Goal: Task Accomplishment & Management: Complete application form

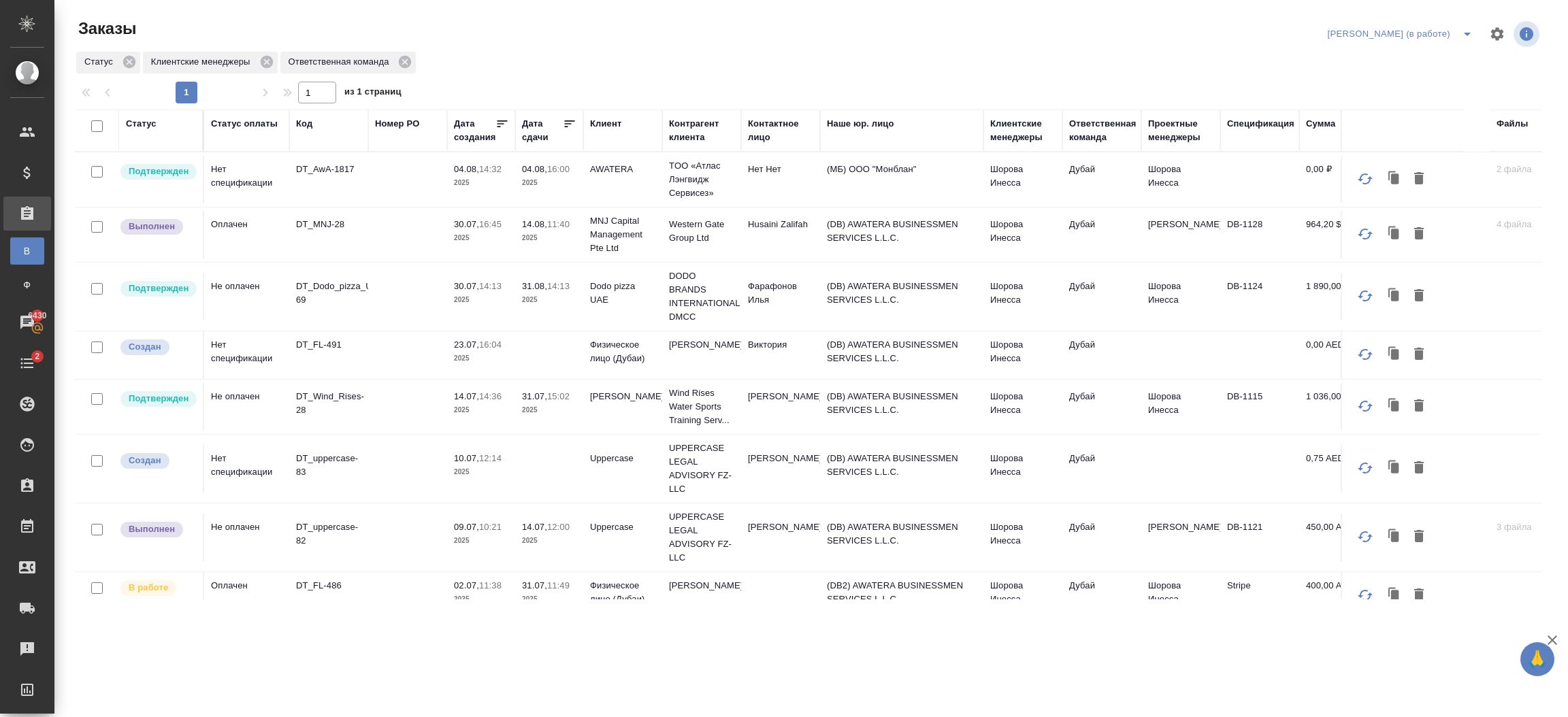
click at [1513, 324] on tr "Подтвержден Не оплачен DT_Dodo_pizza_UAE-69 30.07, 14:13 2025 31.08, 14:13 2025…" at bounding box center [821, 297] width 1494 height 68
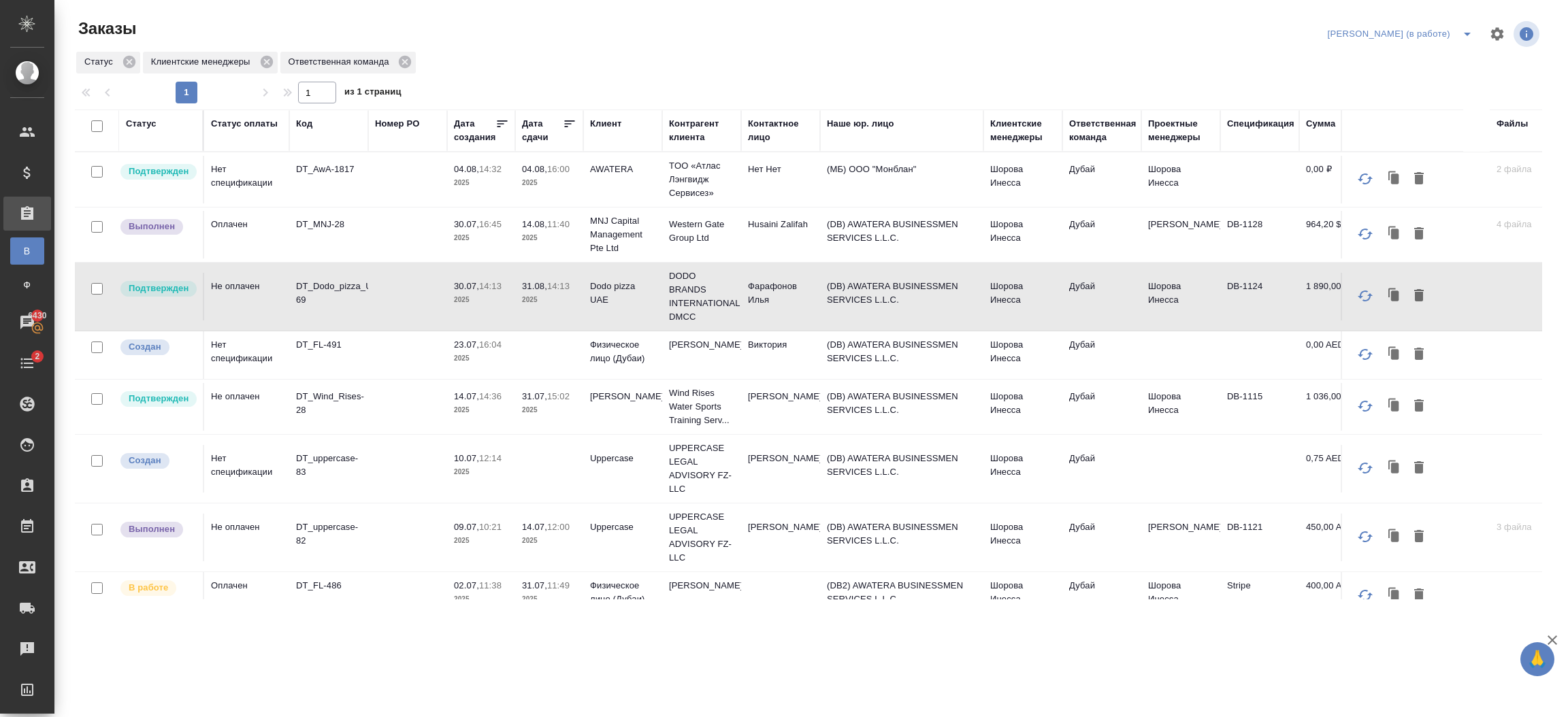
click at [1202, 204] on td "[PERSON_NAME]" at bounding box center [1181, 179] width 79 height 47
click at [1202, 204] on td "Валеев Динар" at bounding box center [1181, 179] width 79 height 47
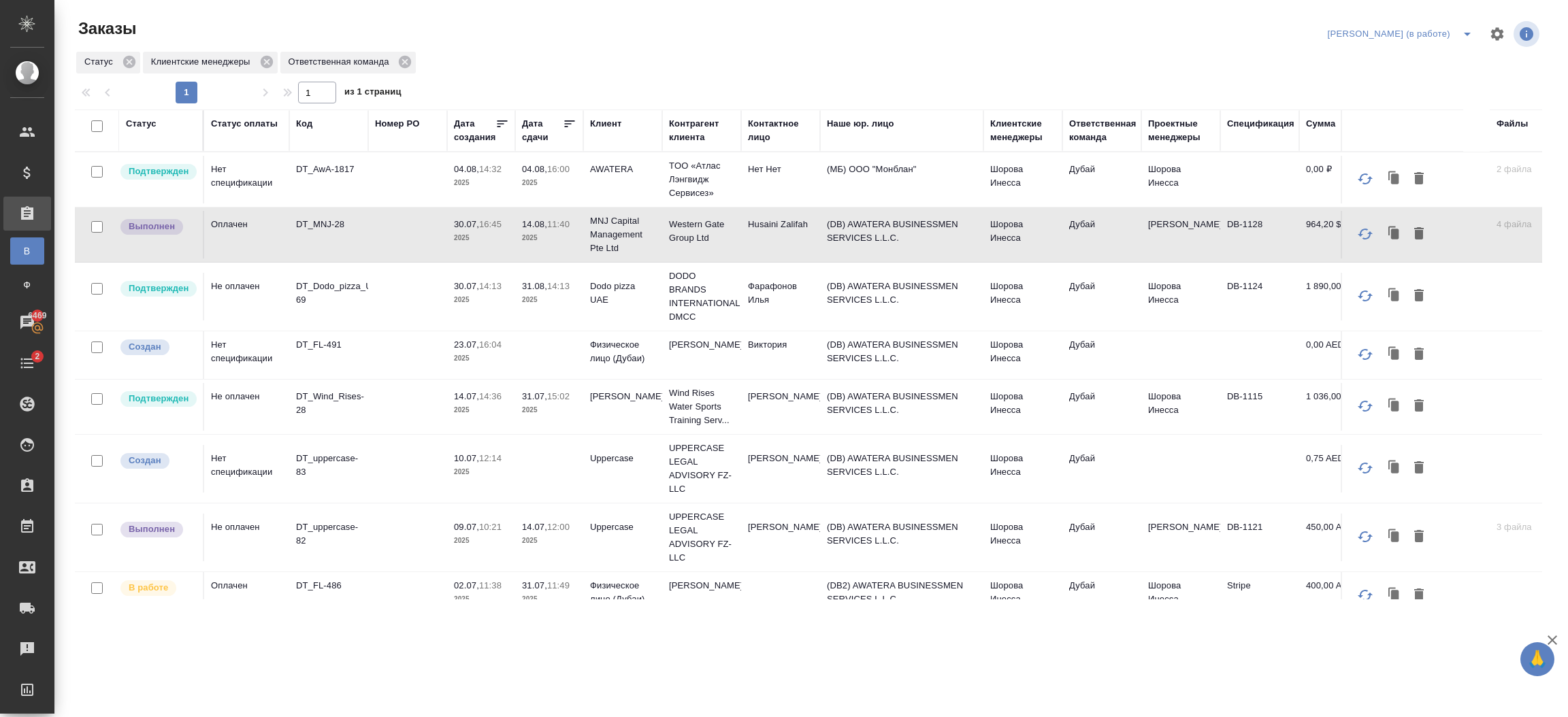
click at [957, 204] on td "(DB) AWATERA BUSINESSMEN SERVICES L.L.C." at bounding box center [902, 179] width 163 height 47
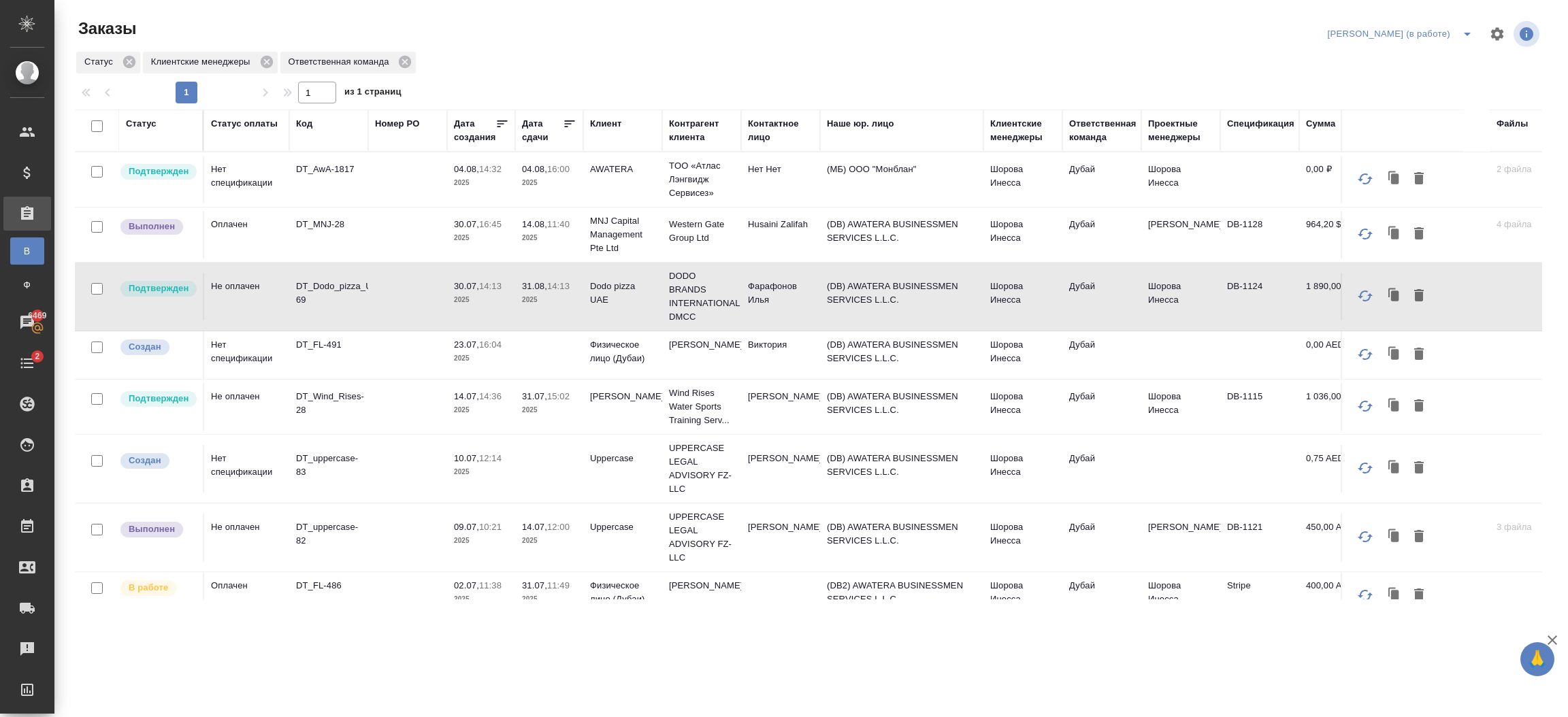
click at [831, 204] on td "(DB) AWATERA BUSINESSMEN SERVICES L.L.C." at bounding box center [902, 179] width 163 height 47
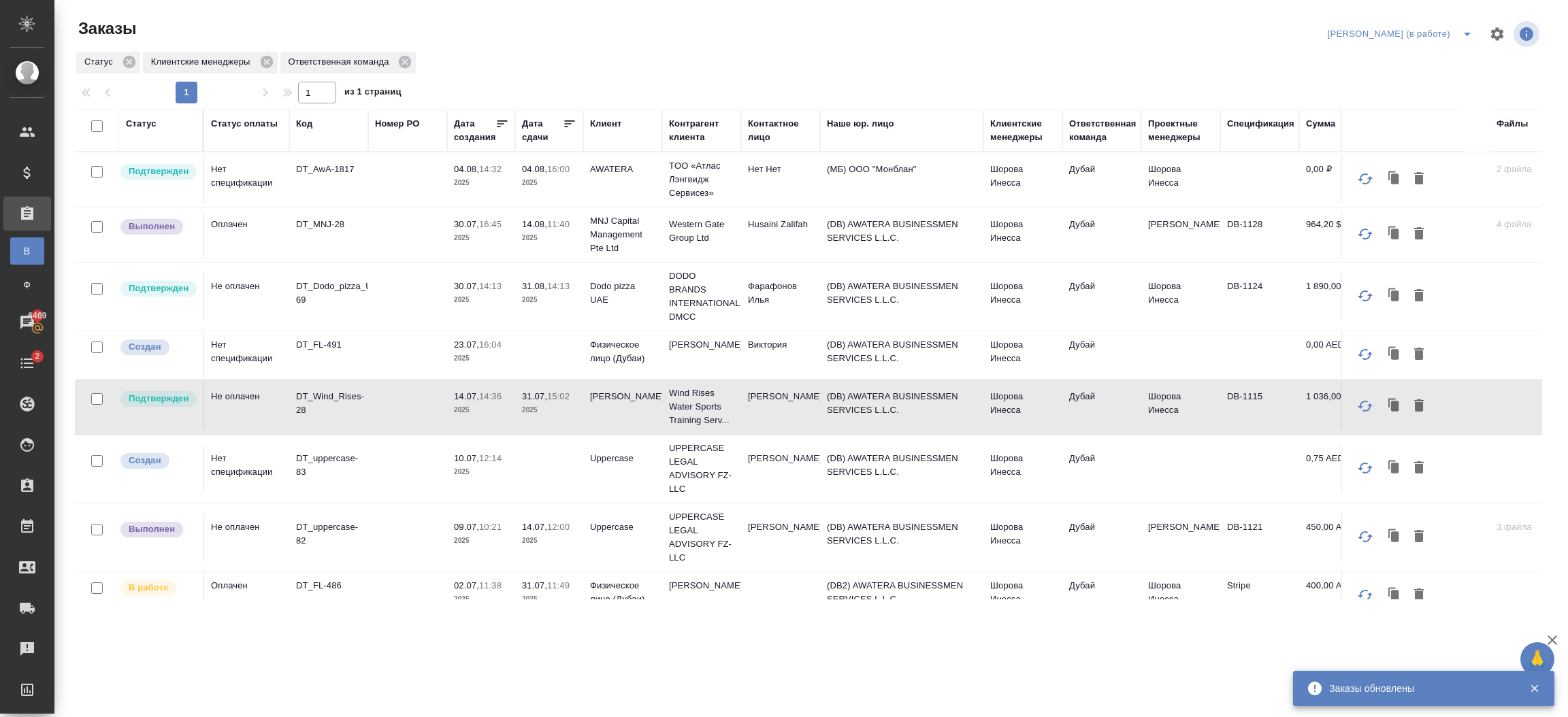
click at [763, 204] on td "Маслов Илья" at bounding box center [781, 179] width 79 height 47
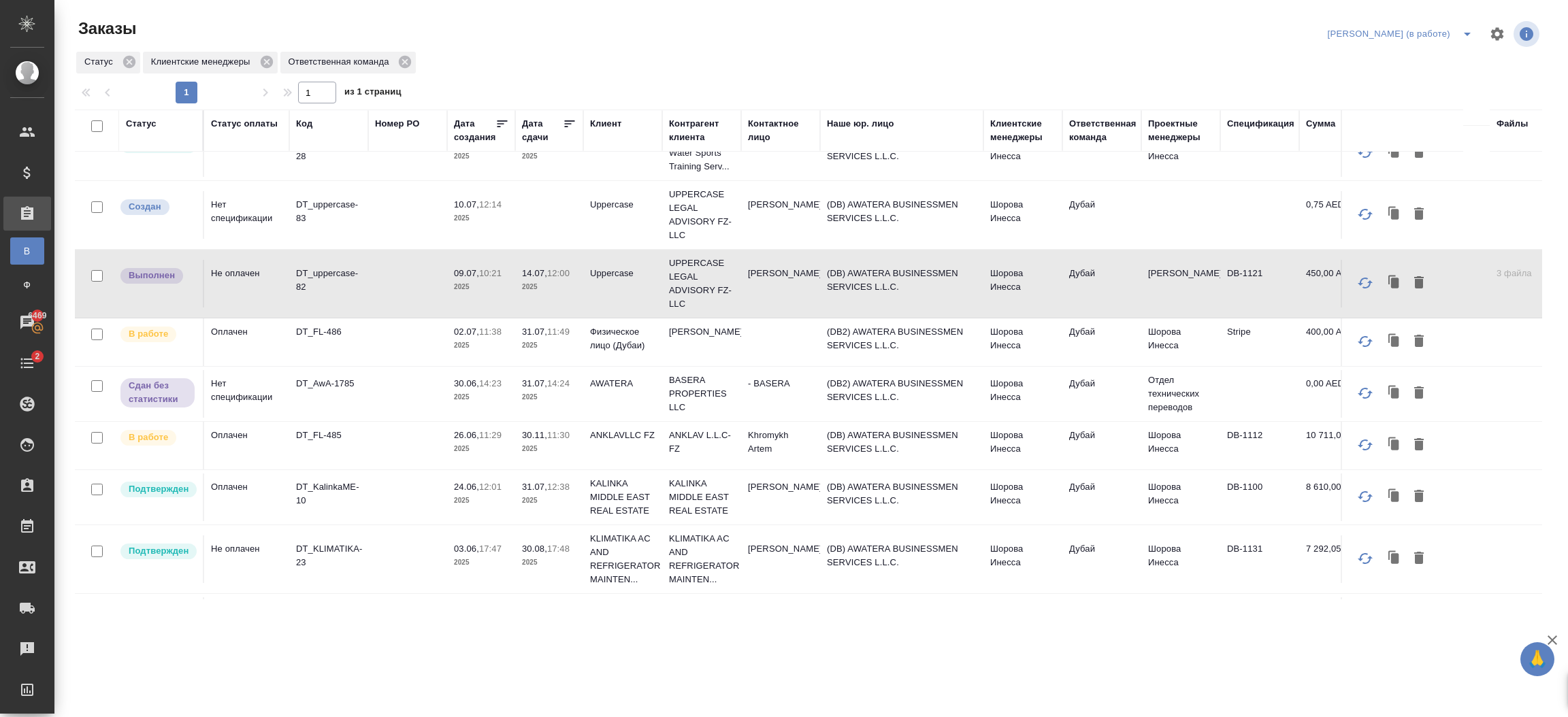
scroll to position [271, 0]
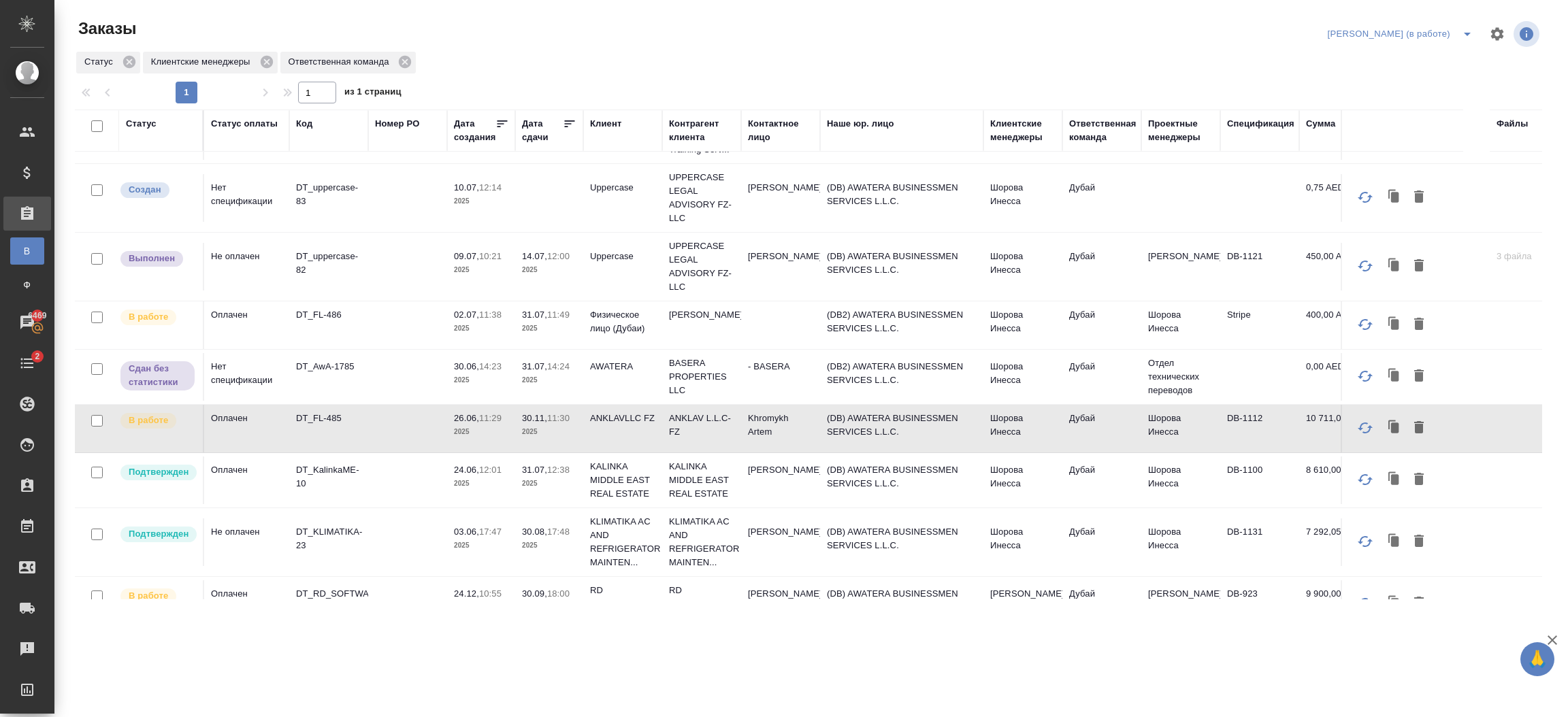
scroll to position [312, 0]
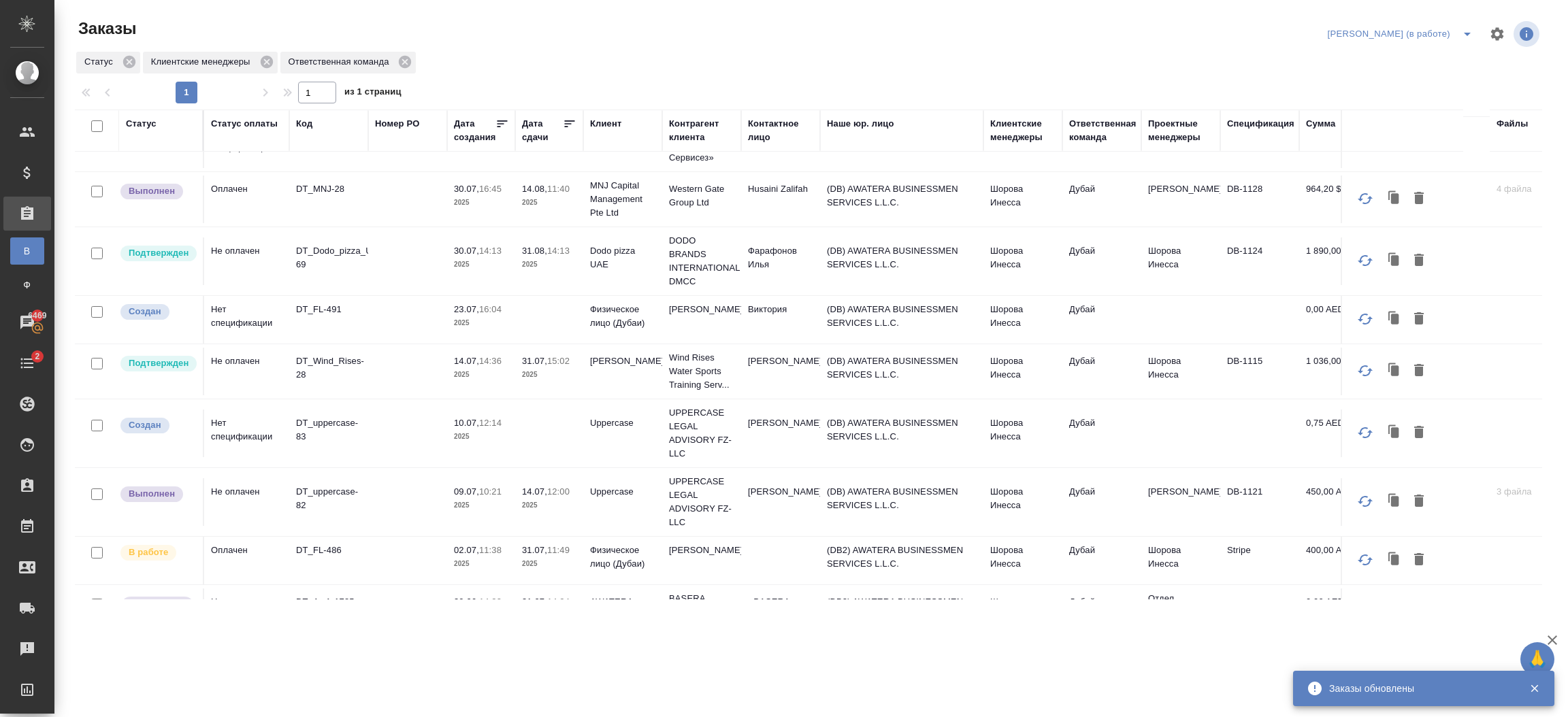
scroll to position [0, 0]
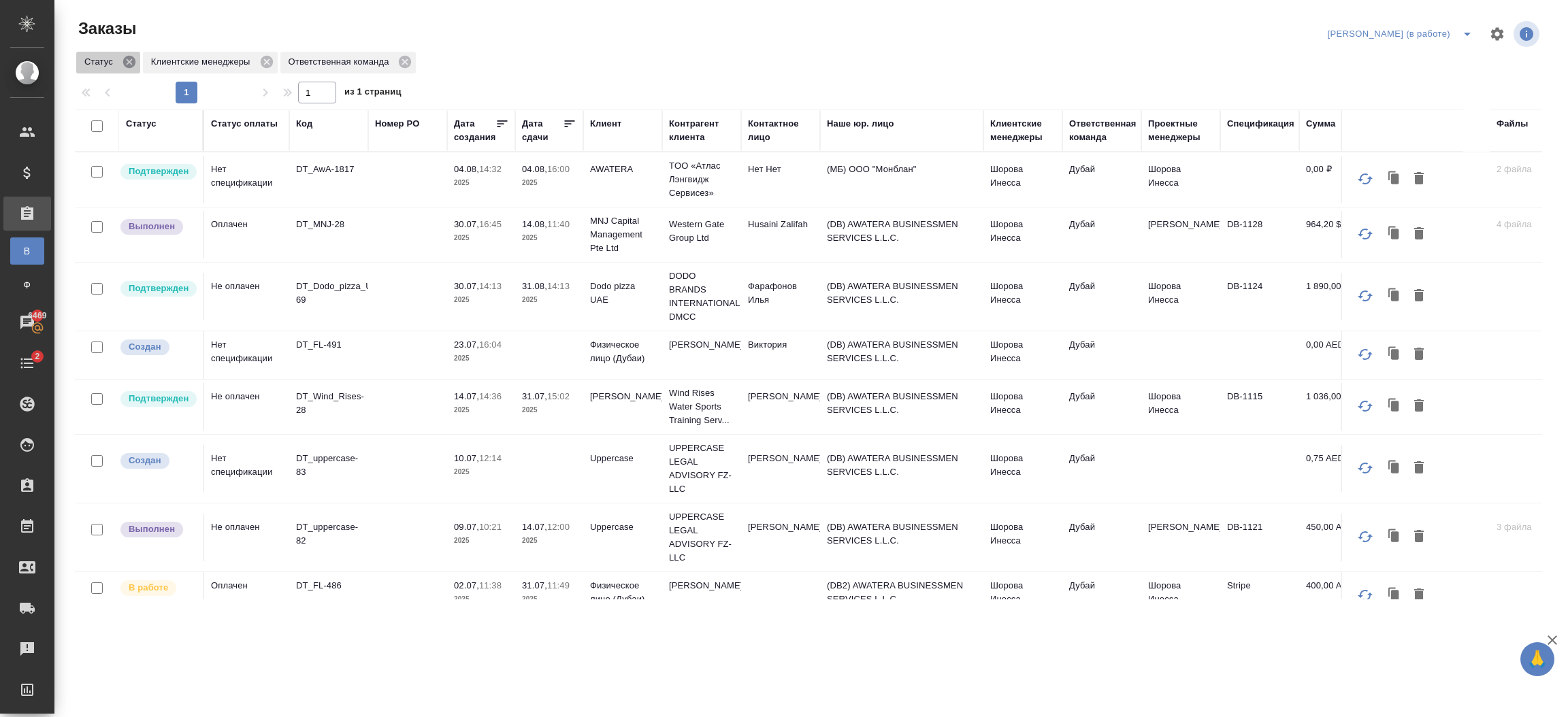
click at [126, 65] on icon at bounding box center [129, 62] width 12 height 12
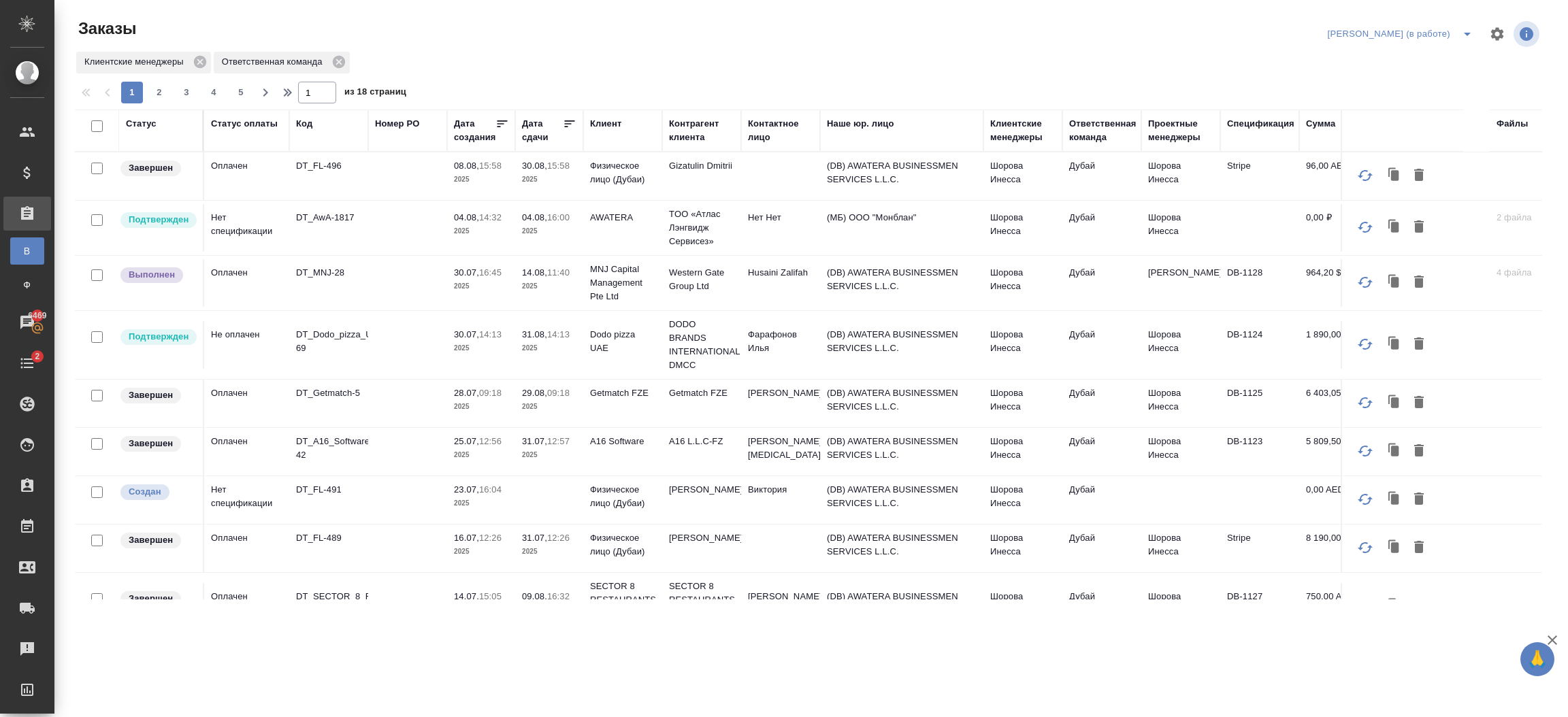
click at [1204, 180] on td "Шорова Инесса" at bounding box center [1181, 176] width 79 height 47
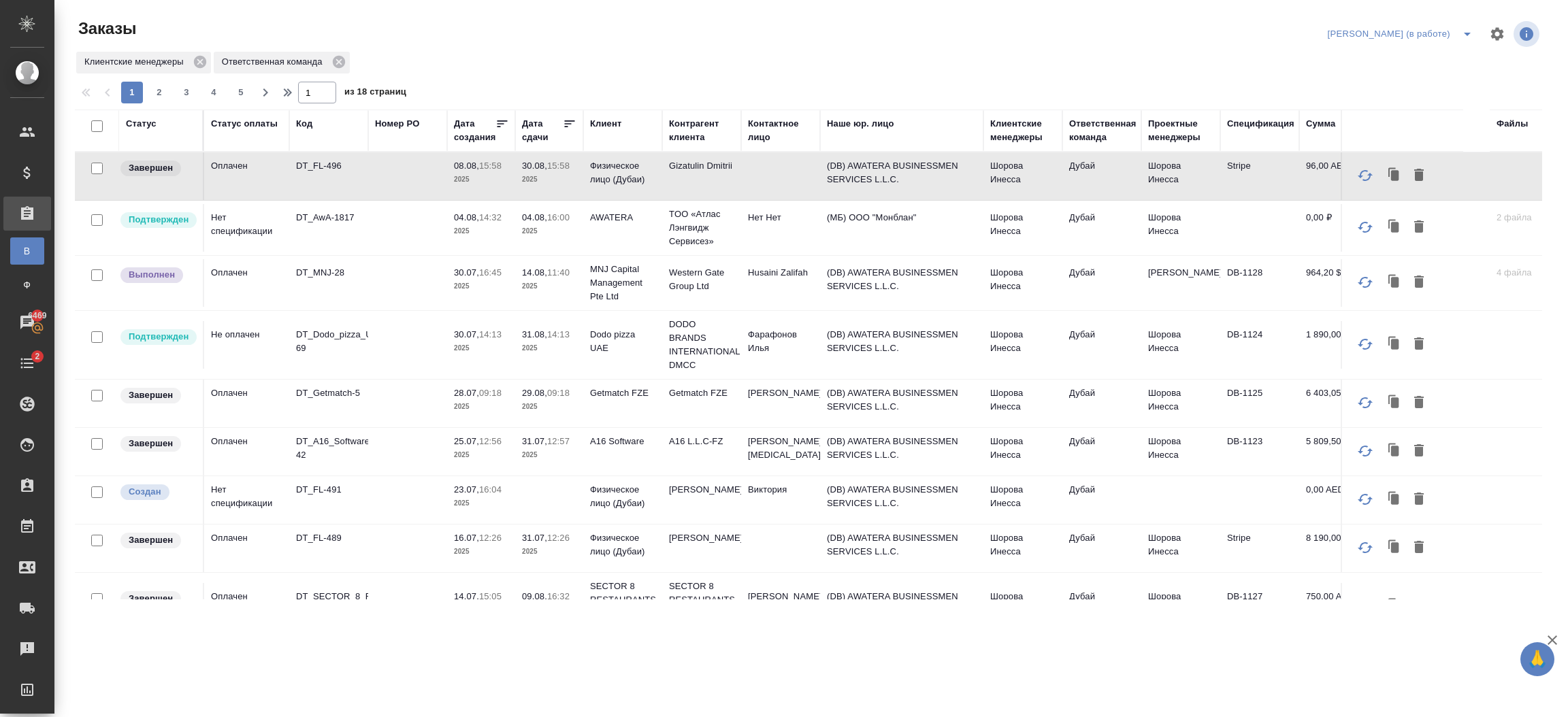
click at [688, 200] on td "Getmatch FZE" at bounding box center [702, 176] width 79 height 47
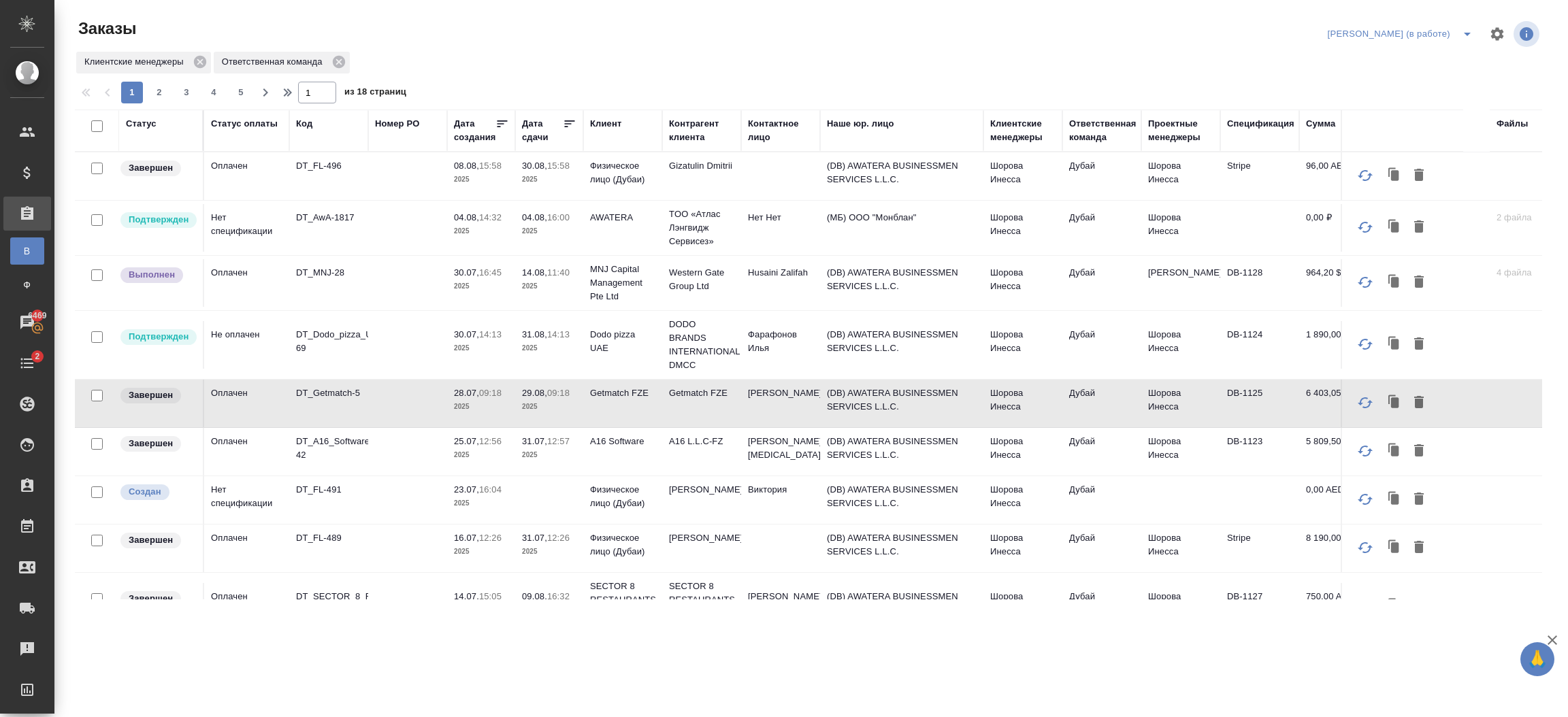
click at [548, 445] on p "12:57" at bounding box center [558, 441] width 23 height 10
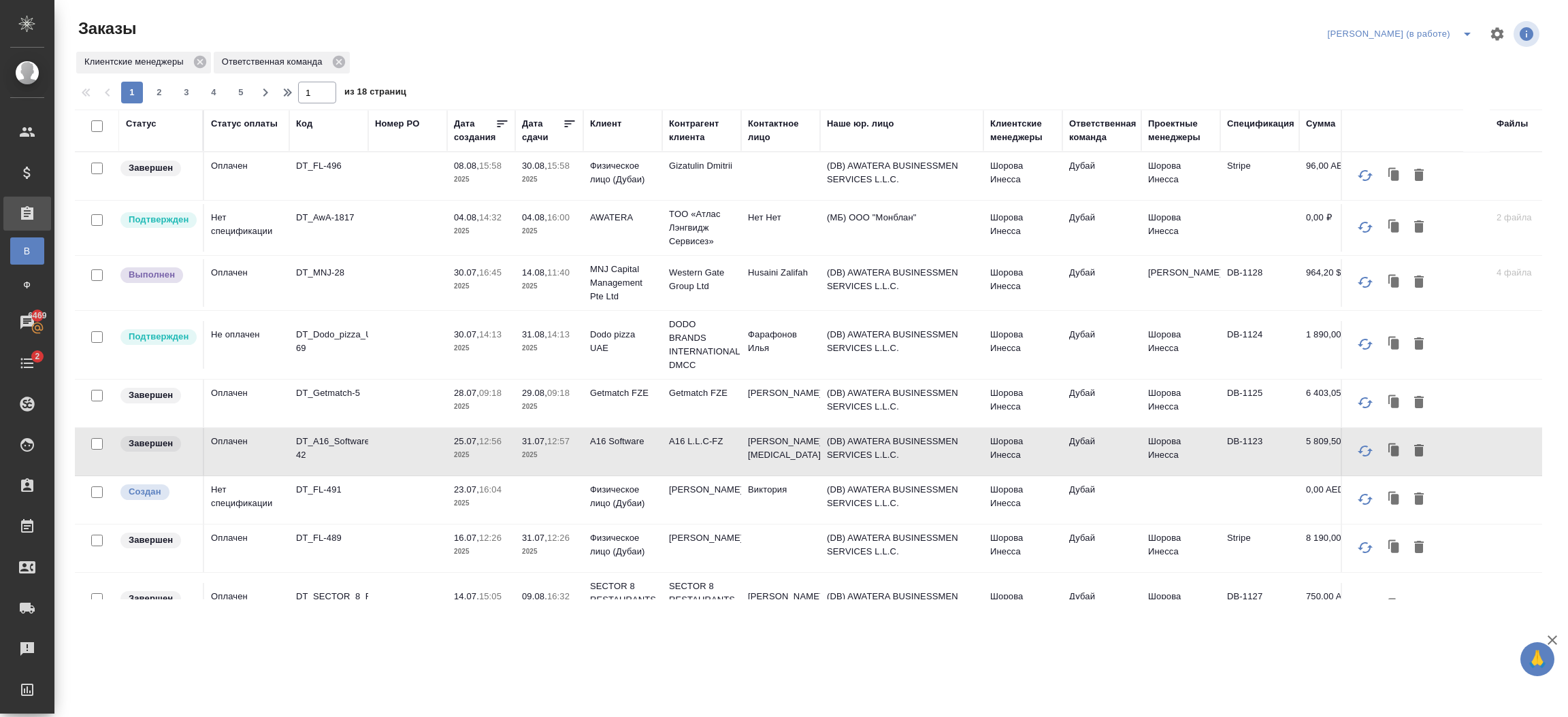
click at [828, 200] on td "(DB) AWATERA BUSINESSMEN SERVICES L.L.C." at bounding box center [902, 176] width 163 height 47
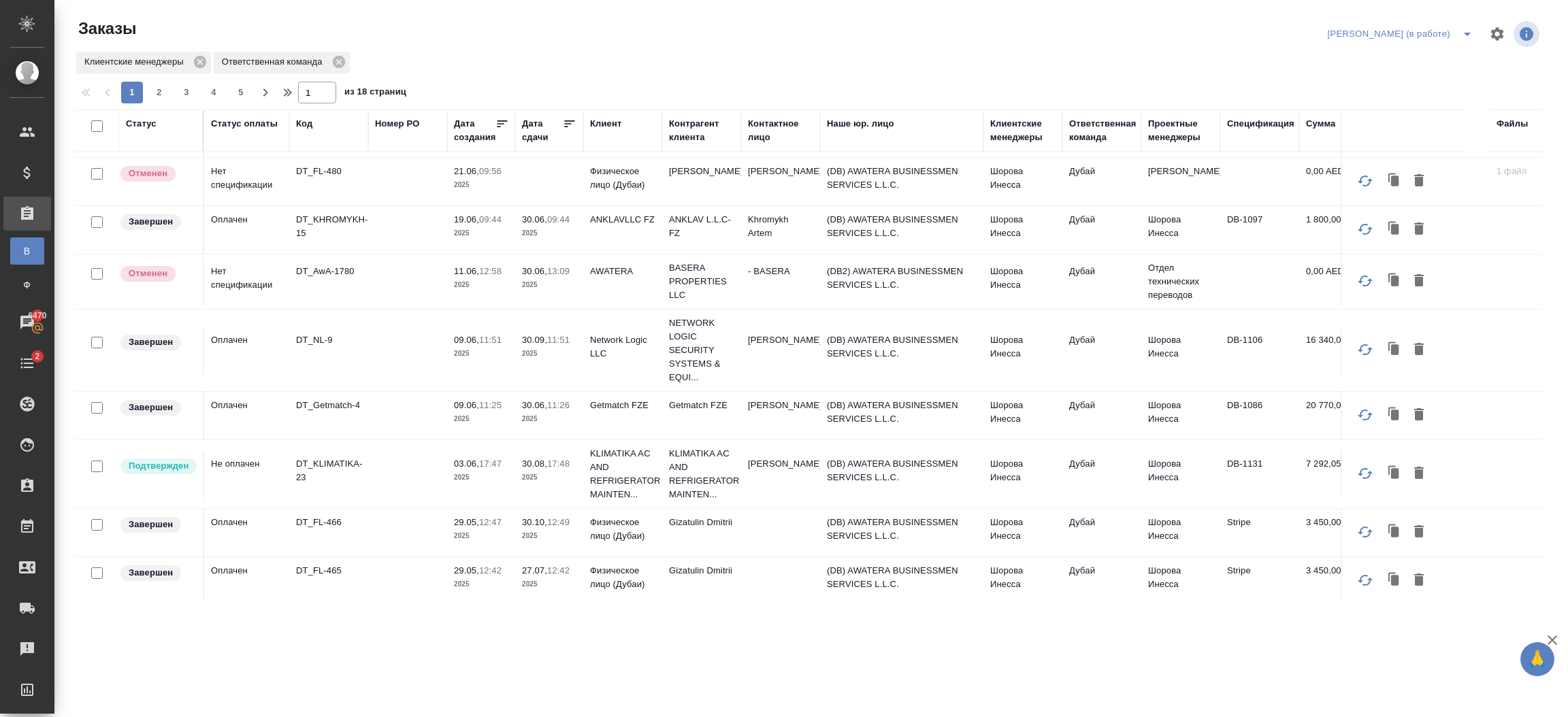
scroll to position [957, 0]
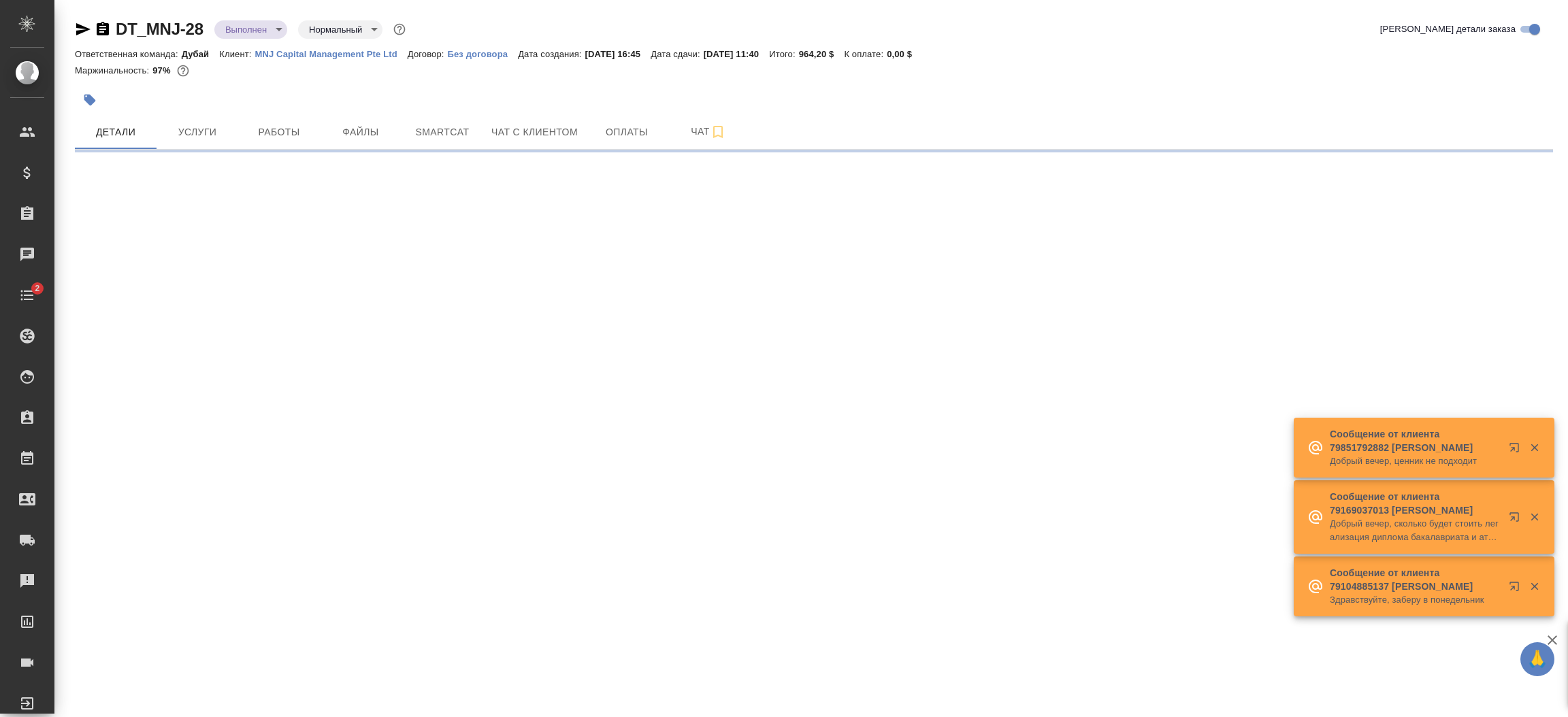
select select "RU"
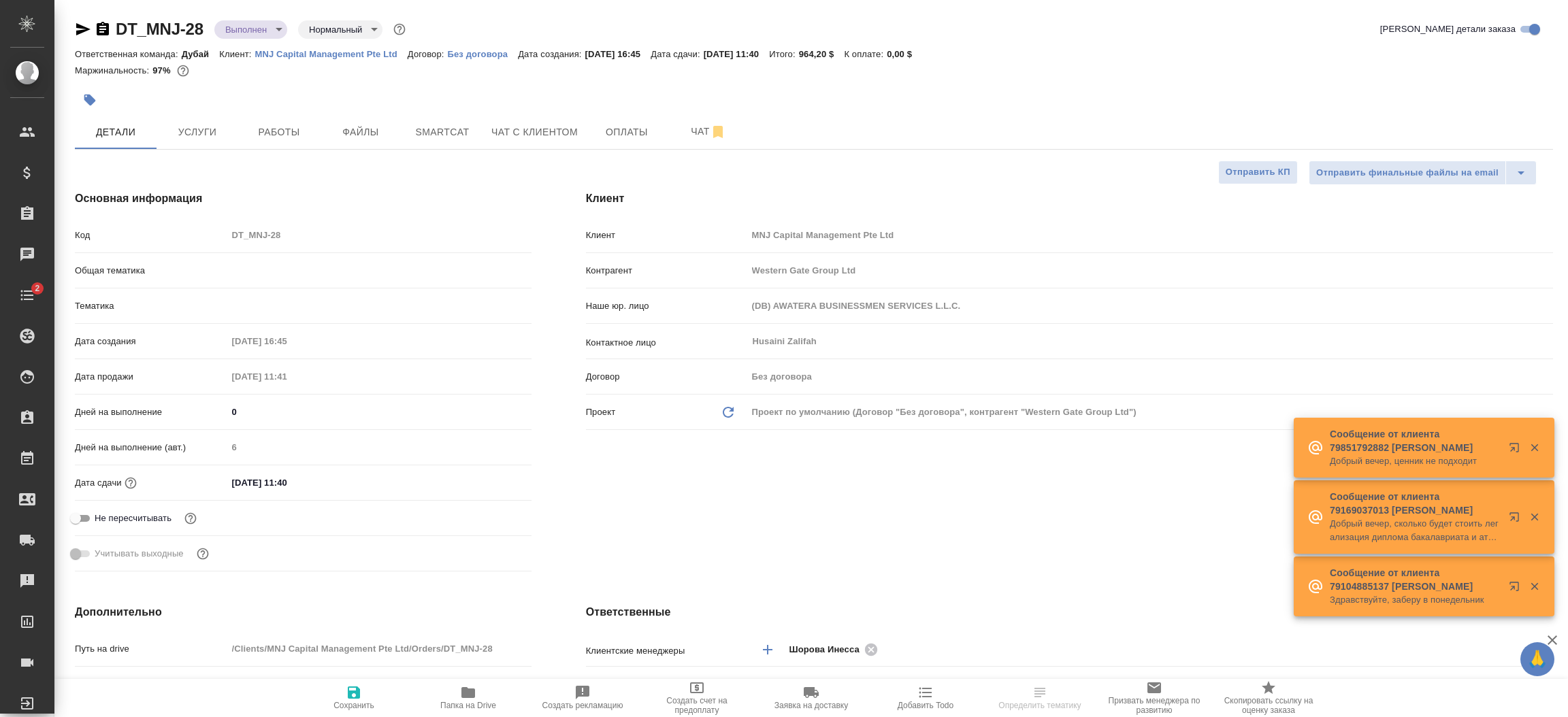
type textarea "x"
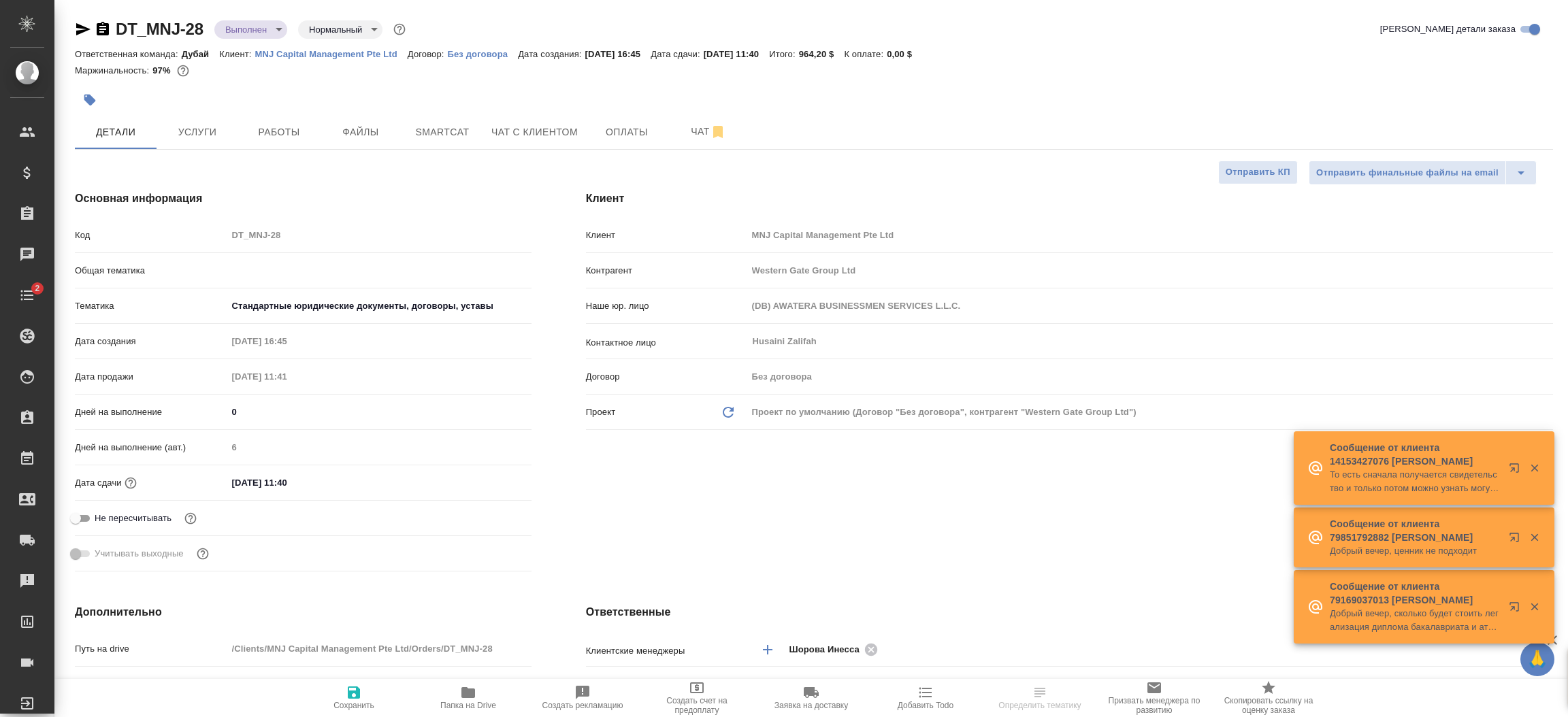
type textarea "x"
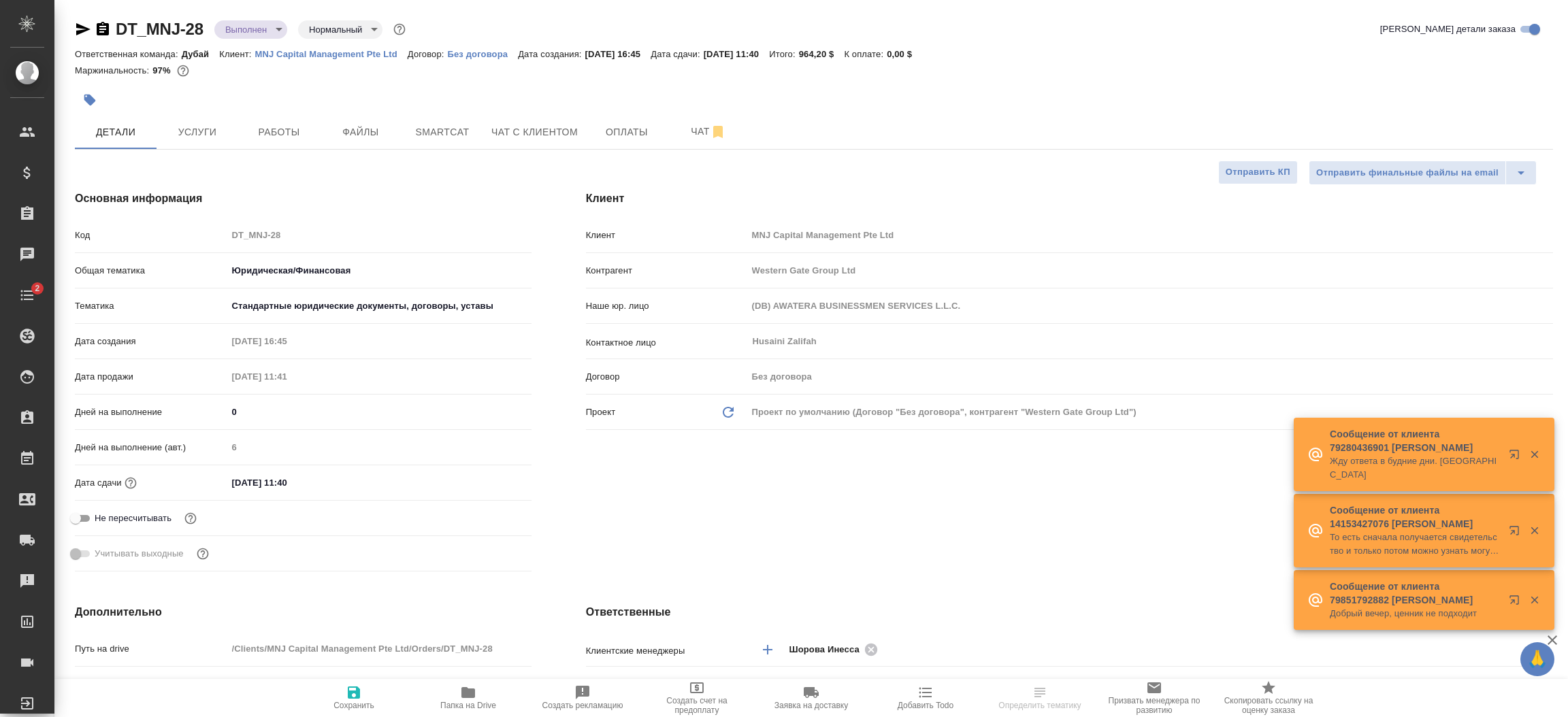
click at [1087, 542] on div "Клиент Клиент MNJ Capital Management Pte Ltd Контрагент Western Gate Group Ltd …" at bounding box center [1069, 383] width 1022 height 441
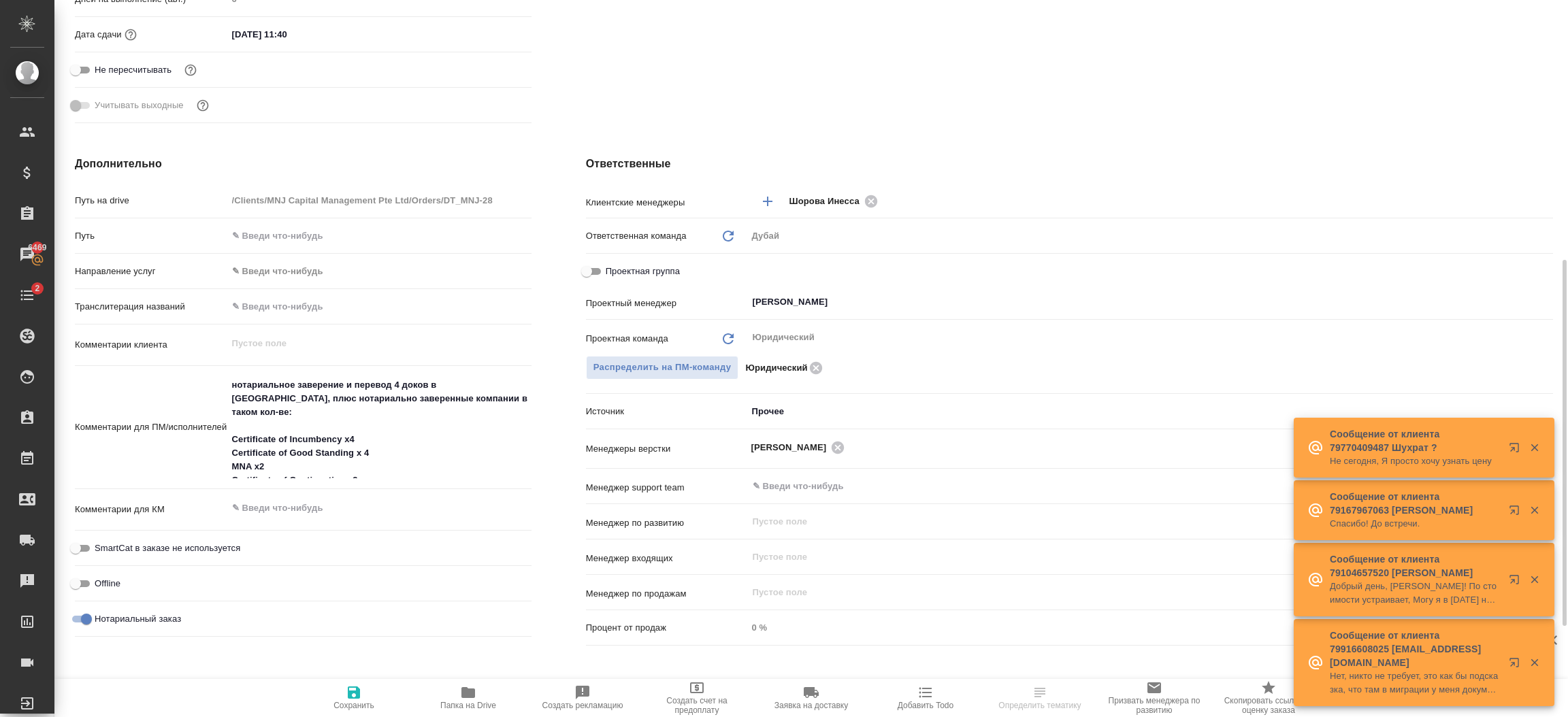
scroll to position [469, 0]
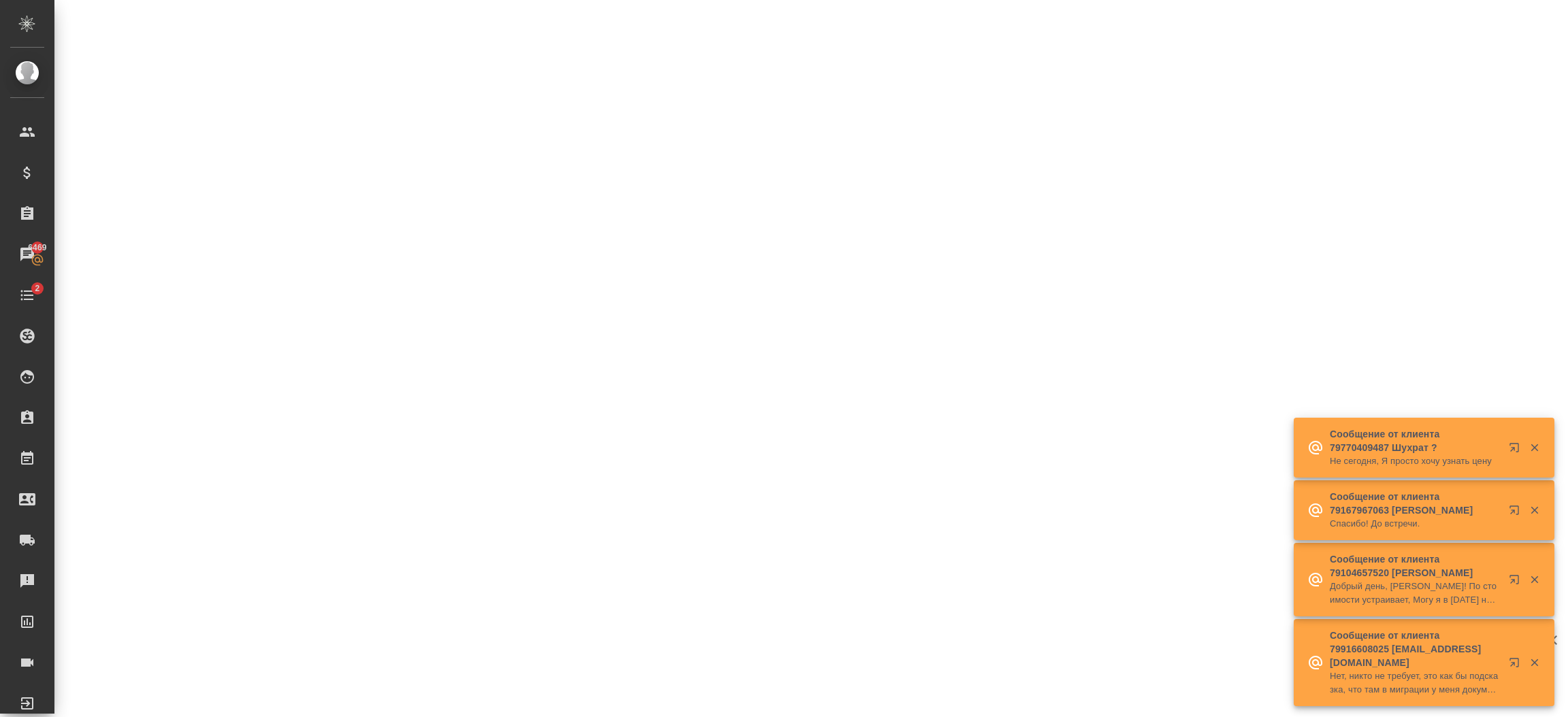
select select "RU"
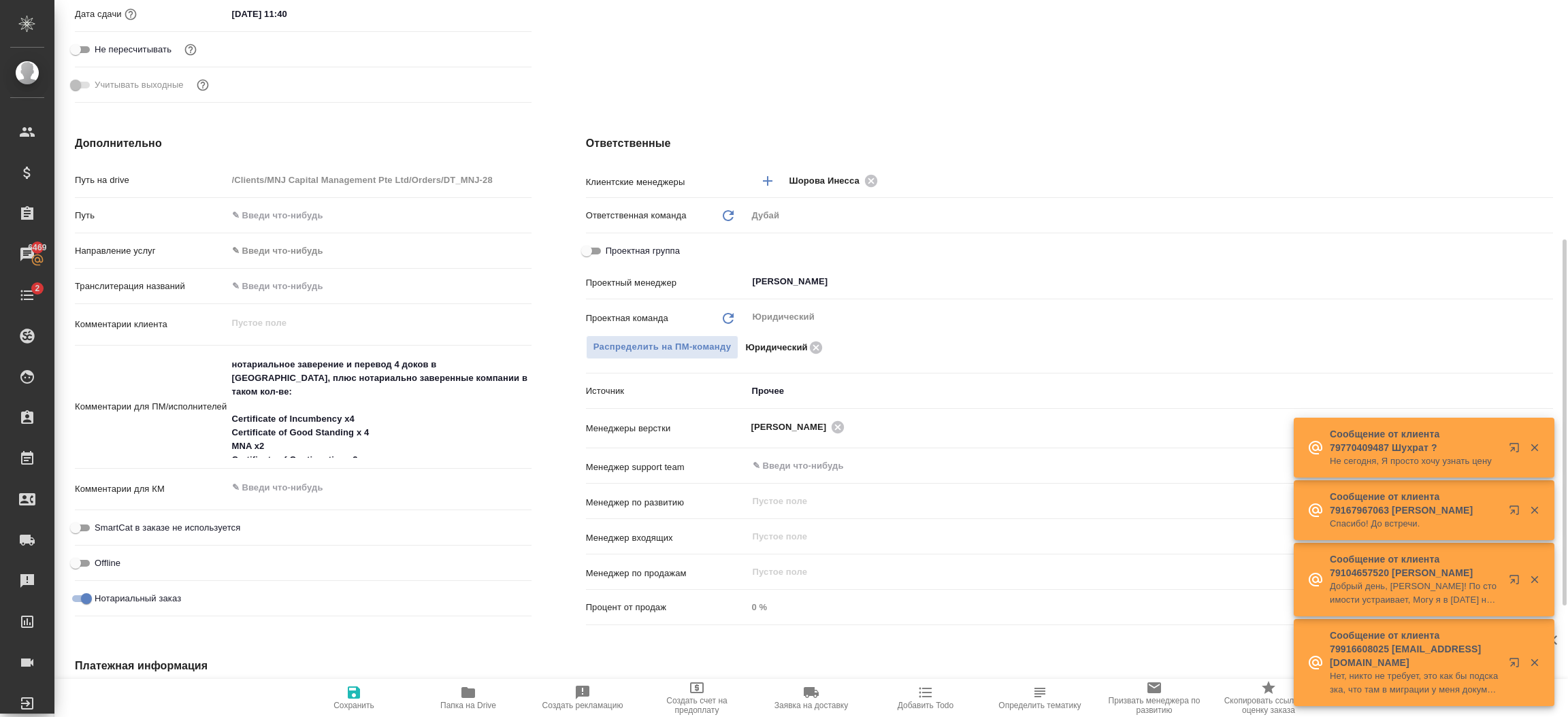
type textarea "x"
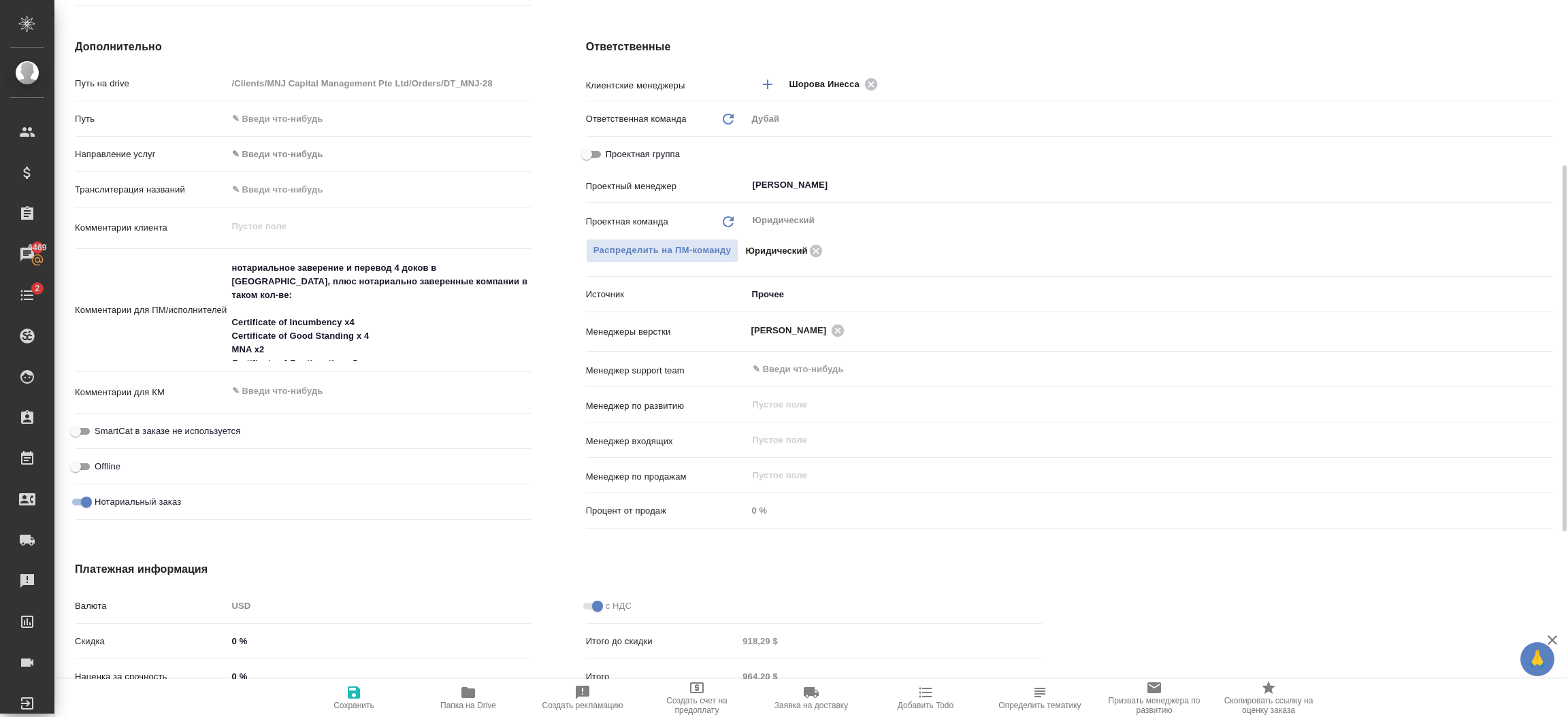
scroll to position [607, 0]
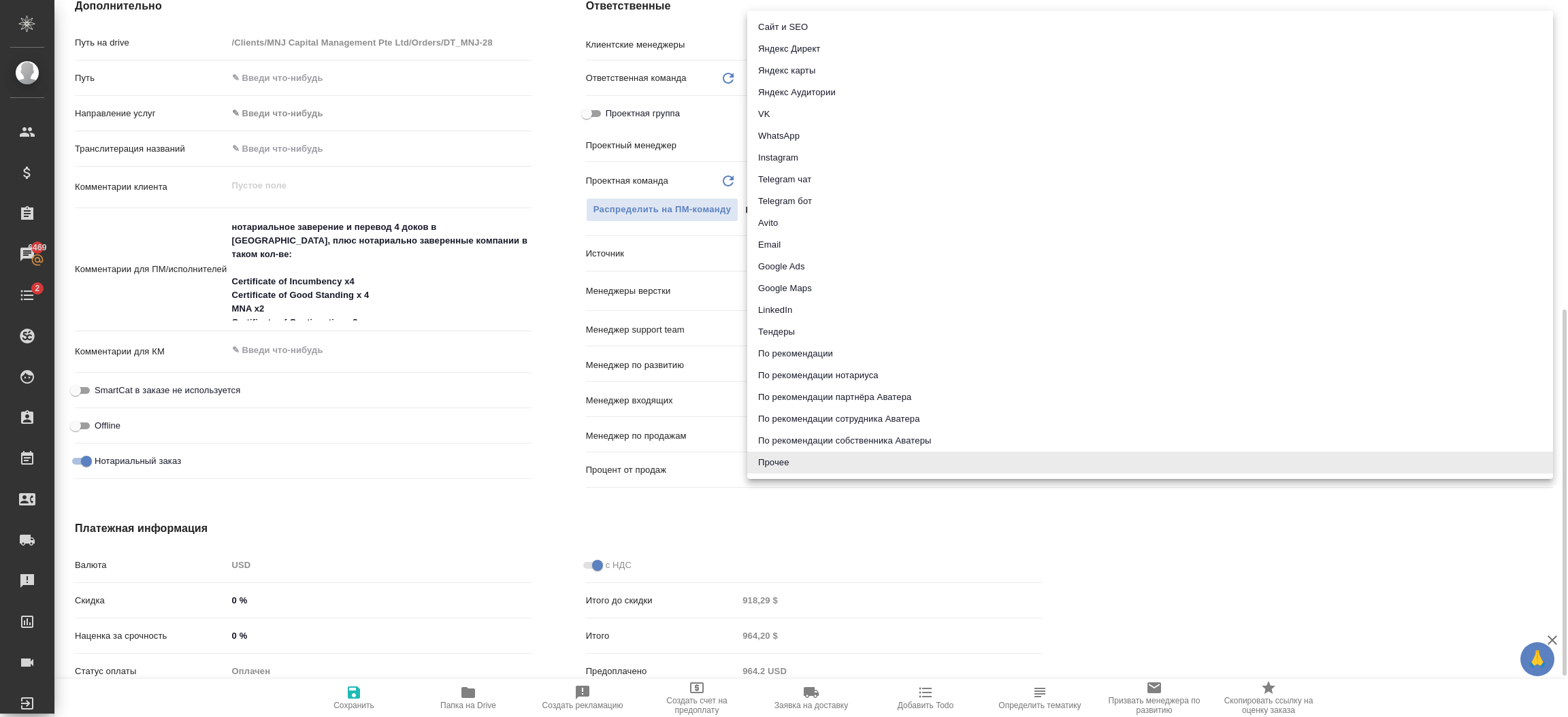
click at [821, 253] on body "🙏 .cls-1 fill:#fff; AWATERA Шорова Инесса i.shorova_kiev Клиенты Спецификации З…" at bounding box center [784, 358] width 1568 height 717
click at [946, 528] on div at bounding box center [784, 358] width 1568 height 717
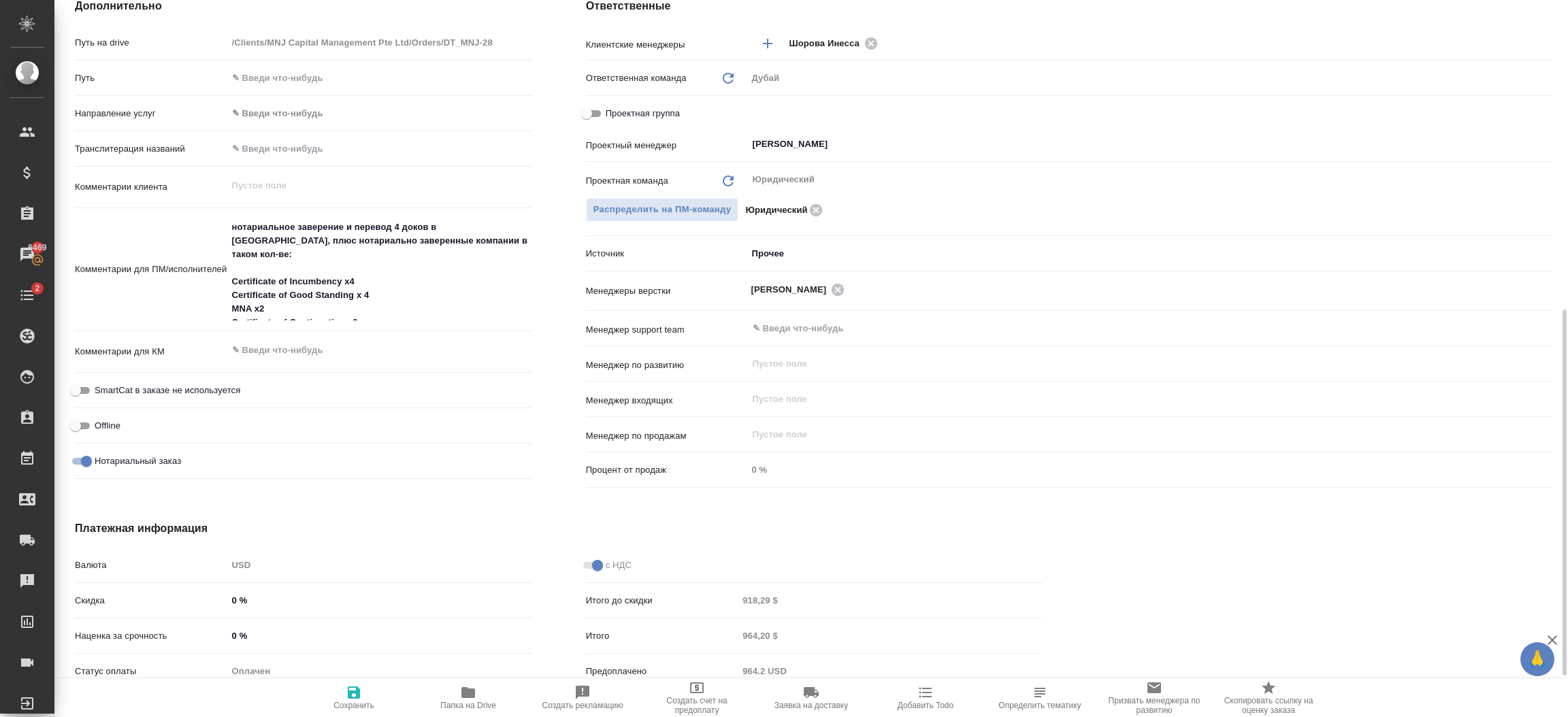
type textarea "x"
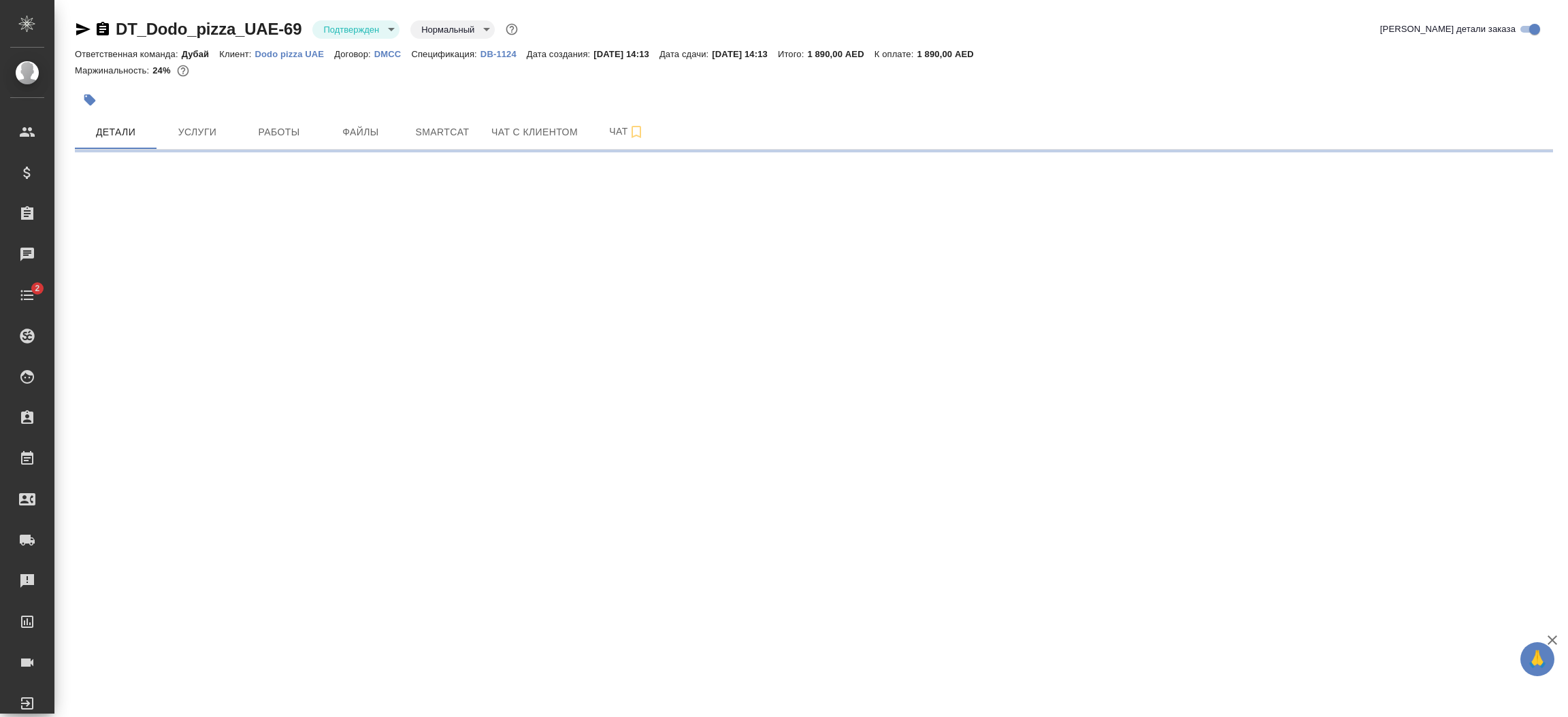
select select "RU"
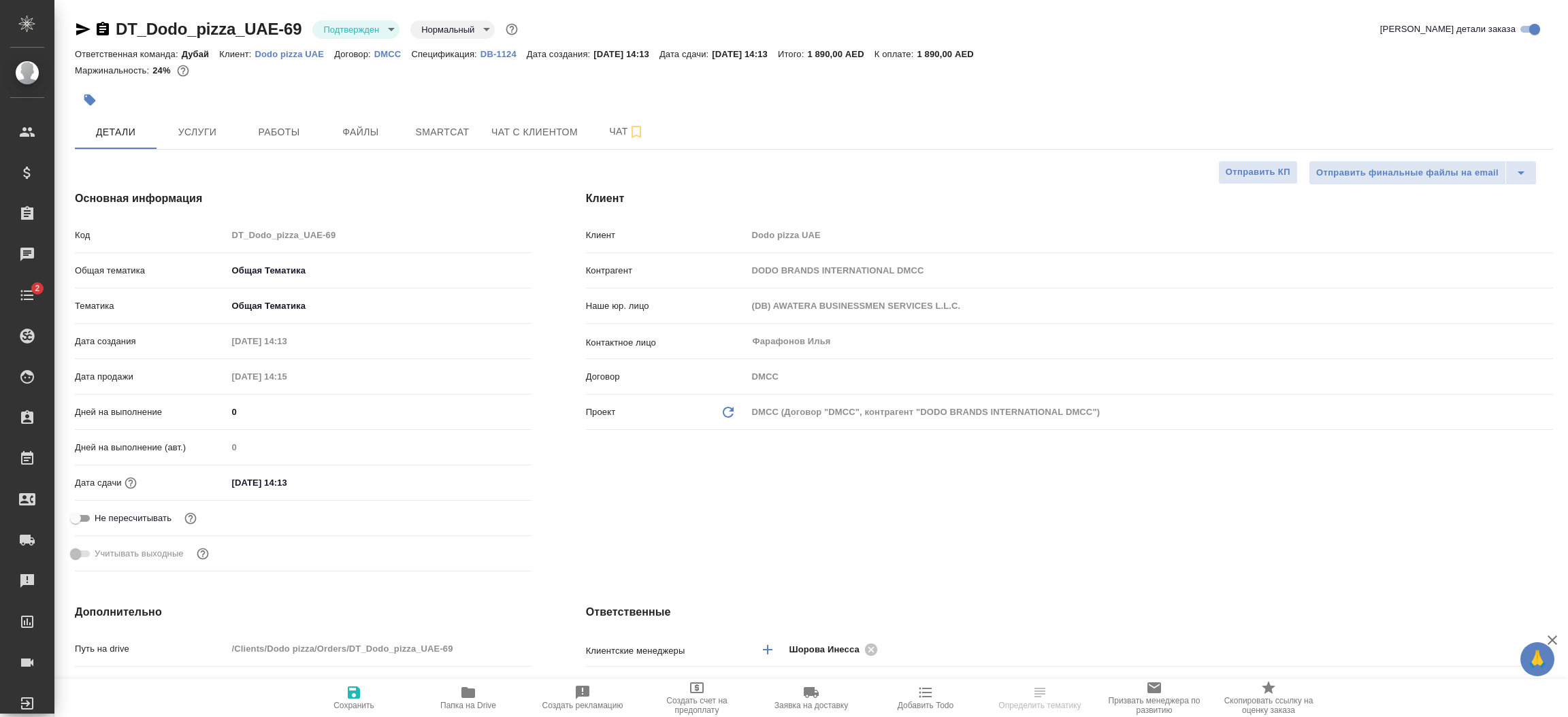
type textarea "x"
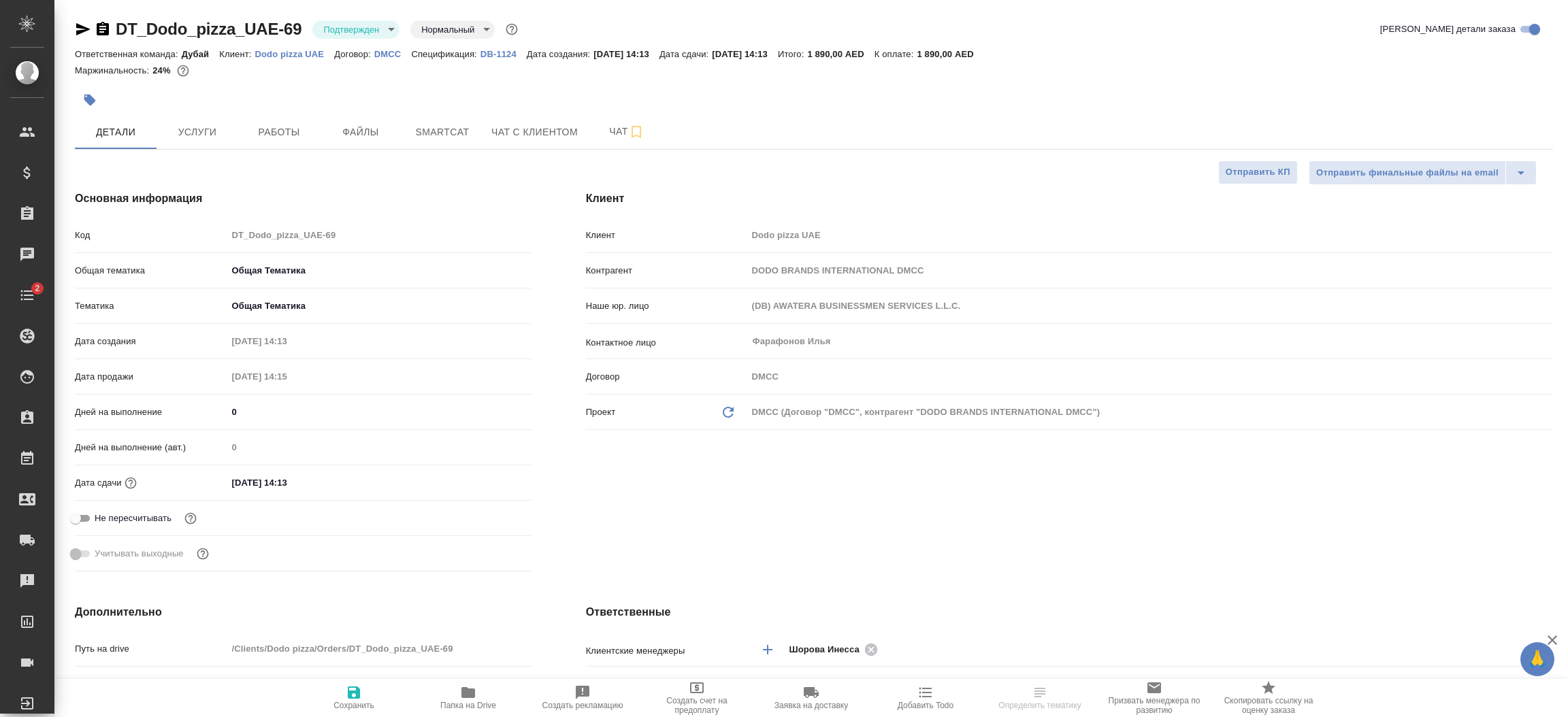
type textarea "x"
click at [1031, 558] on div "Клиент Клиент Dodo pizza UAE Контрагент DODO BRANDS INTERNATIONAL DMCC Наше юр.…" at bounding box center [1069, 383] width 1022 height 441
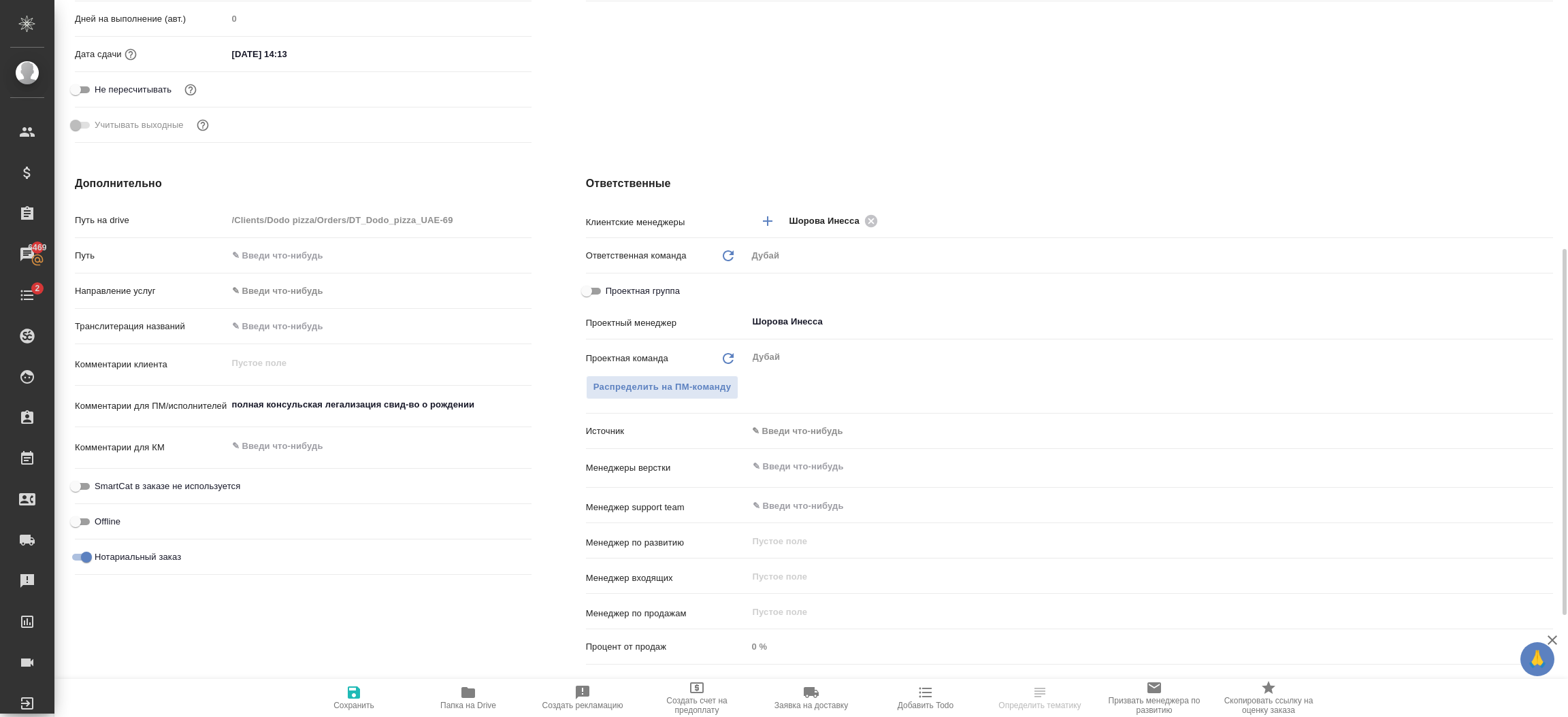
scroll to position [449, 0]
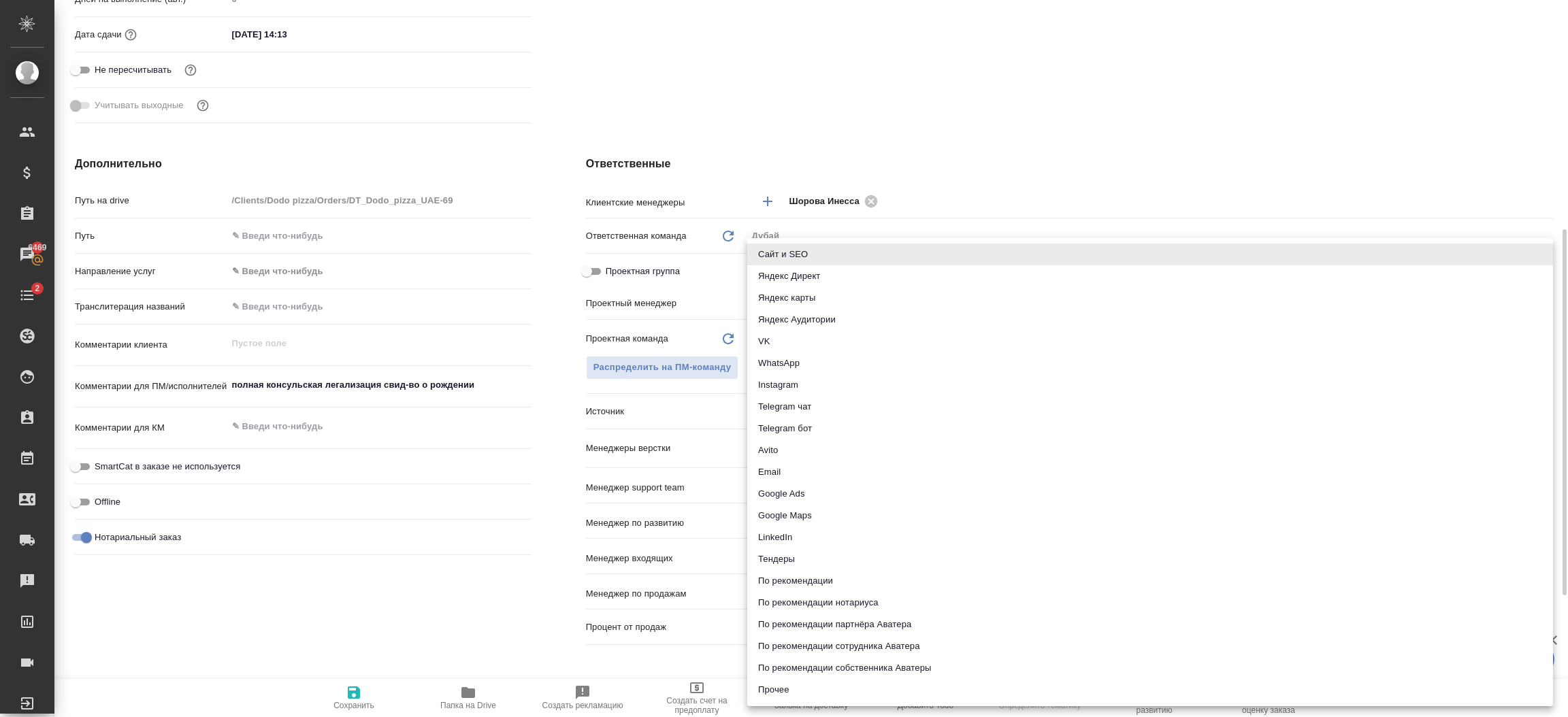
click at [859, 408] on body "🙏 .cls-1 fill:#fff; AWATERA Шорова Инесса i.shorova_kiev Клиенты Спецификации З…" at bounding box center [784, 358] width 1568 height 717
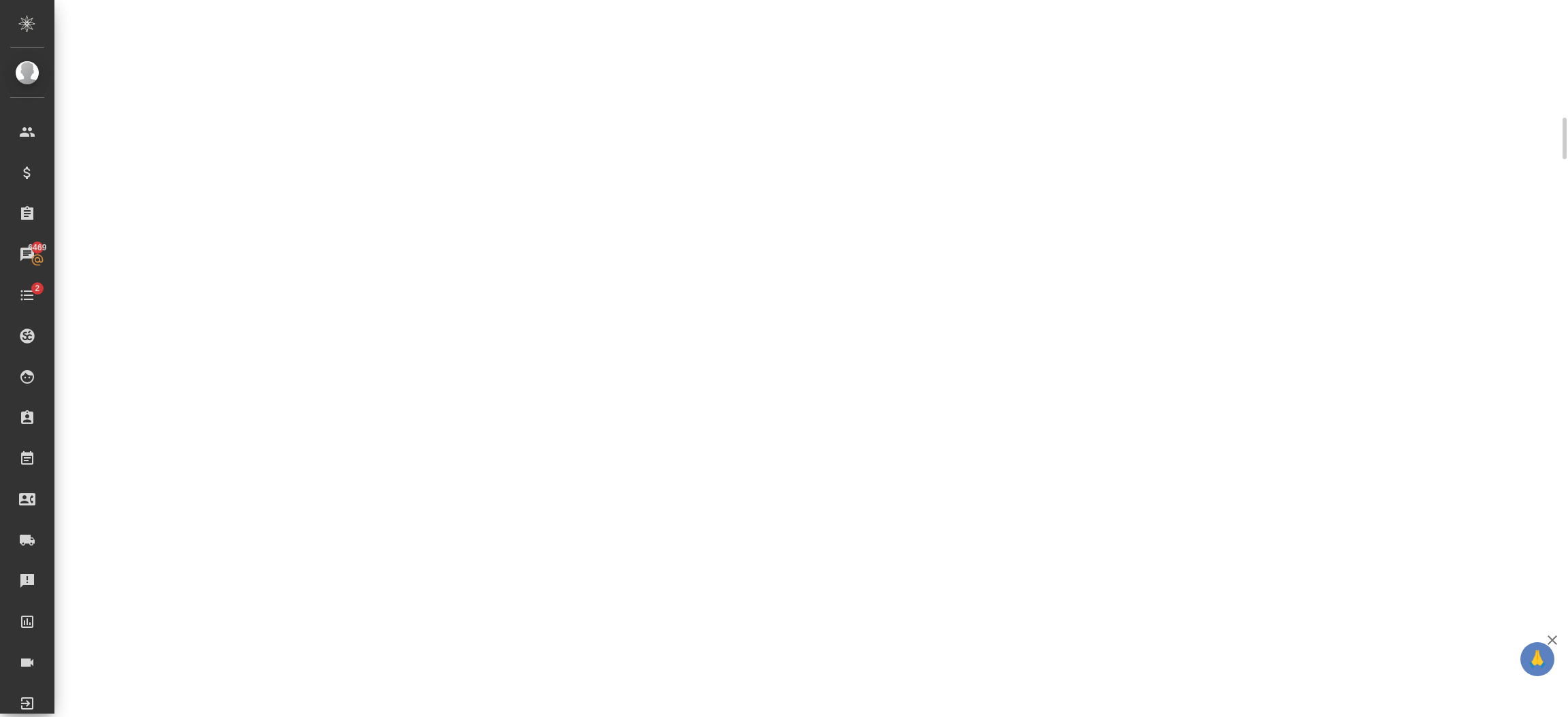
scroll to position [446, 0]
select select "RU"
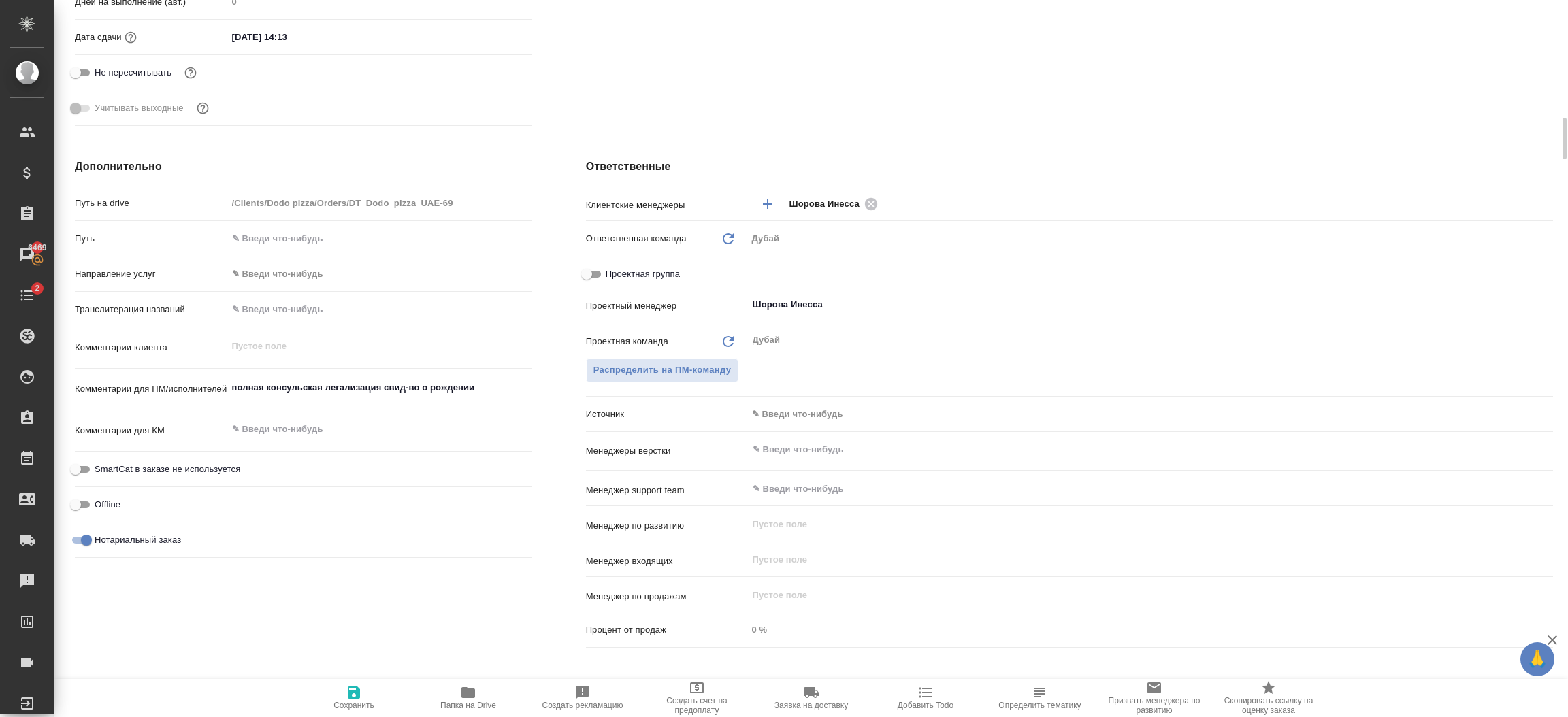
type textarea "x"
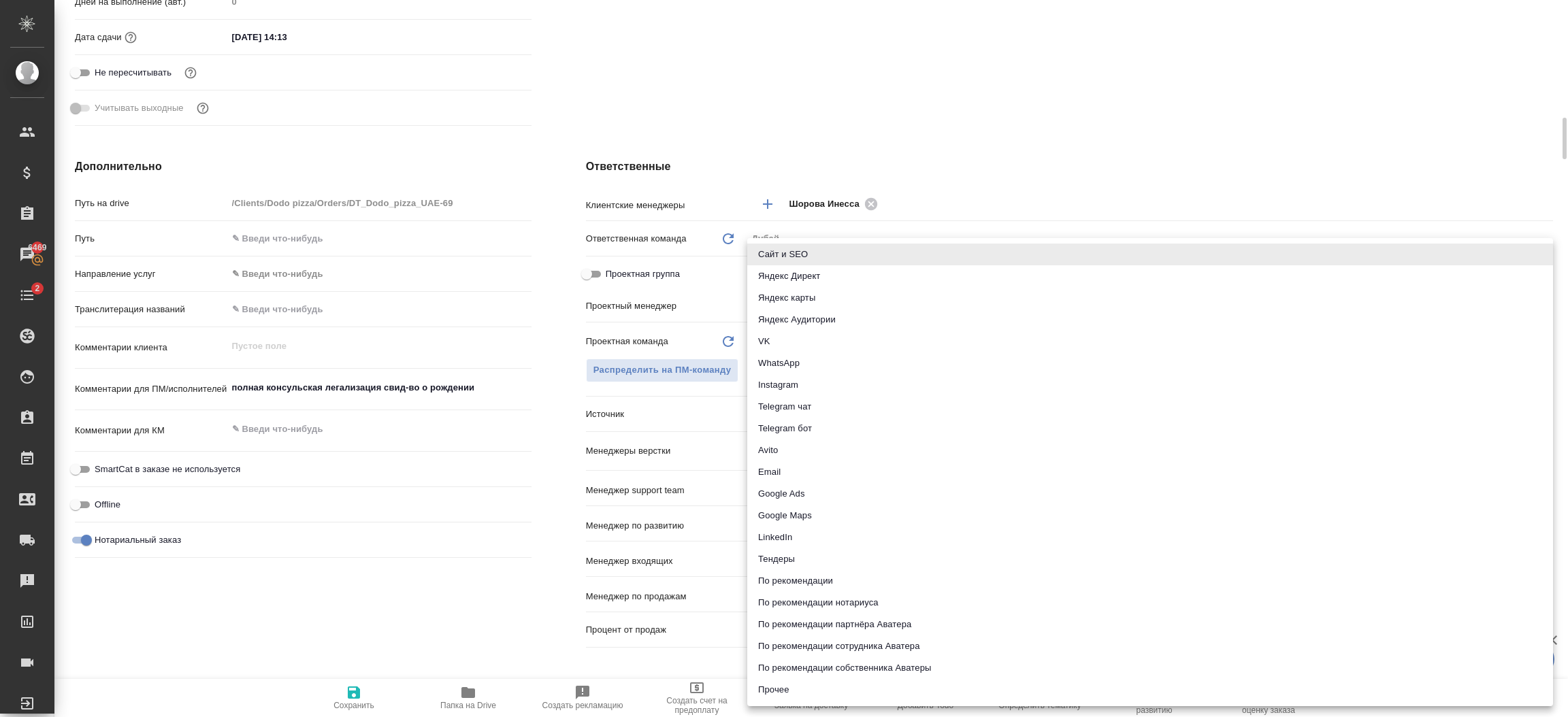
click at [808, 422] on body "🙏 .cls-1 fill:#fff; AWATERA Шорова Инесса i.shorova_kiev Клиенты Спецификации З…" at bounding box center [784, 358] width 1568 height 717
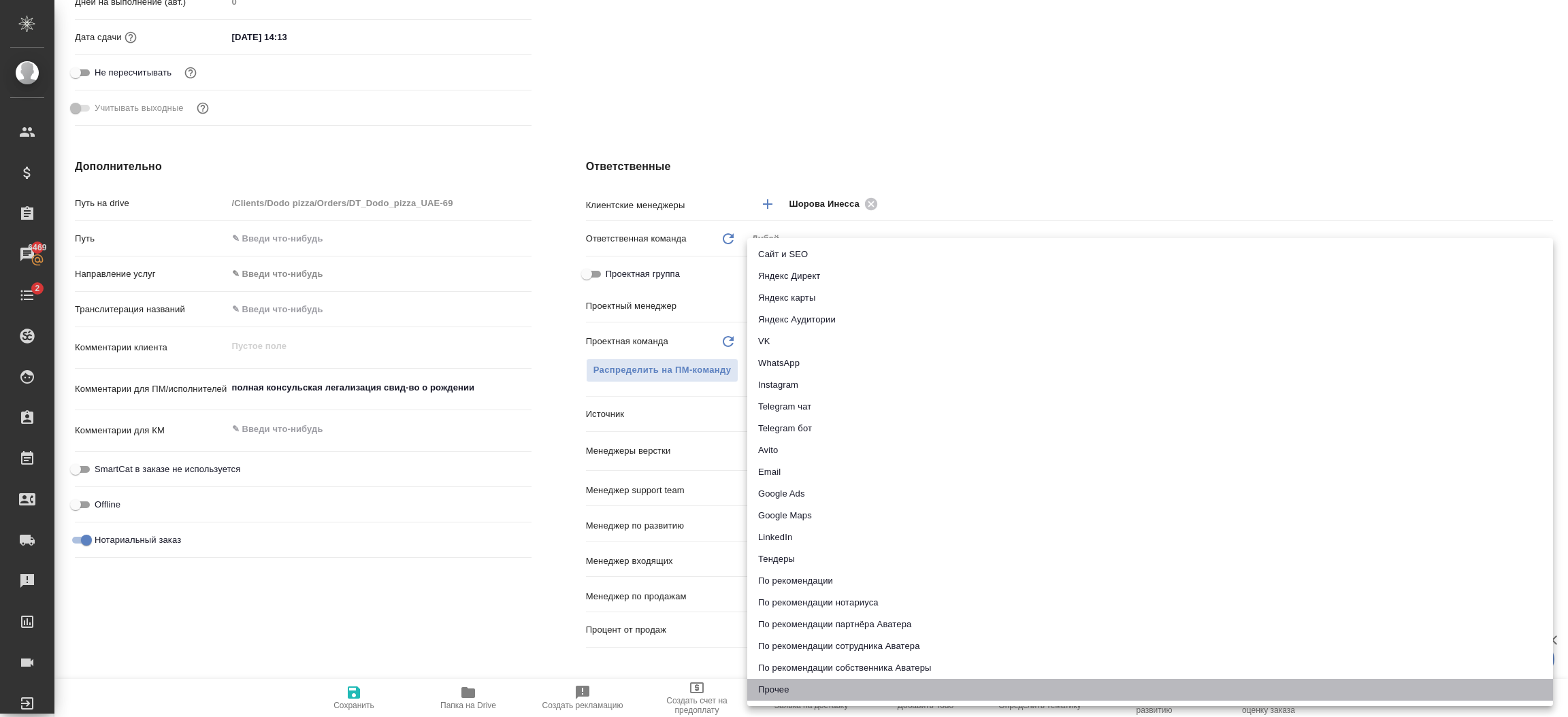
click at [792, 692] on li "Прочее" at bounding box center [1150, 690] width 806 height 22
type textarea "x"
type input "other"
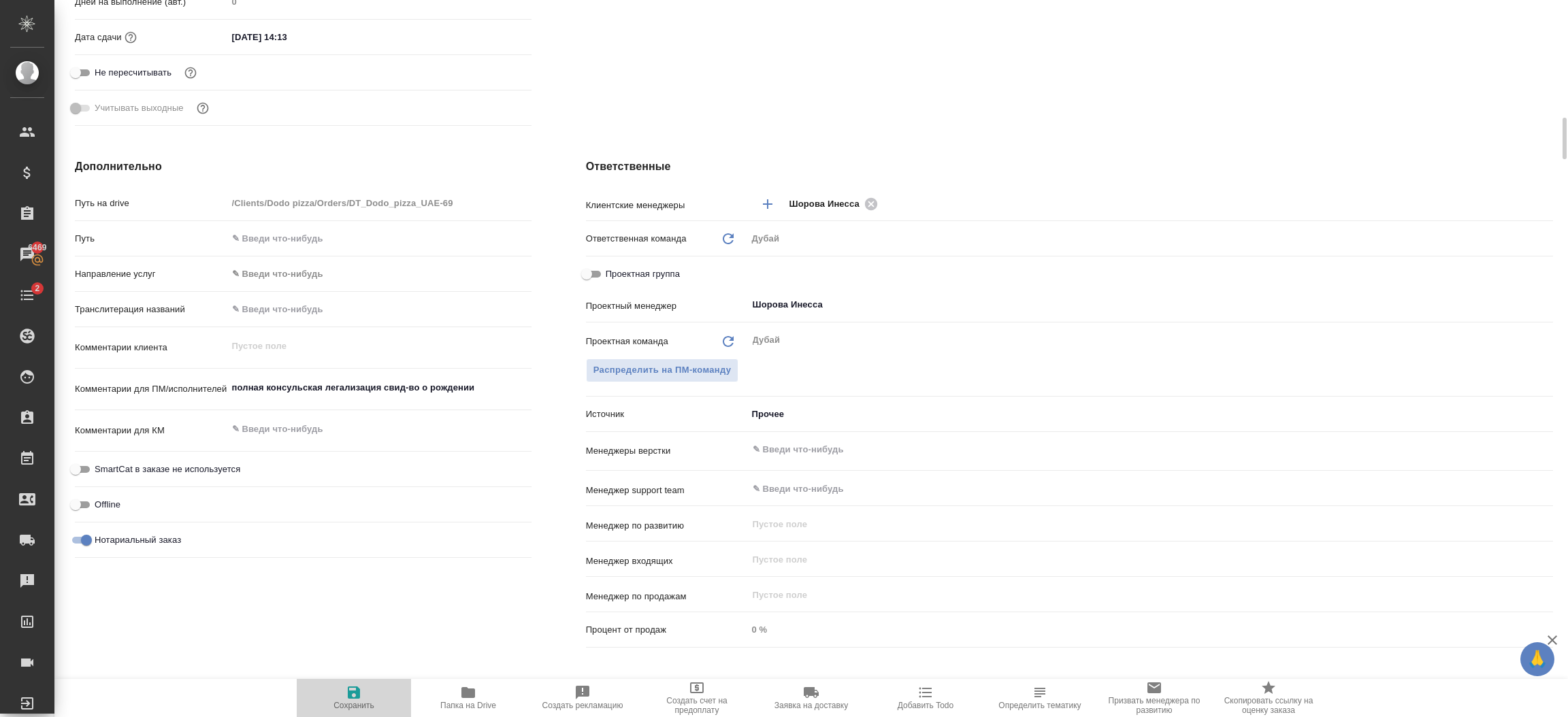
click at [371, 694] on span "Сохранить" at bounding box center [354, 697] width 98 height 26
type textarea "x"
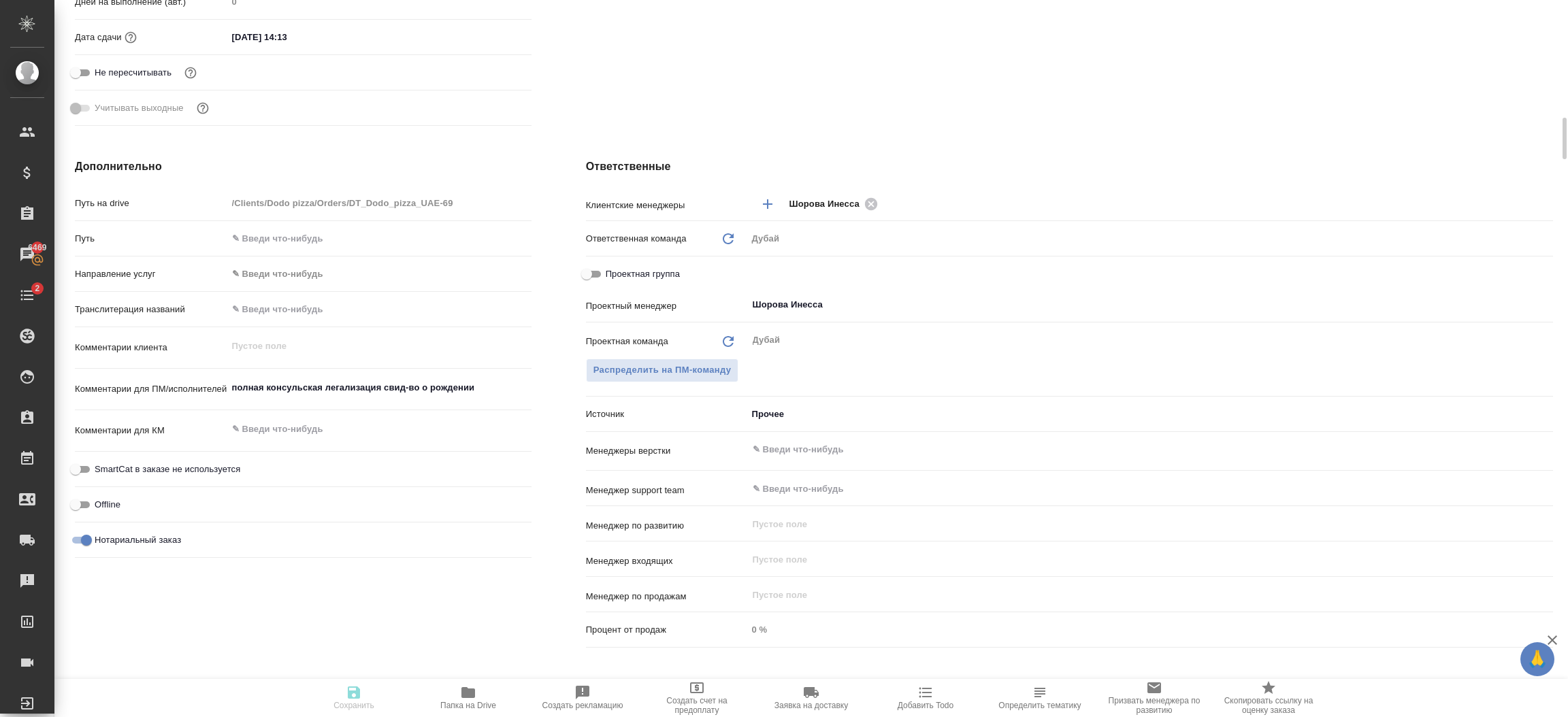
type textarea "x"
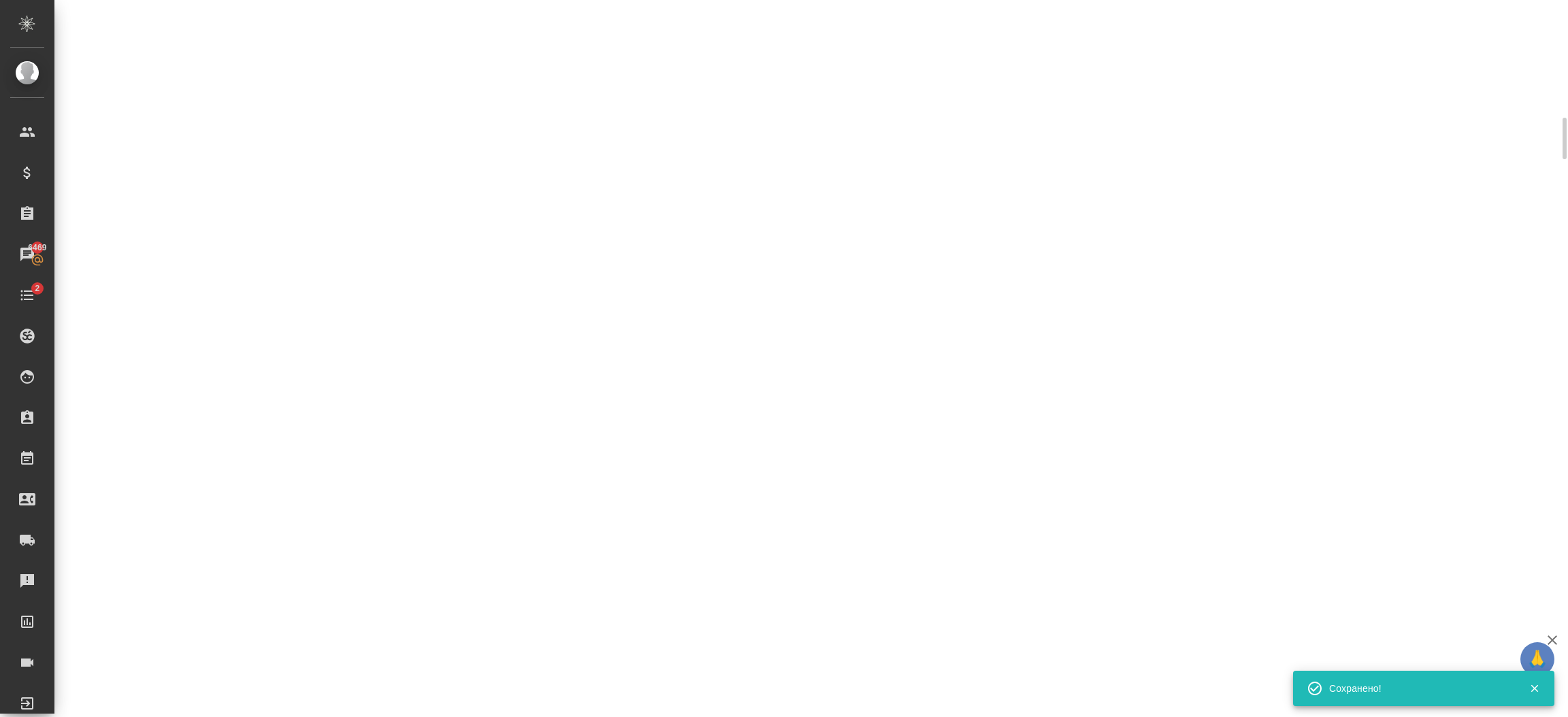
select select "RU"
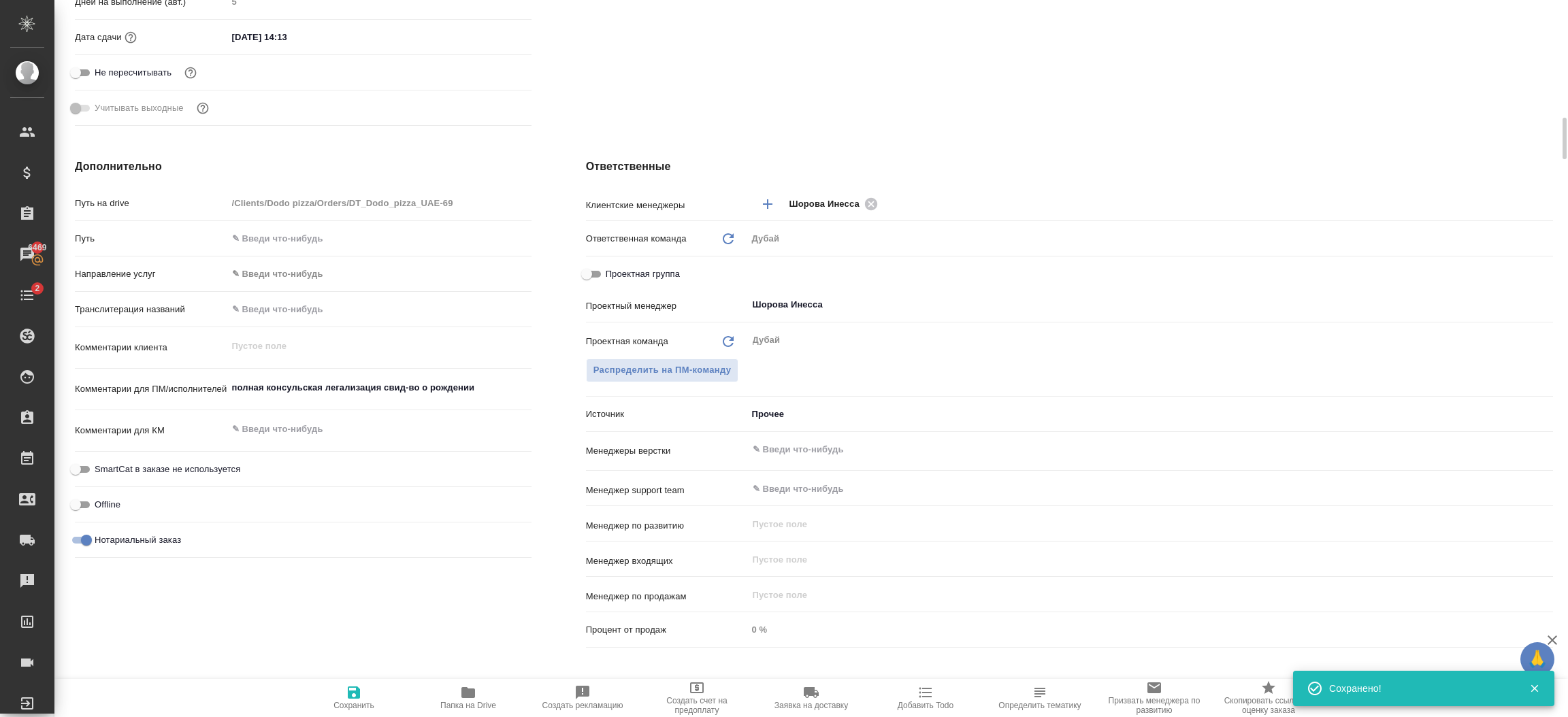
type textarea "x"
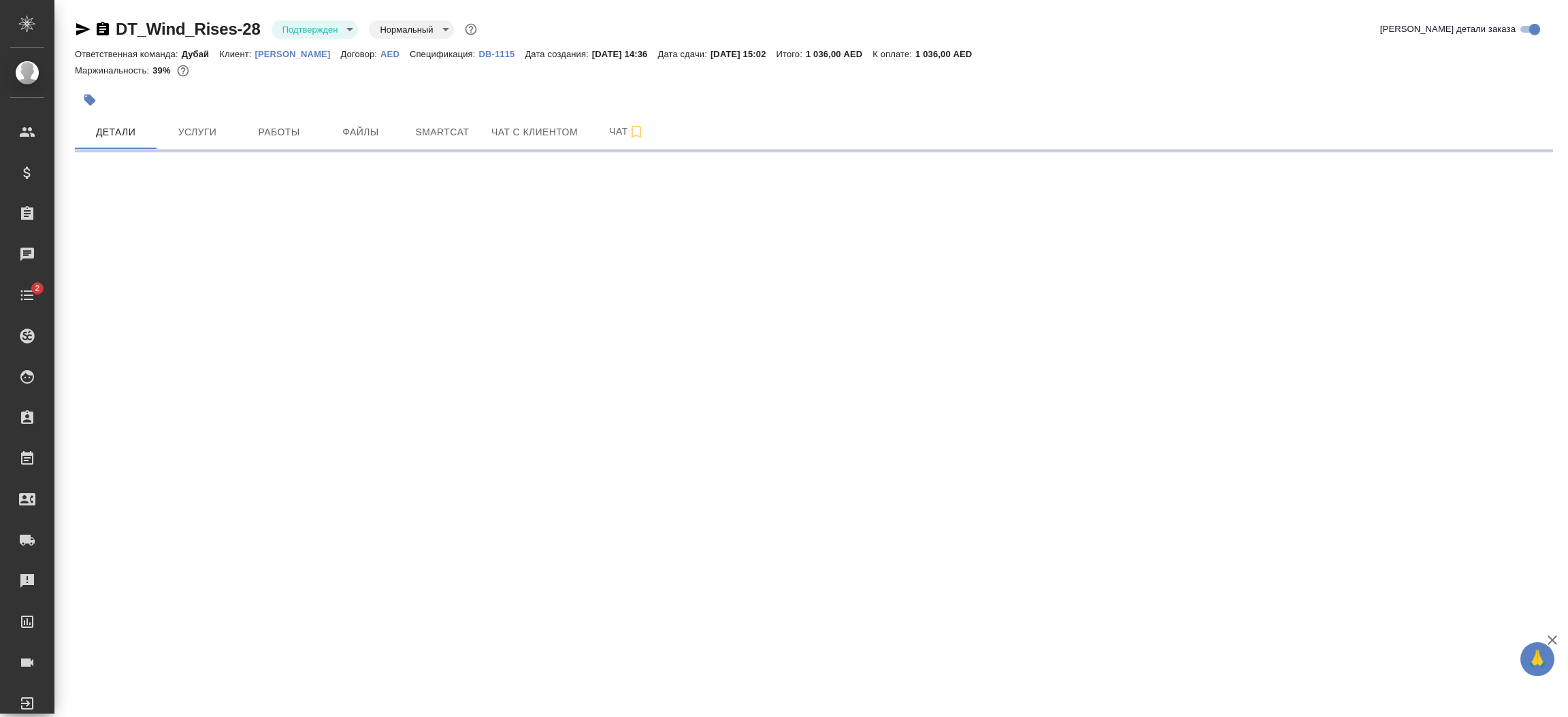
select select "RU"
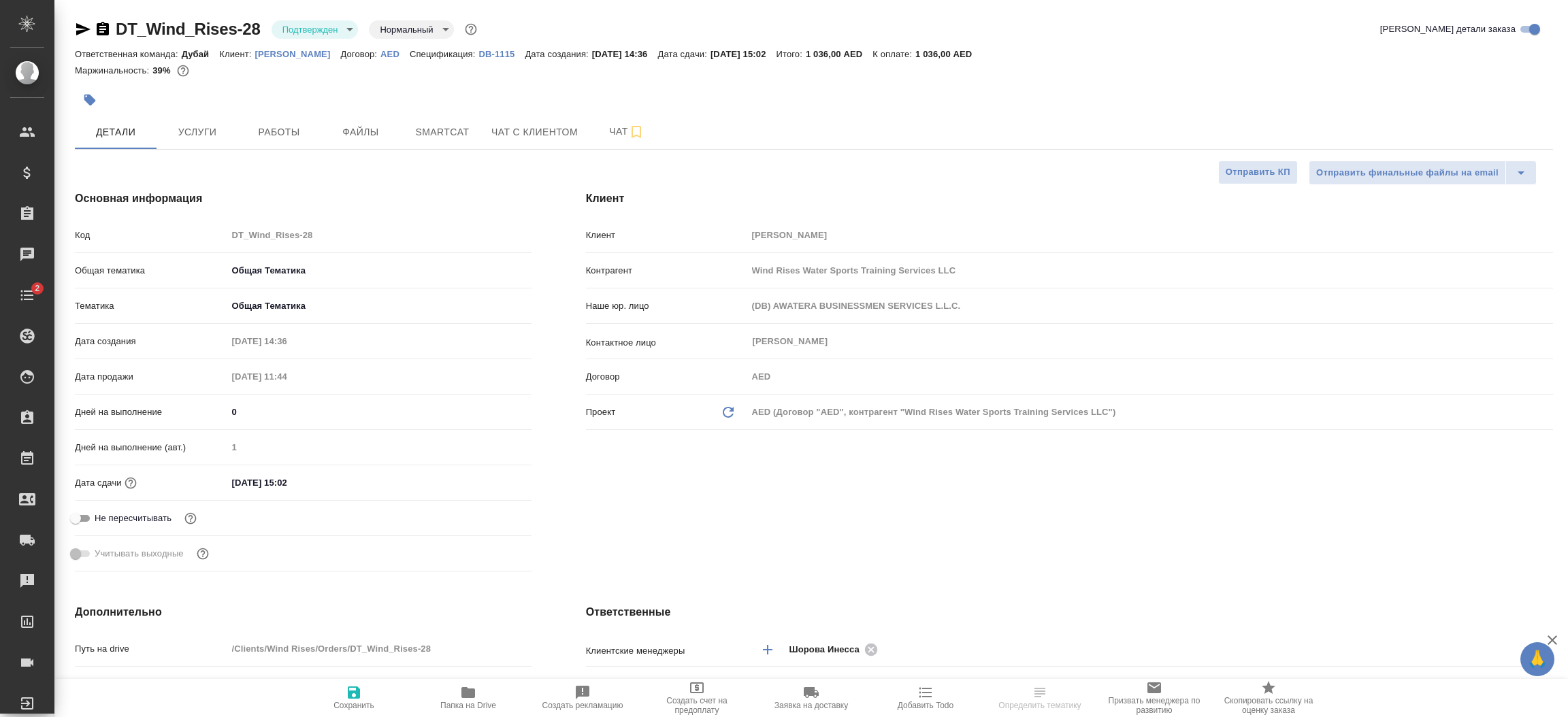
type textarea "x"
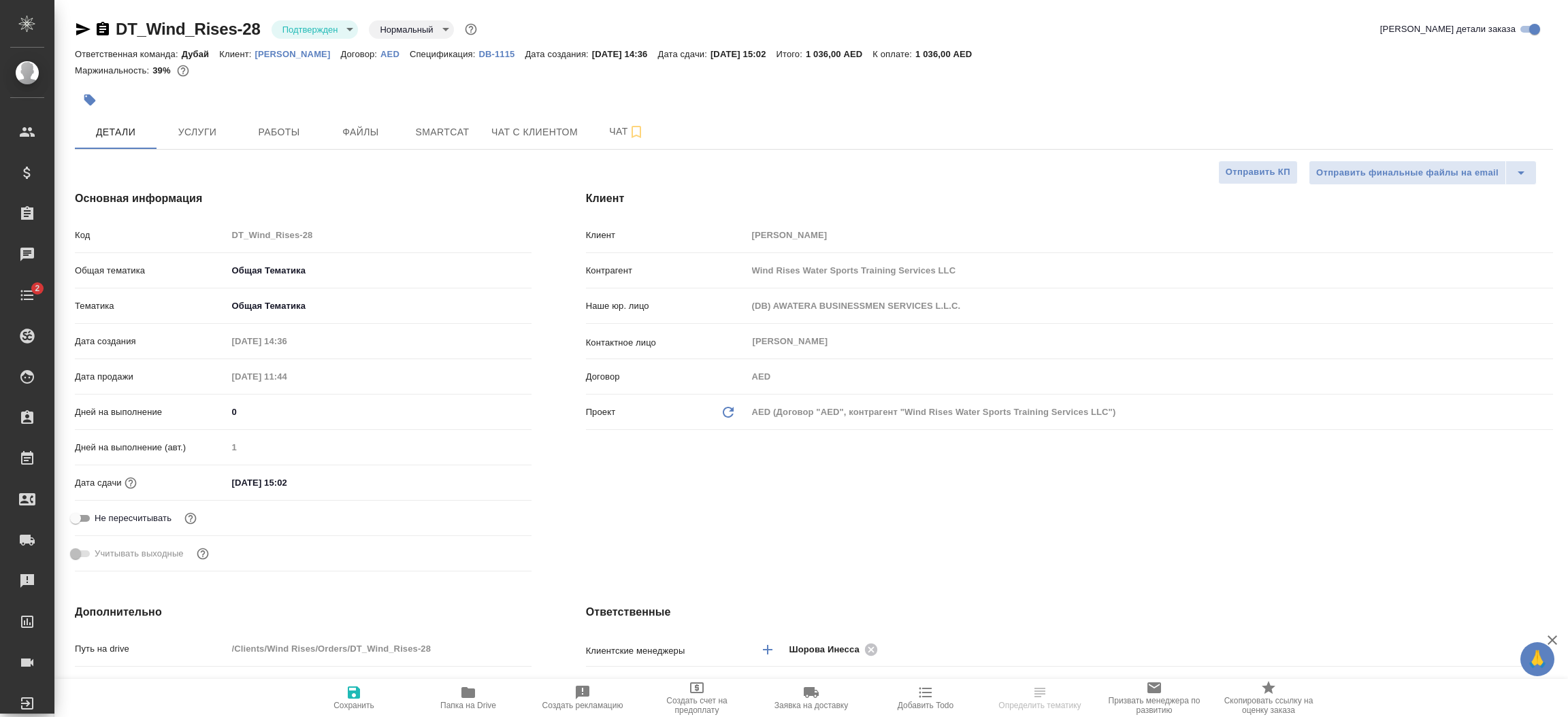
type textarea "x"
click at [860, 535] on div "Клиент Клиент Сила Ветра Контрагент Wind Rises Water Sports Training Services L…" at bounding box center [1069, 383] width 1022 height 441
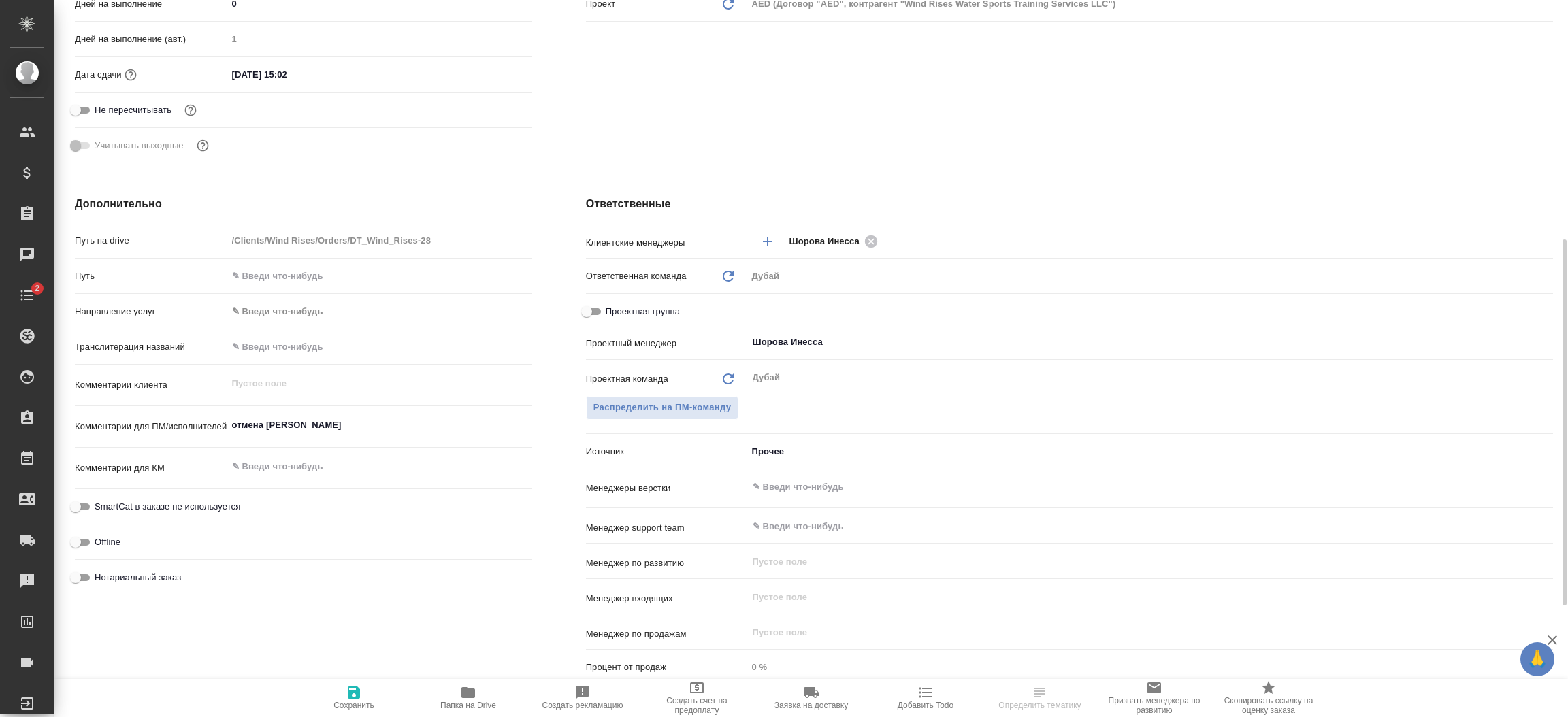
scroll to position [469, 0]
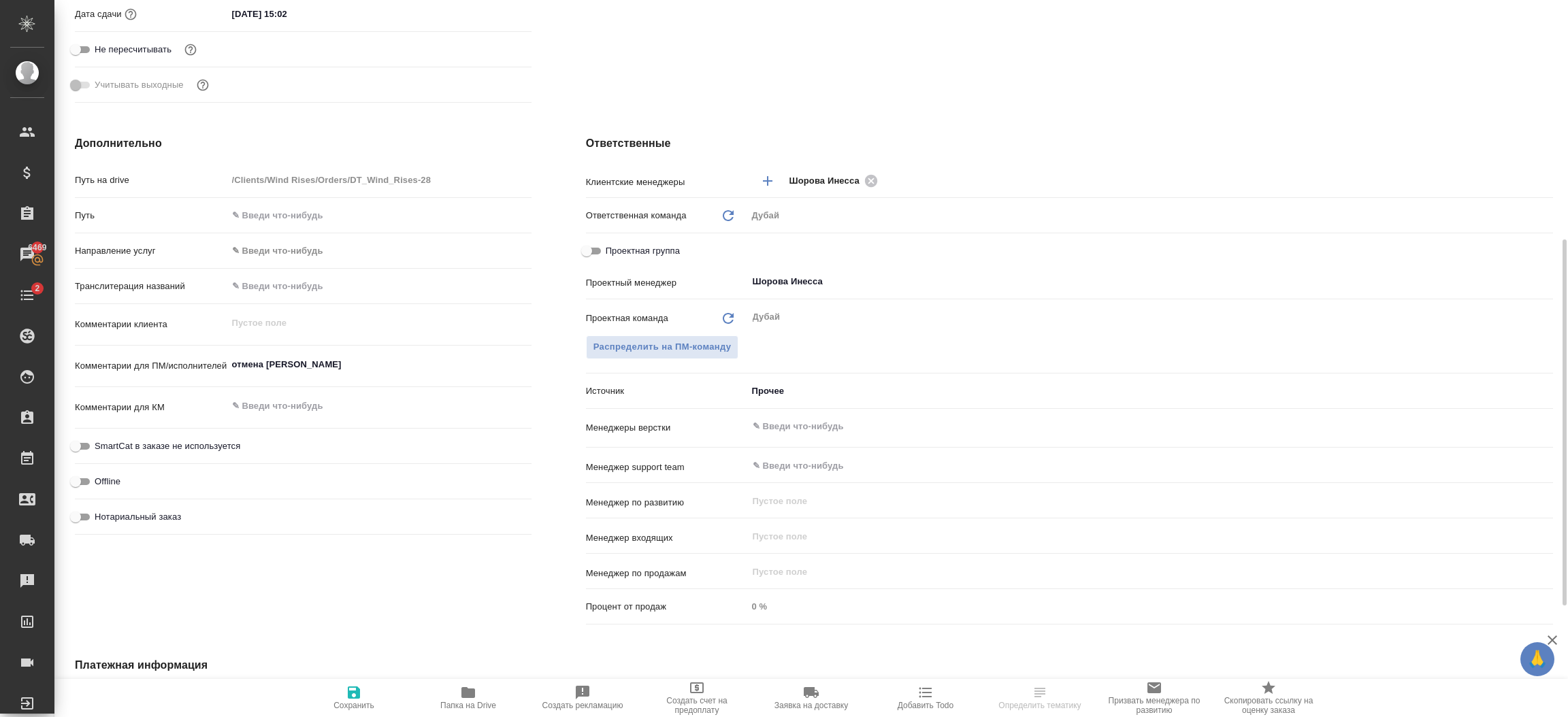
type textarea "x"
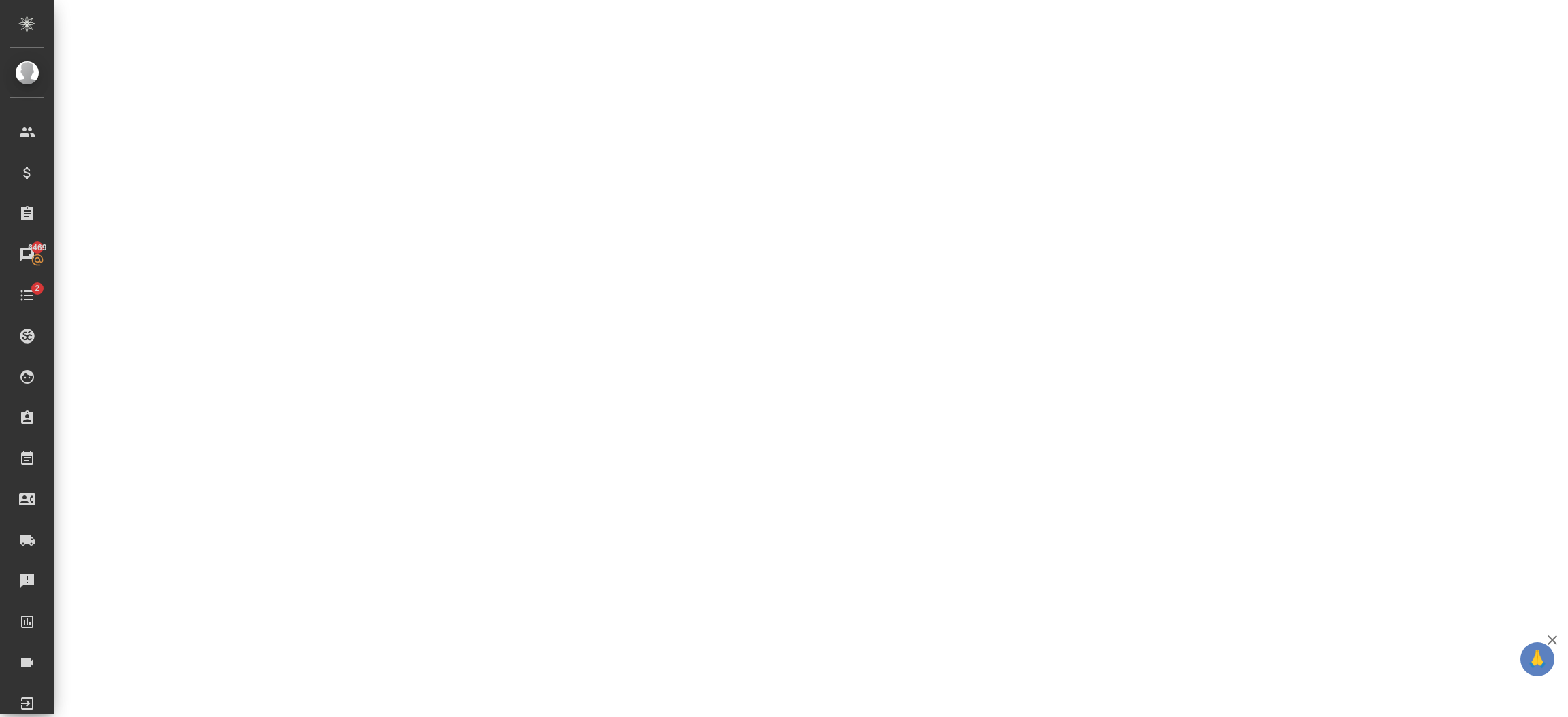
select select "RU"
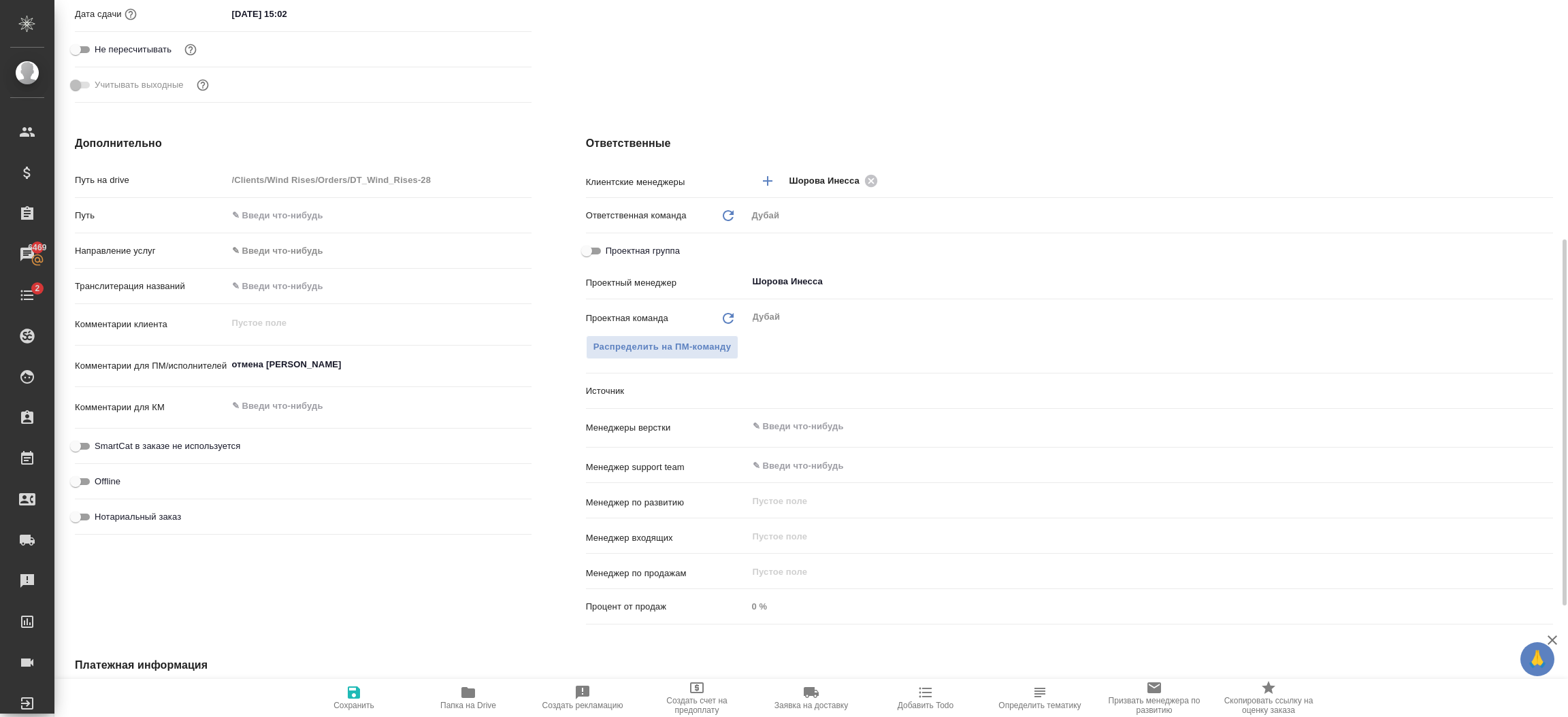
type textarea "x"
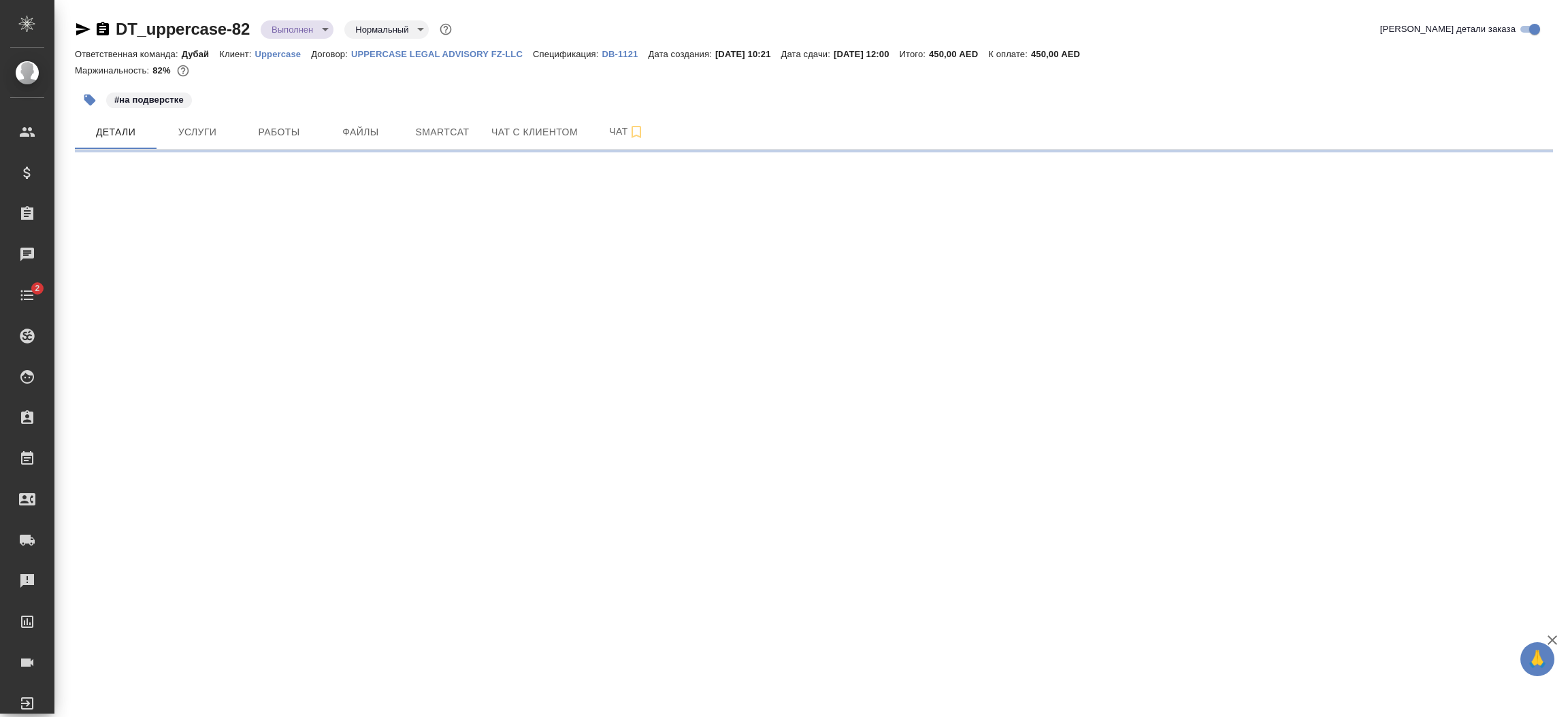
select select "RU"
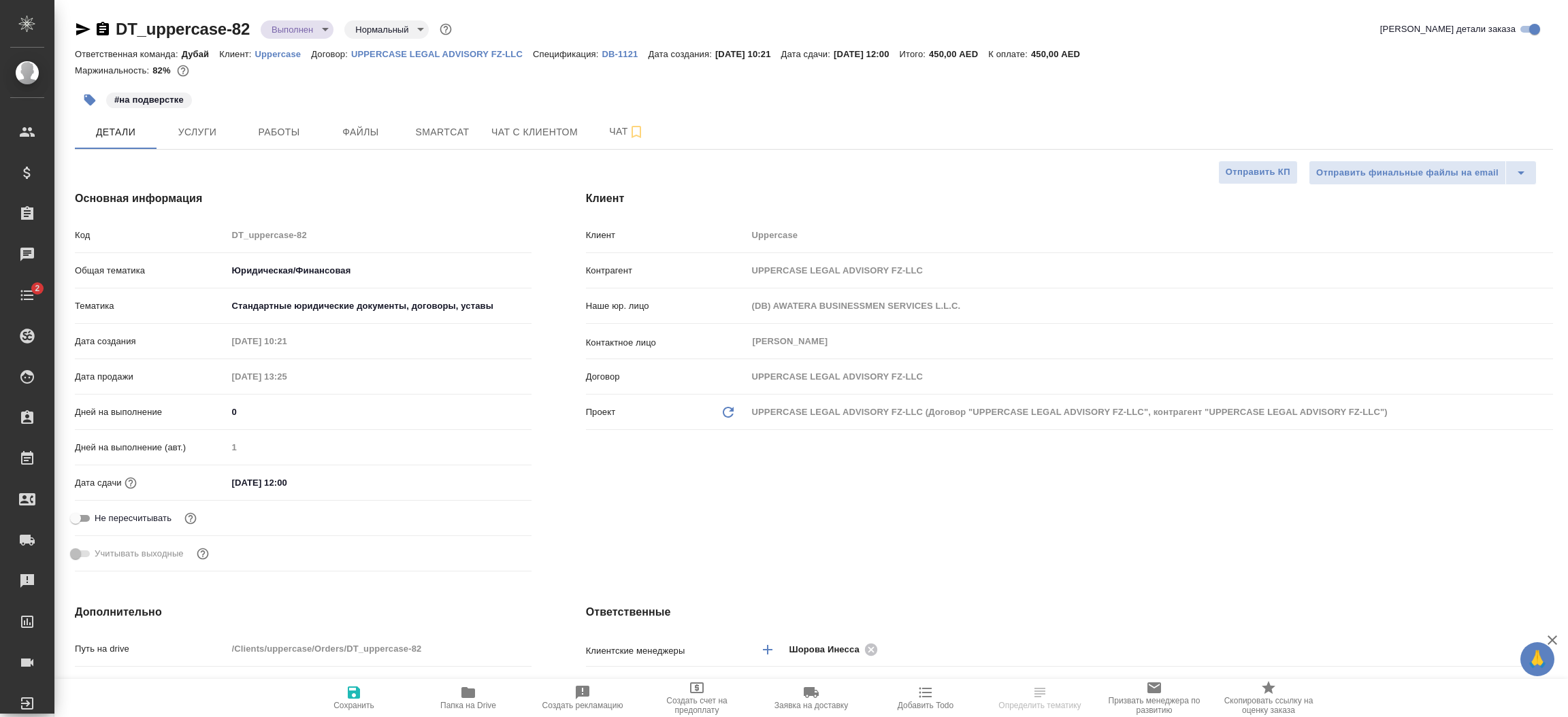
type textarea "x"
click at [954, 523] on div "Клиент Клиент Uppercase Контрагент UPPERCASE LEGAL ADVISORY FZ-LLC Наше юр. лиц…" at bounding box center [1069, 383] width 1022 height 441
type textarea "x"
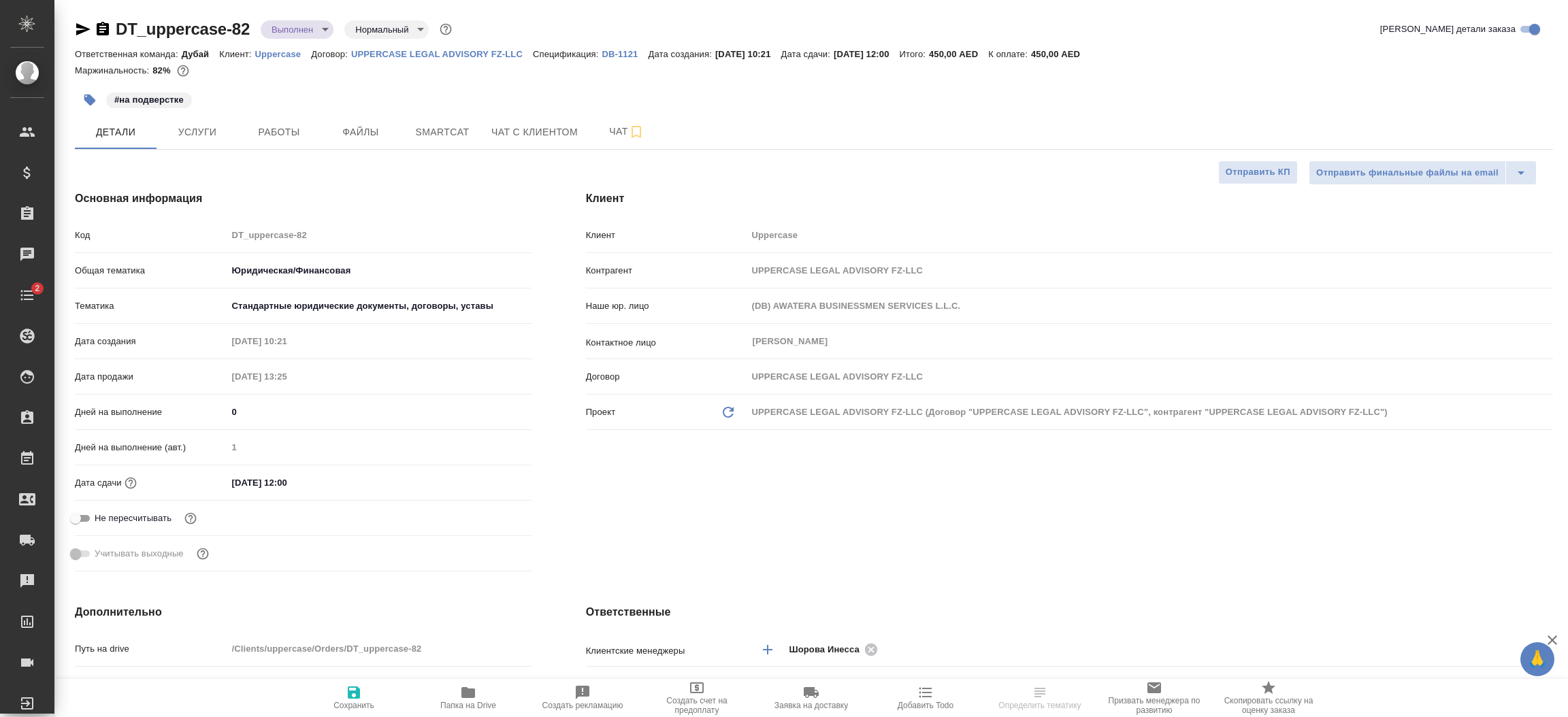
type textarea "x"
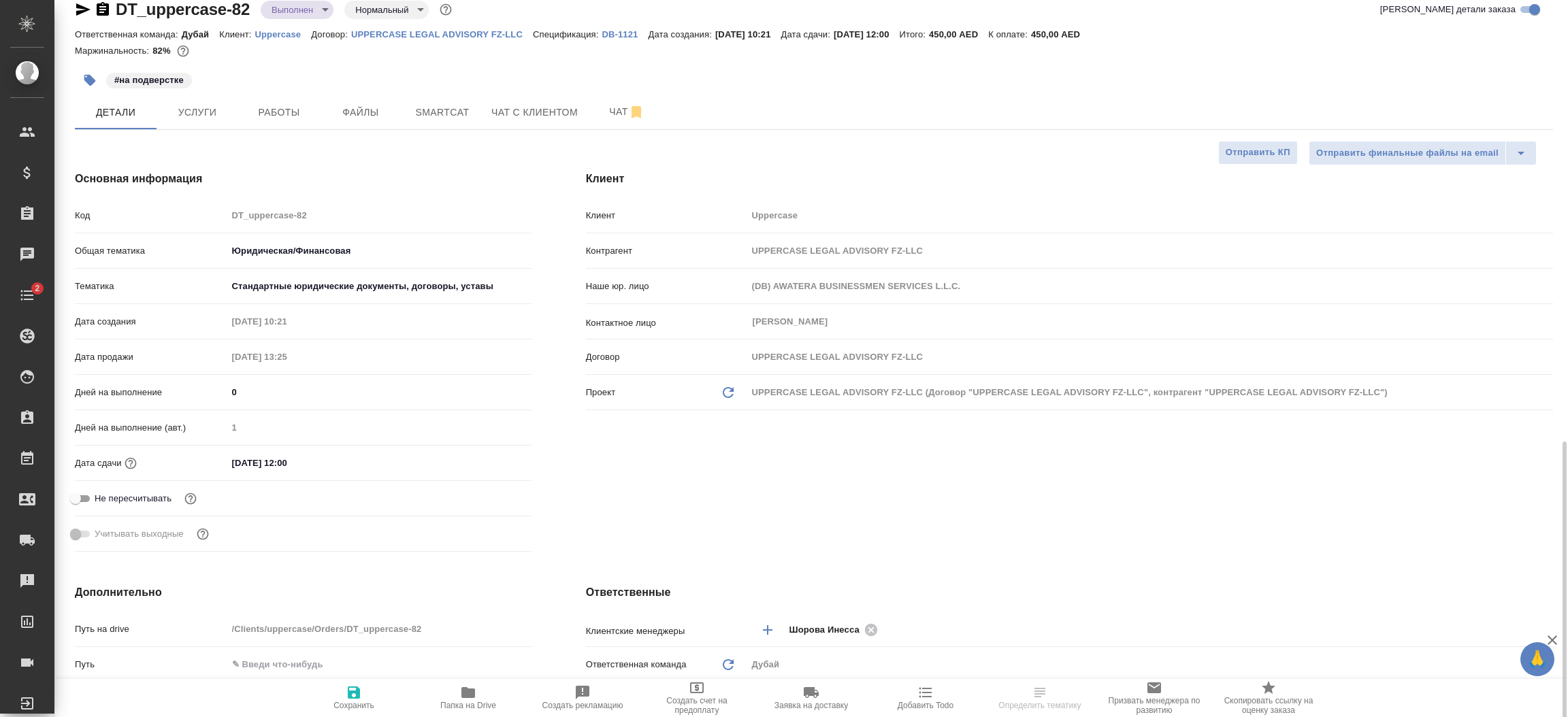
scroll to position [326, 0]
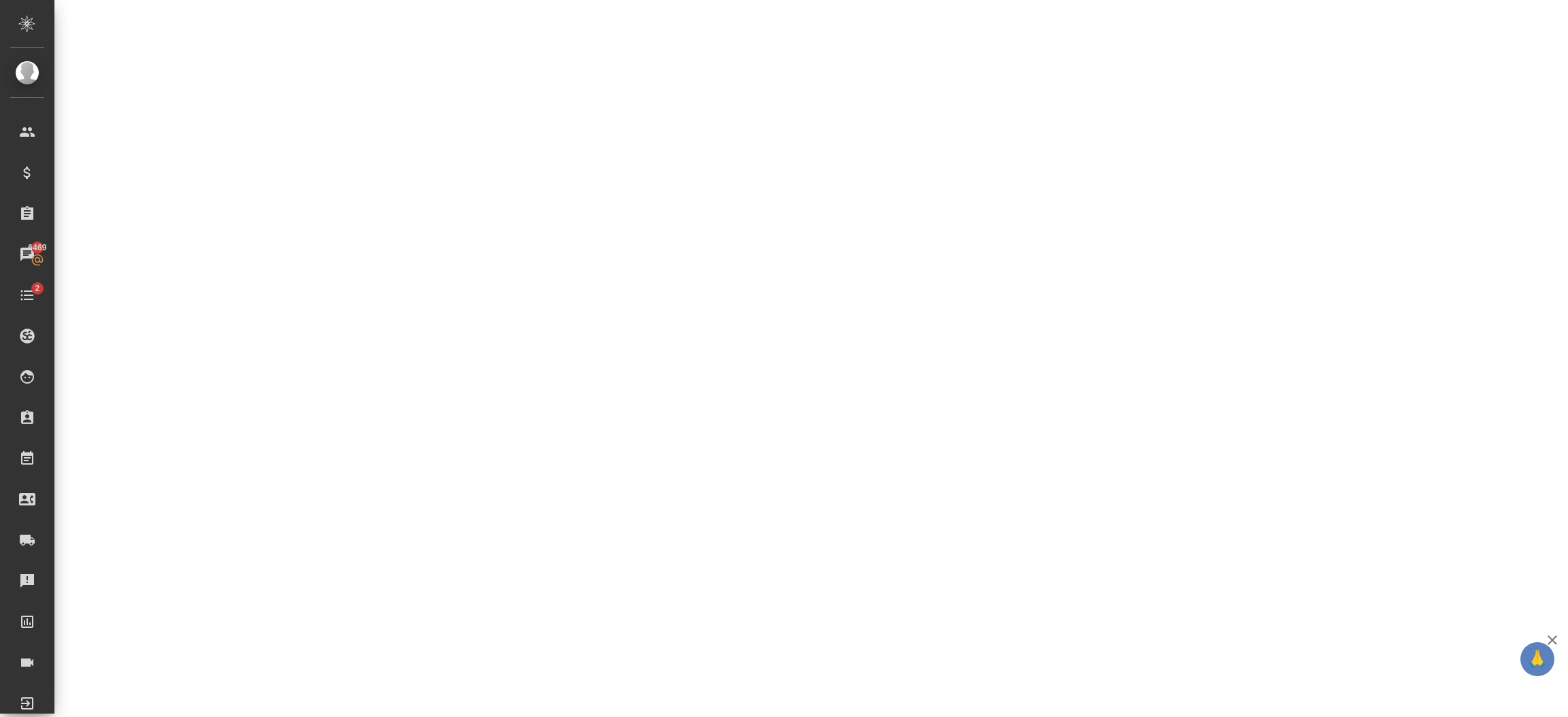
select select "RU"
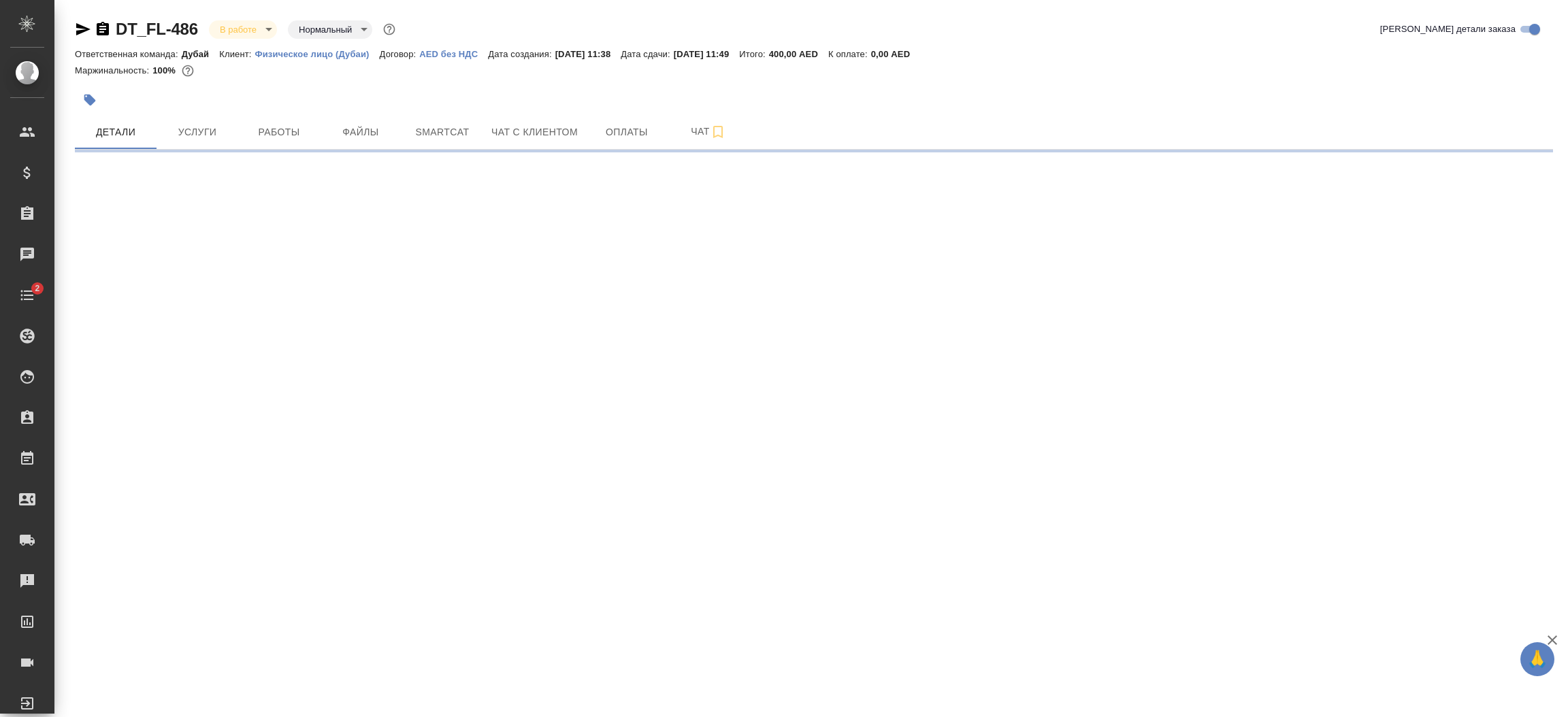
select select "RU"
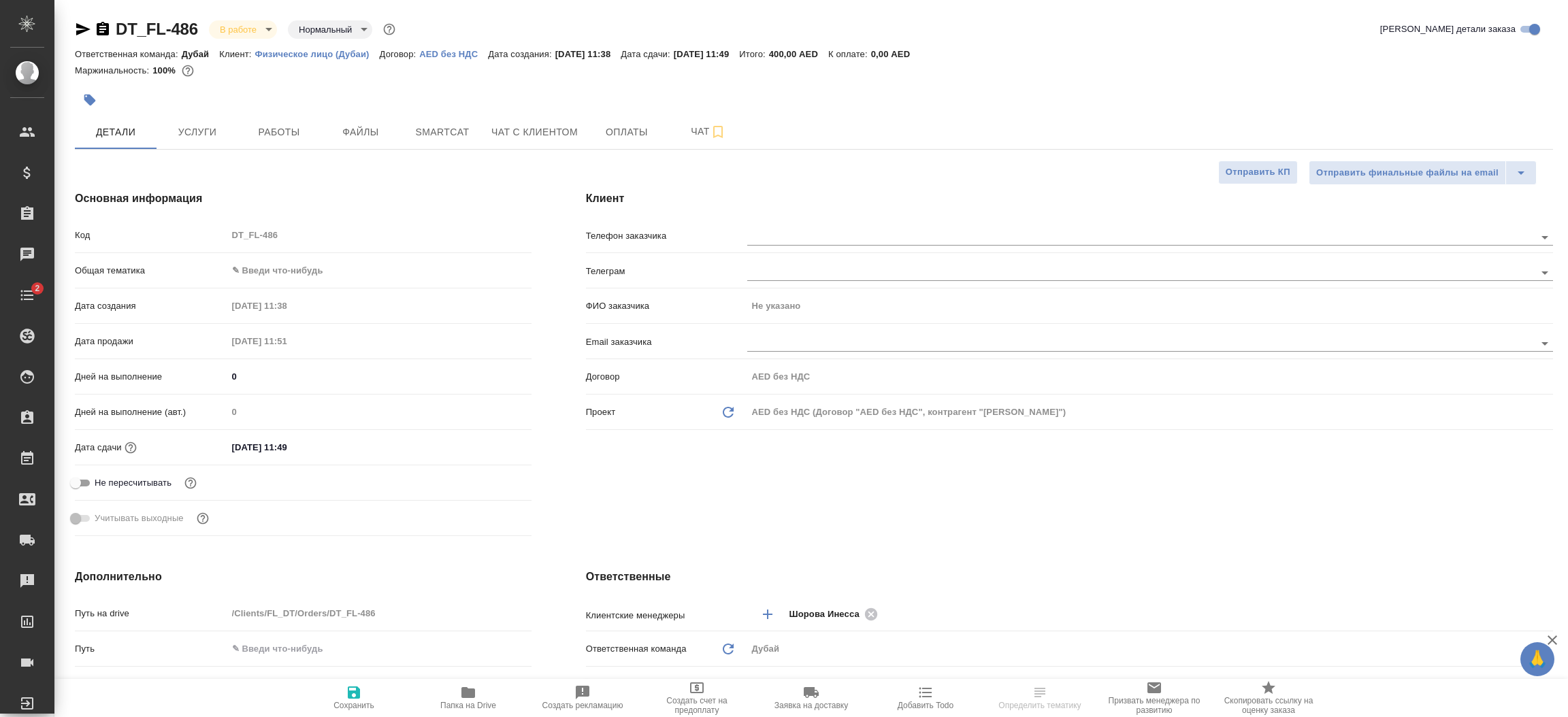
type textarea "x"
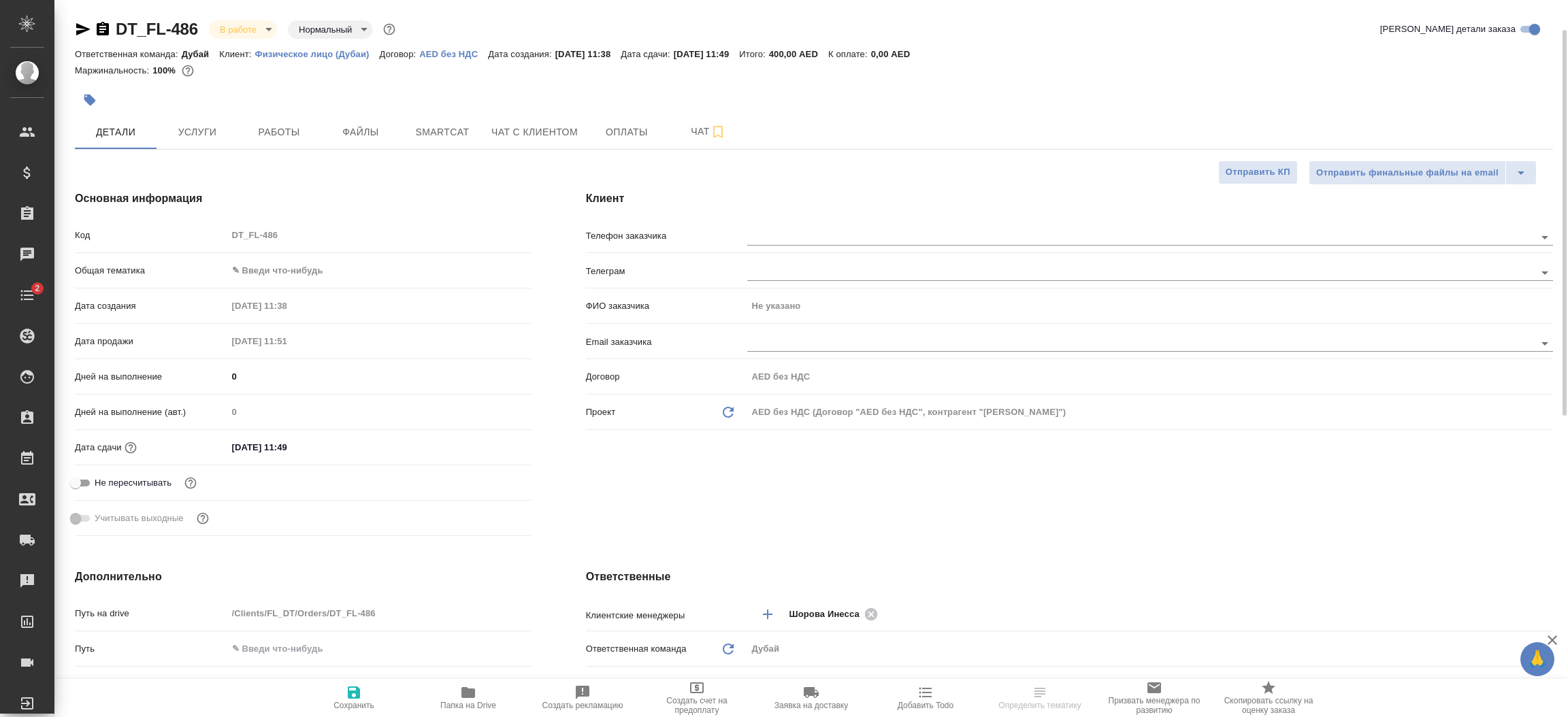
type textarea "x"
click at [198, 131] on span "Услуги" at bounding box center [198, 132] width 65 height 17
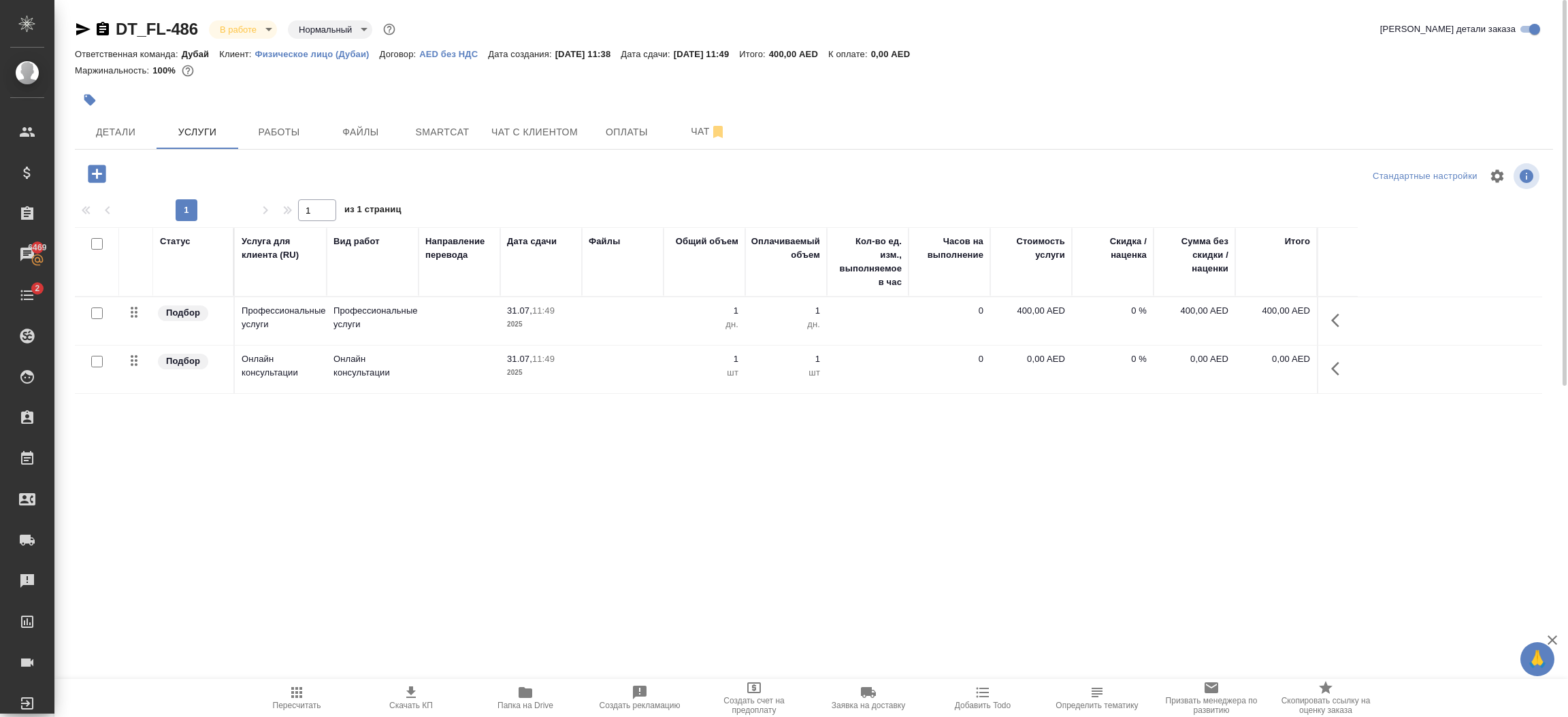
click at [286, 150] on div "DT_FL-486 В работе inProgress Нормальный normal Кратко детали заказа Ответствен…" at bounding box center [814, 277] width 1493 height 554
click at [275, 134] on span "Работы" at bounding box center [279, 132] width 65 height 17
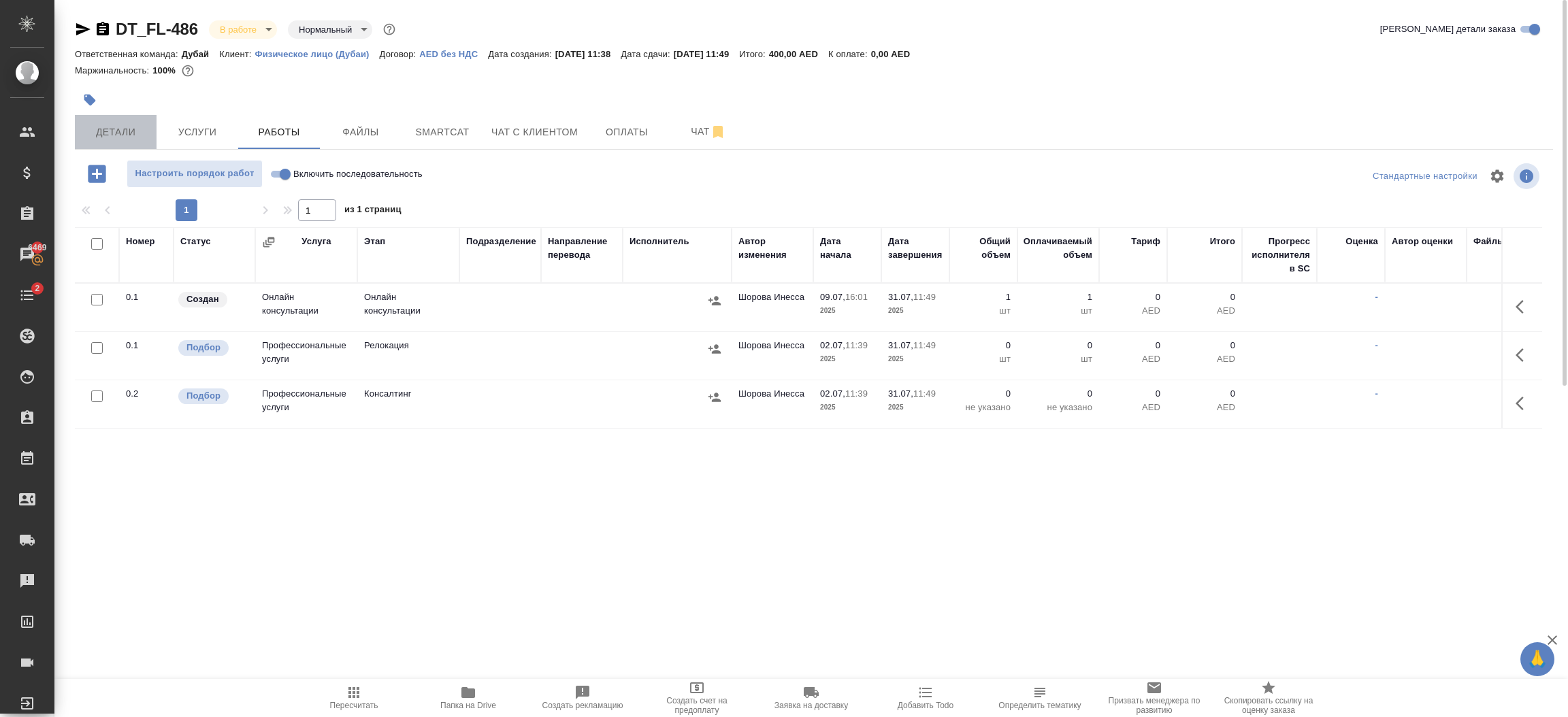
click at [124, 142] on button "Детали" at bounding box center [115, 132] width 82 height 34
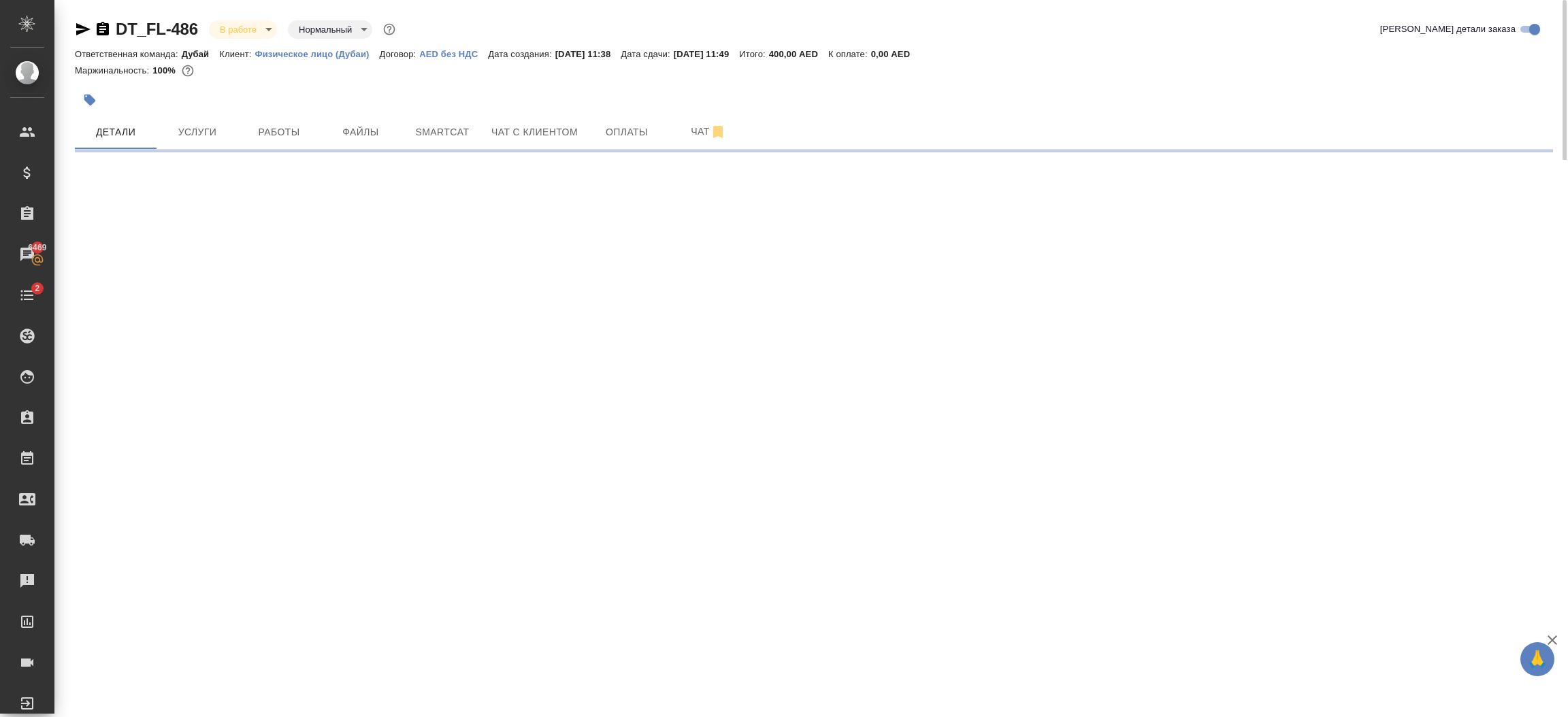
select select "RU"
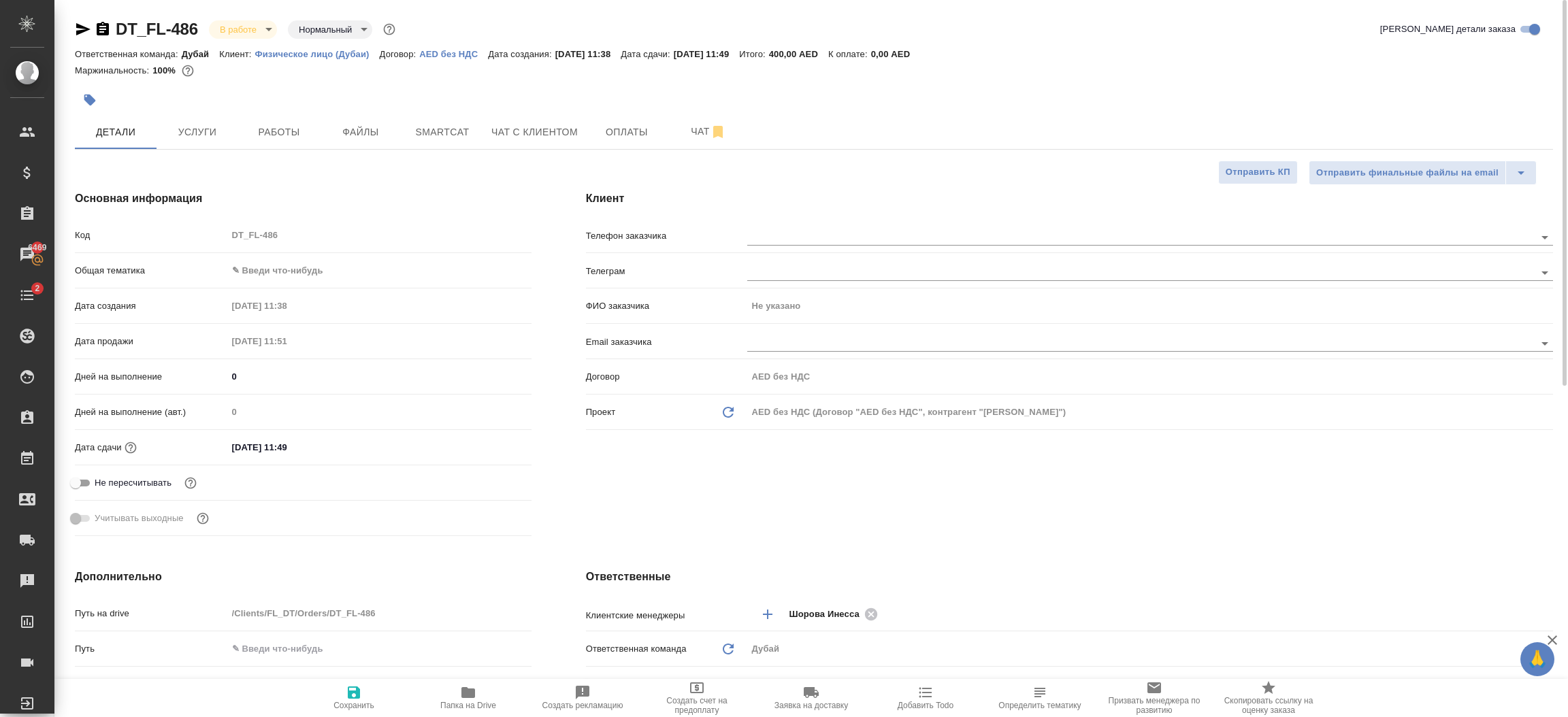
type textarea "x"
click at [968, 485] on div "Клиент Телефон заказчика Телеграм ФИО заказчика Не указано Email заказчика Дого…" at bounding box center [1069, 366] width 1022 height 406
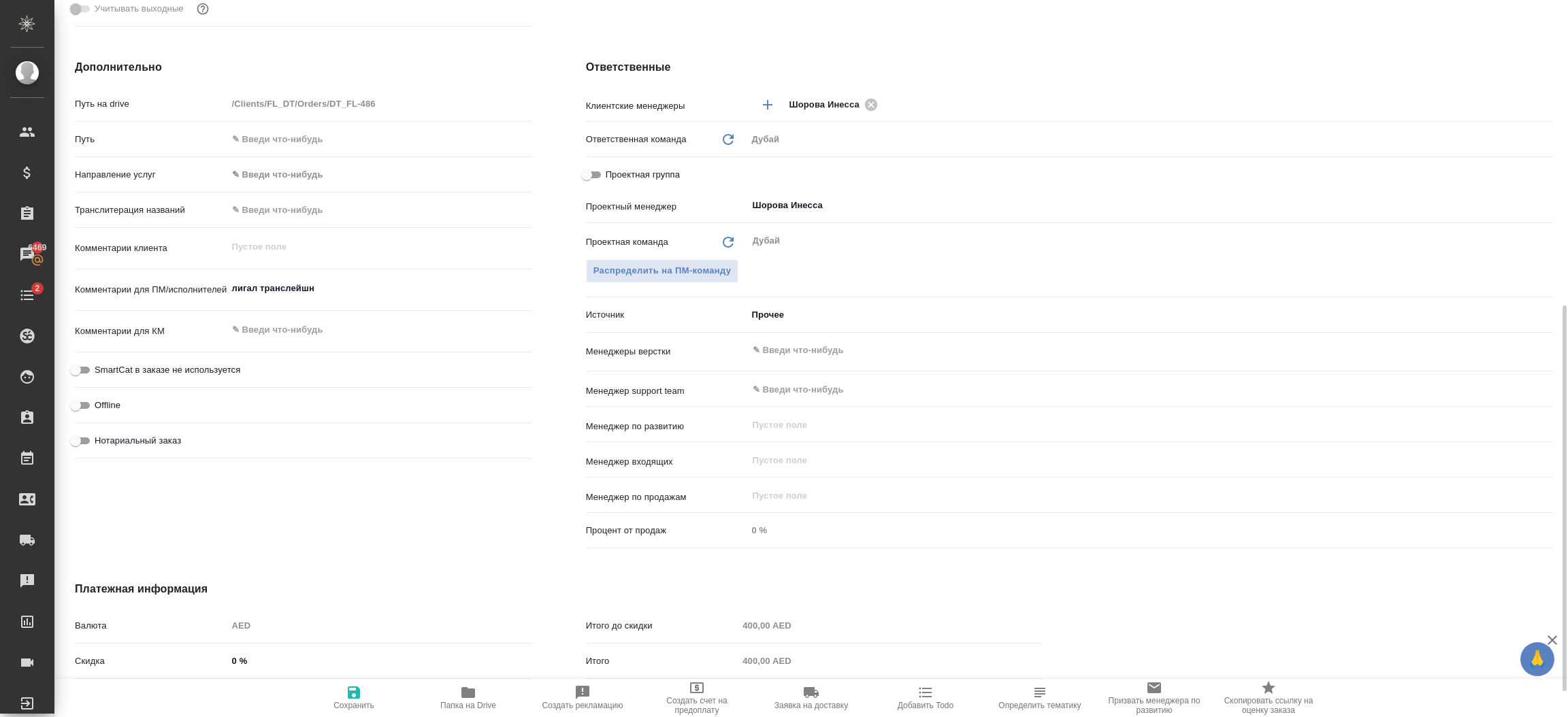
scroll to position [617, 0]
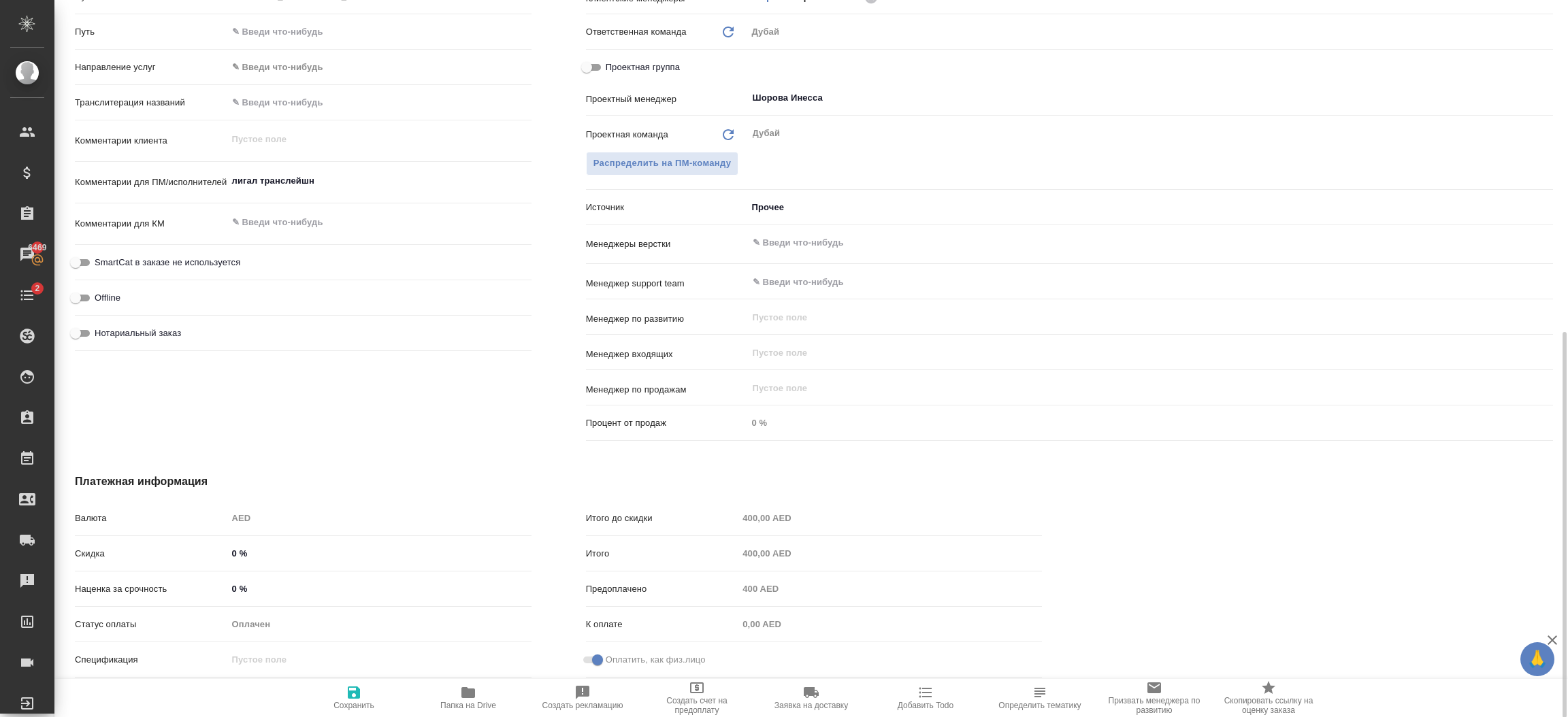
type textarea "x"
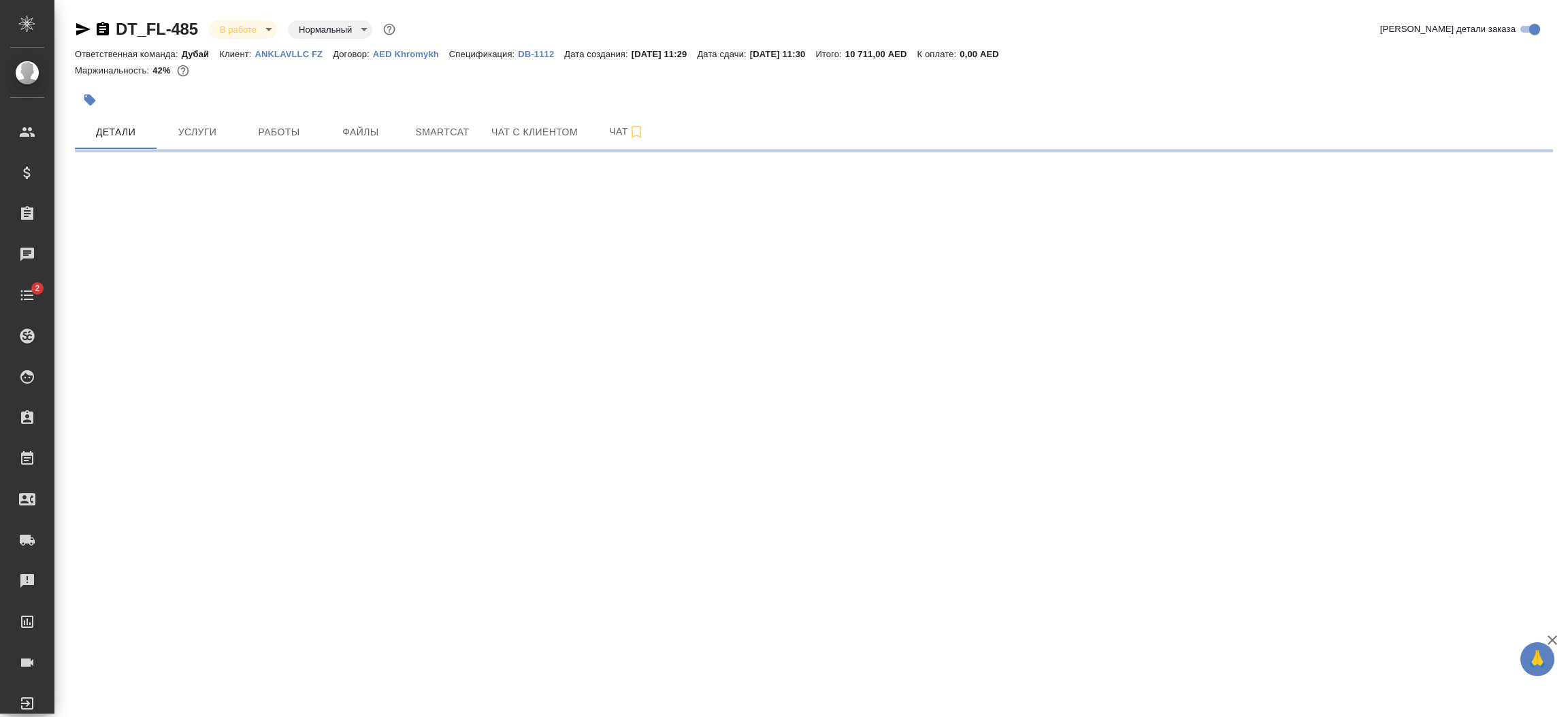
select select "RU"
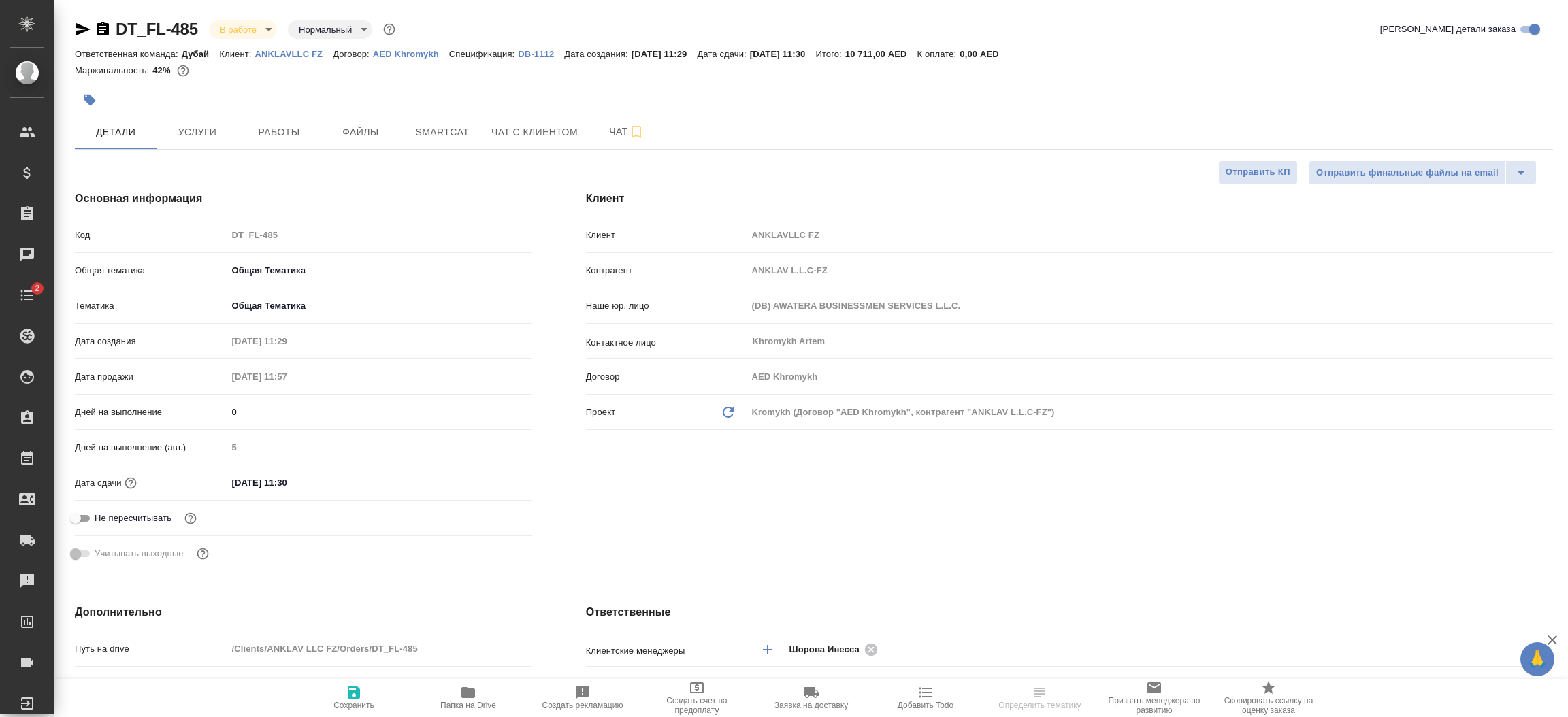
type textarea "x"
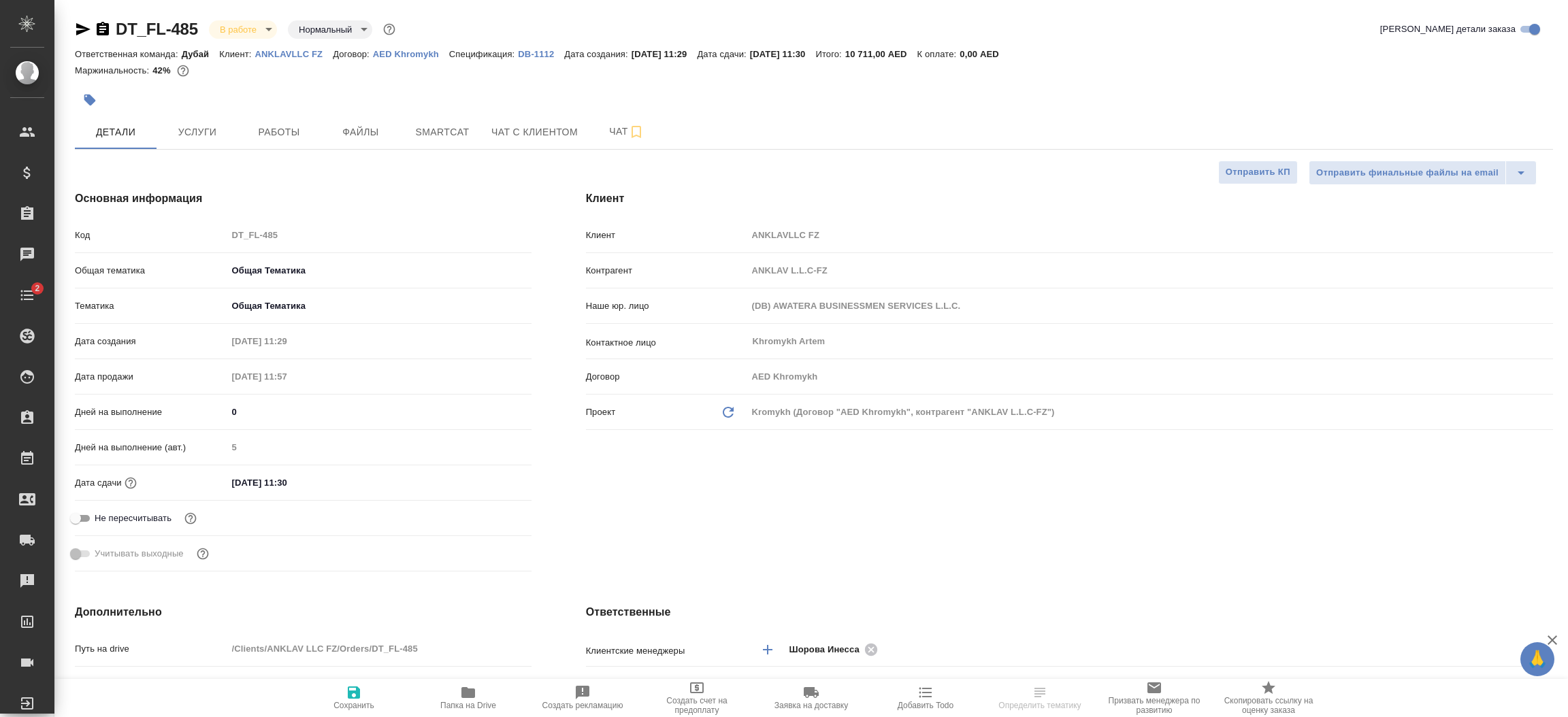
type textarea "x"
click at [920, 539] on div "Клиент Клиент ANKLAVLLC FZ Контрагент ANKLAV L.L.C-FZ Наше юр. лицо (DB) AWATER…" at bounding box center [1069, 383] width 1022 height 441
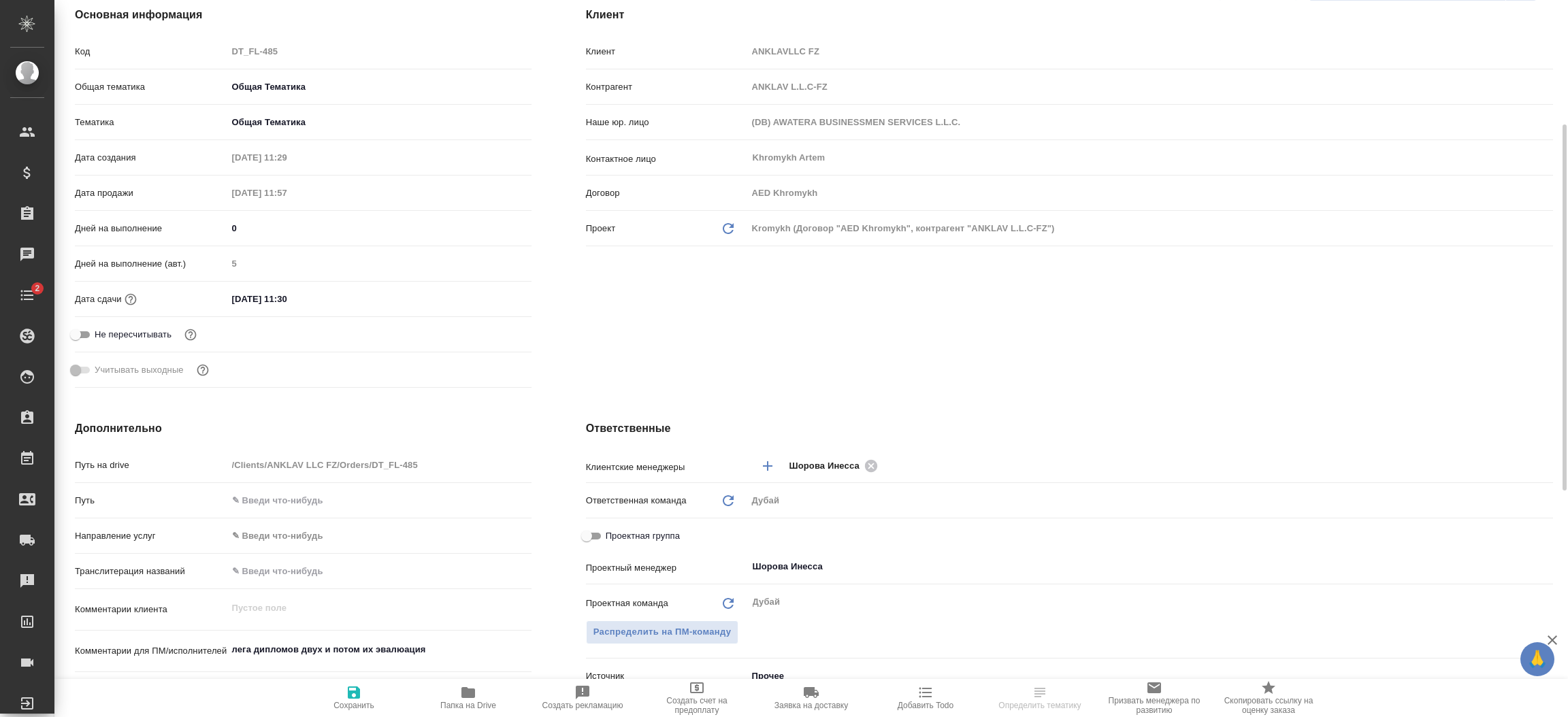
scroll to position [306, 0]
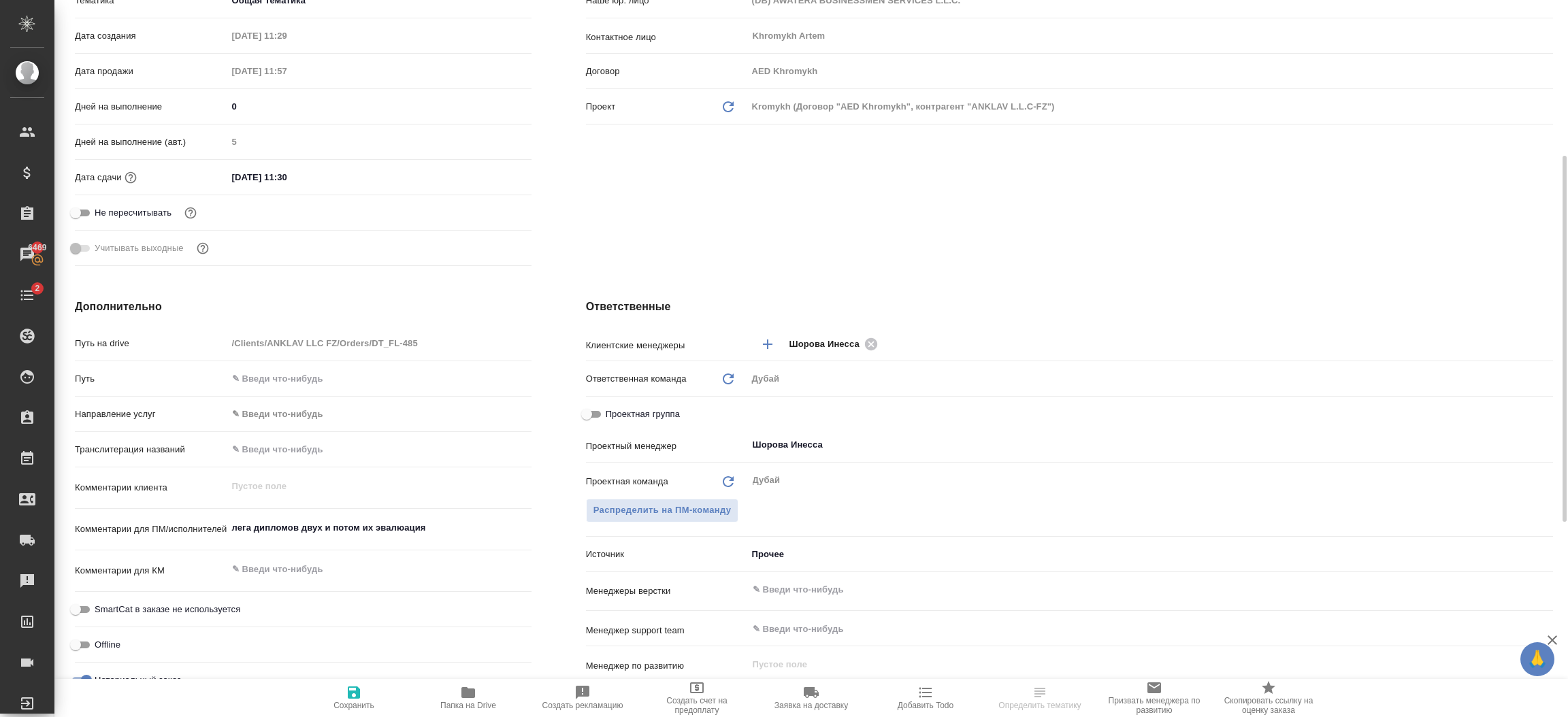
type textarea "x"
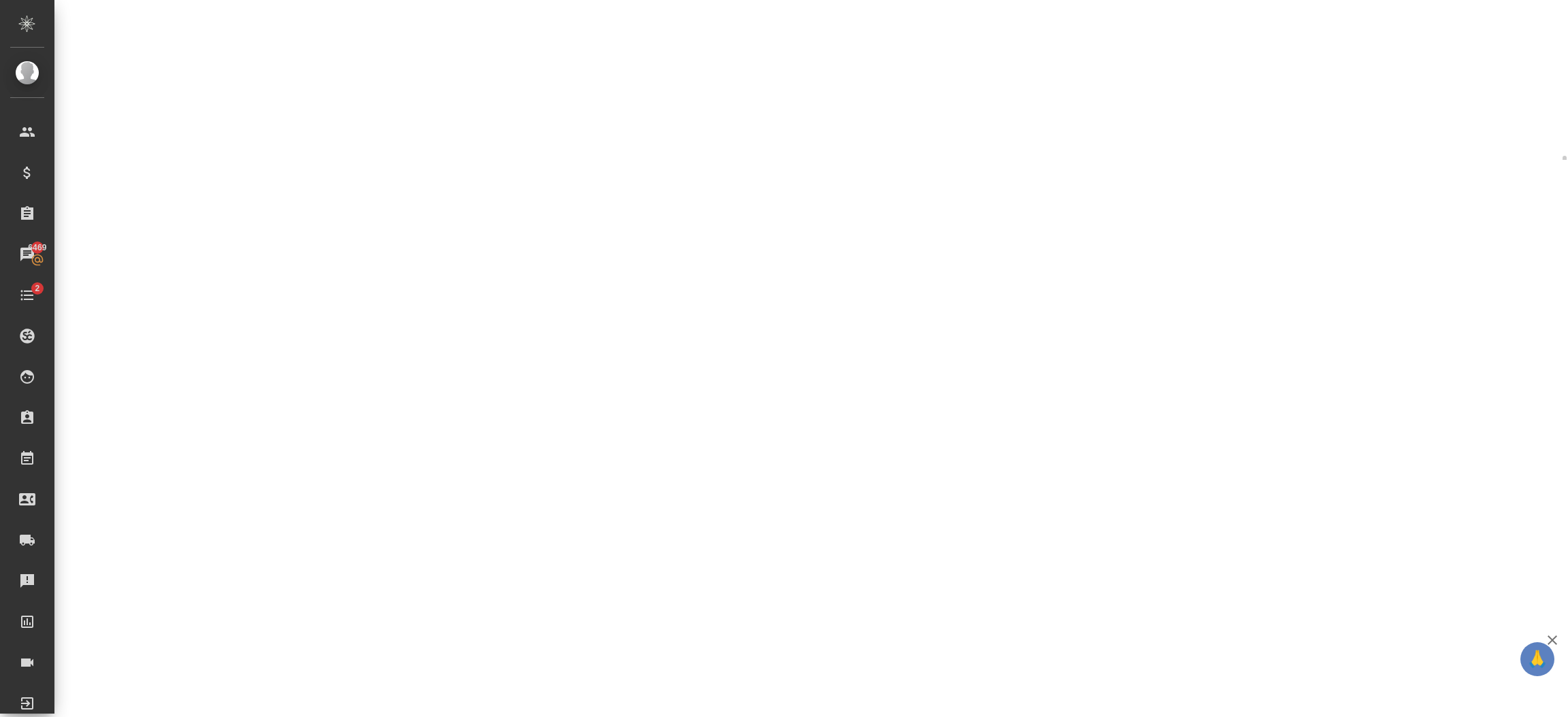
select select "RU"
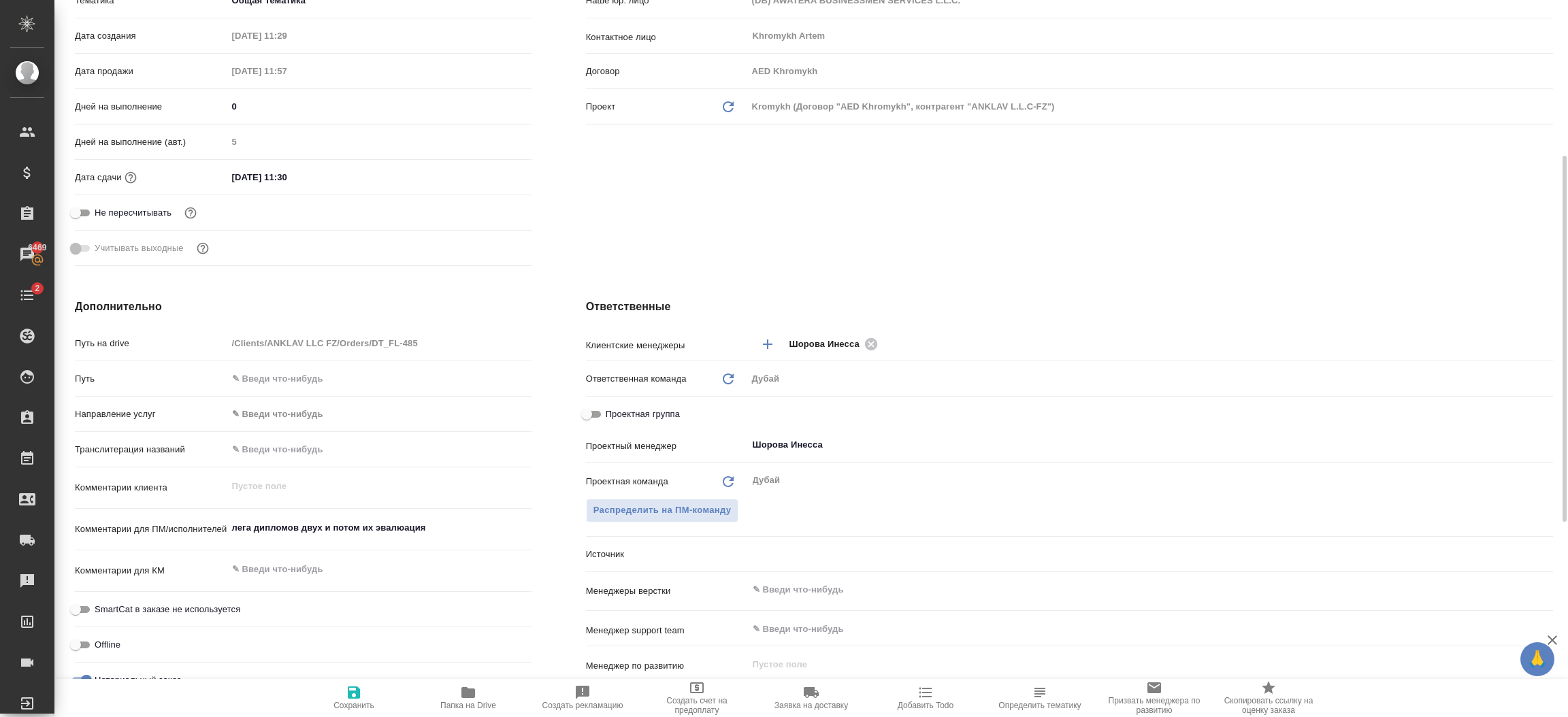
type textarea "x"
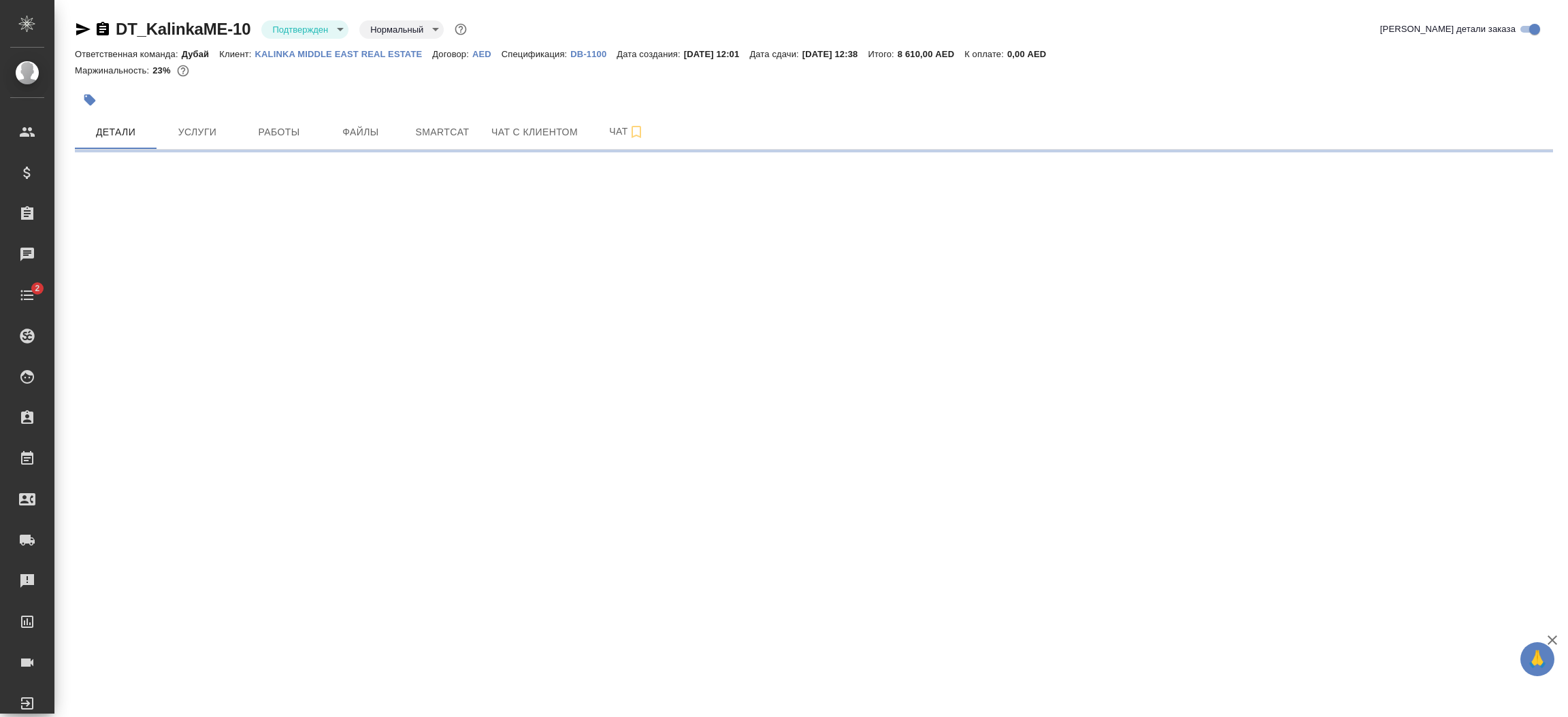
select select "RU"
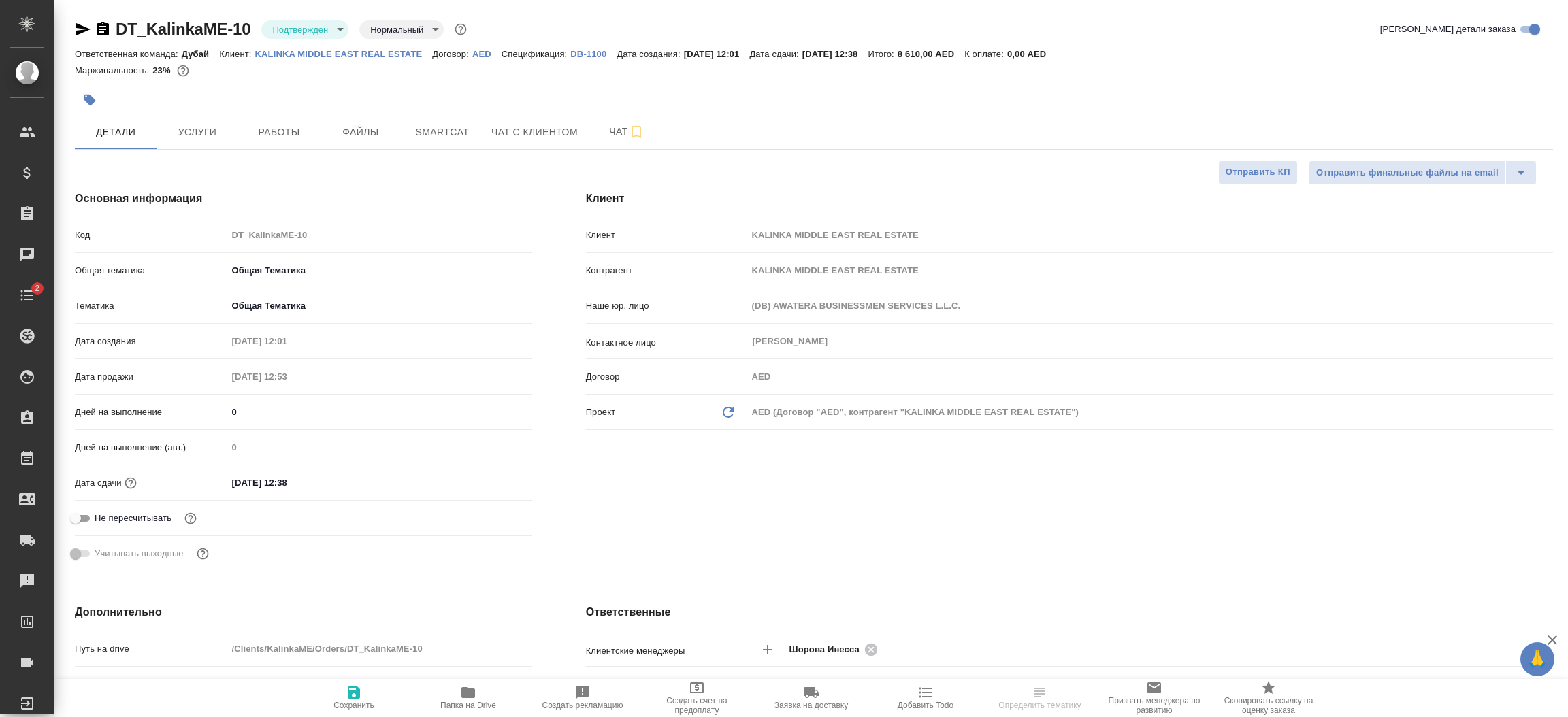
type textarea "x"
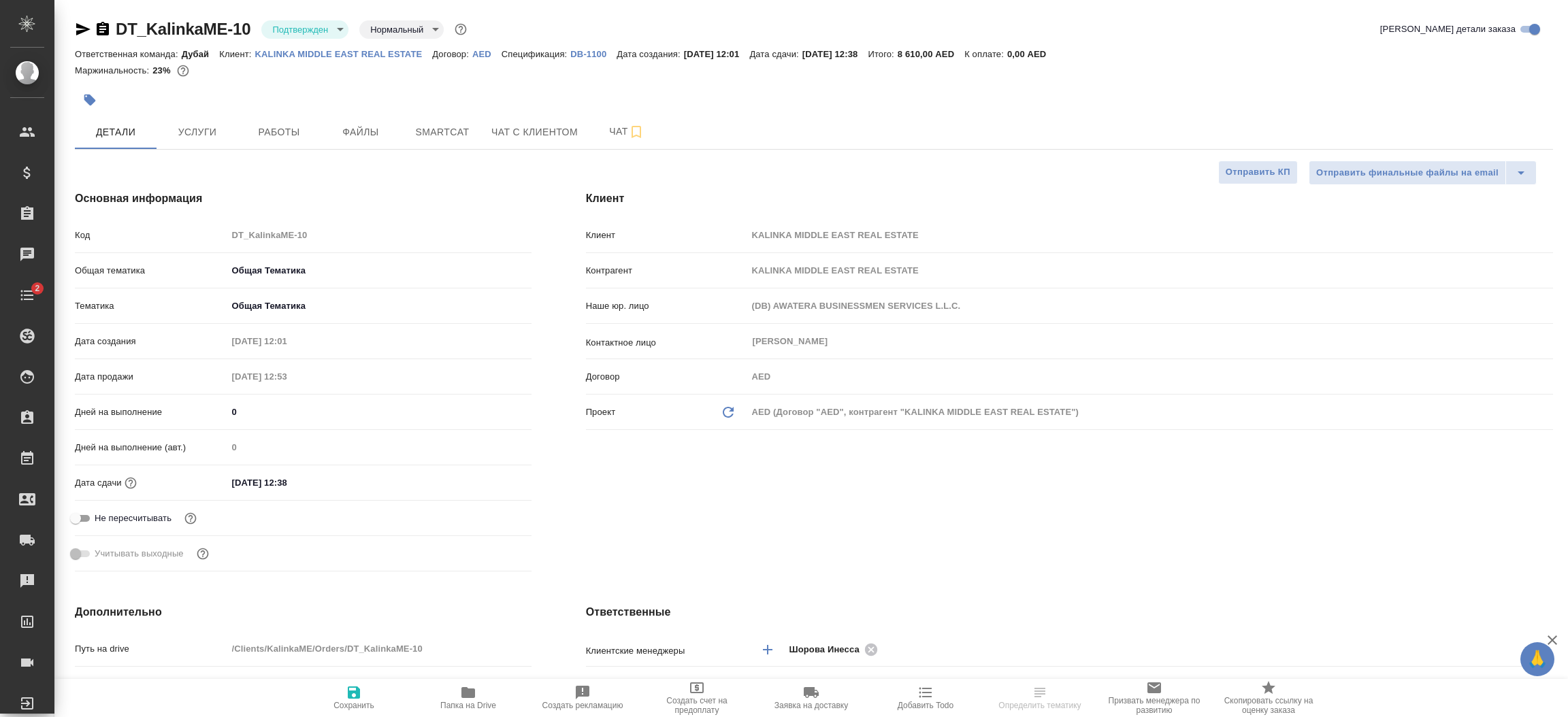
type textarea "x"
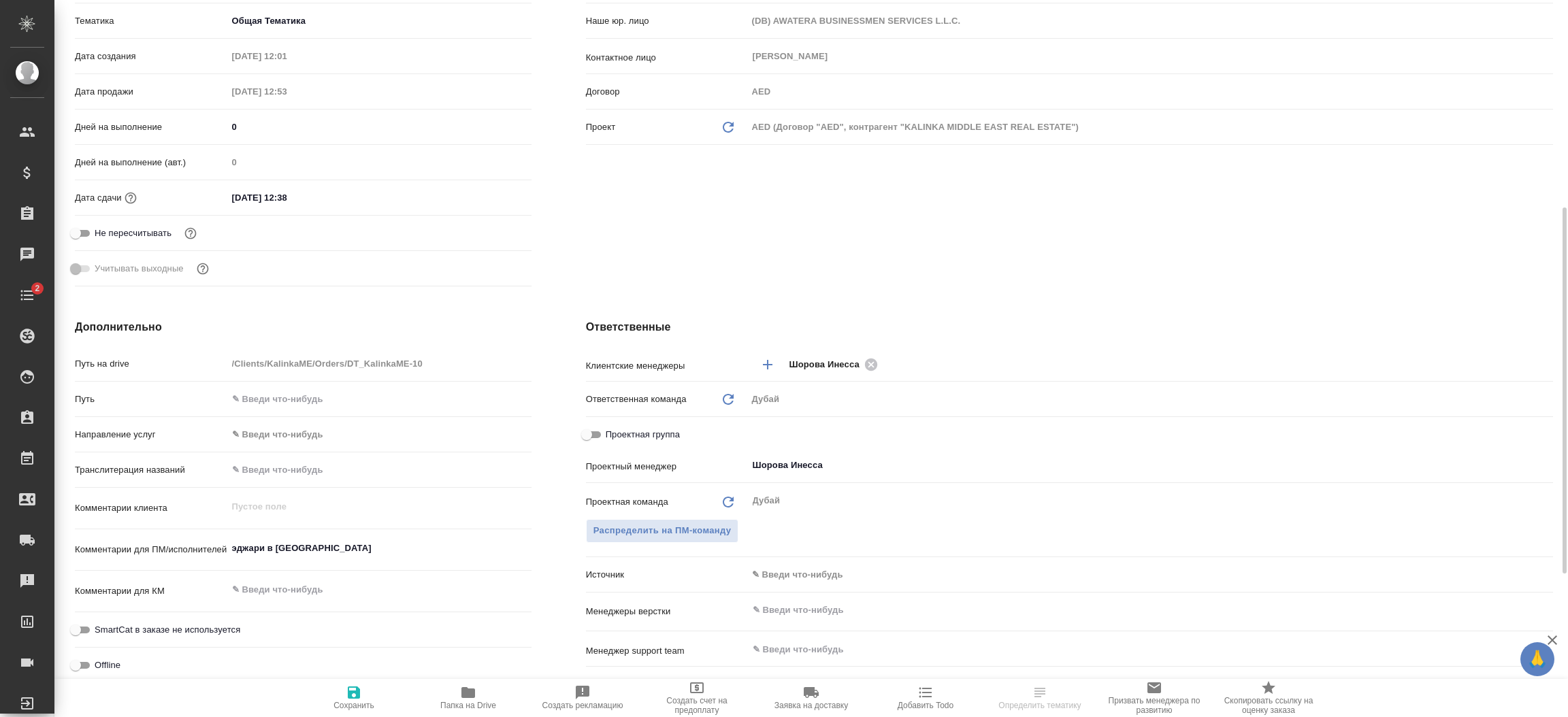
scroll to position [368, 0]
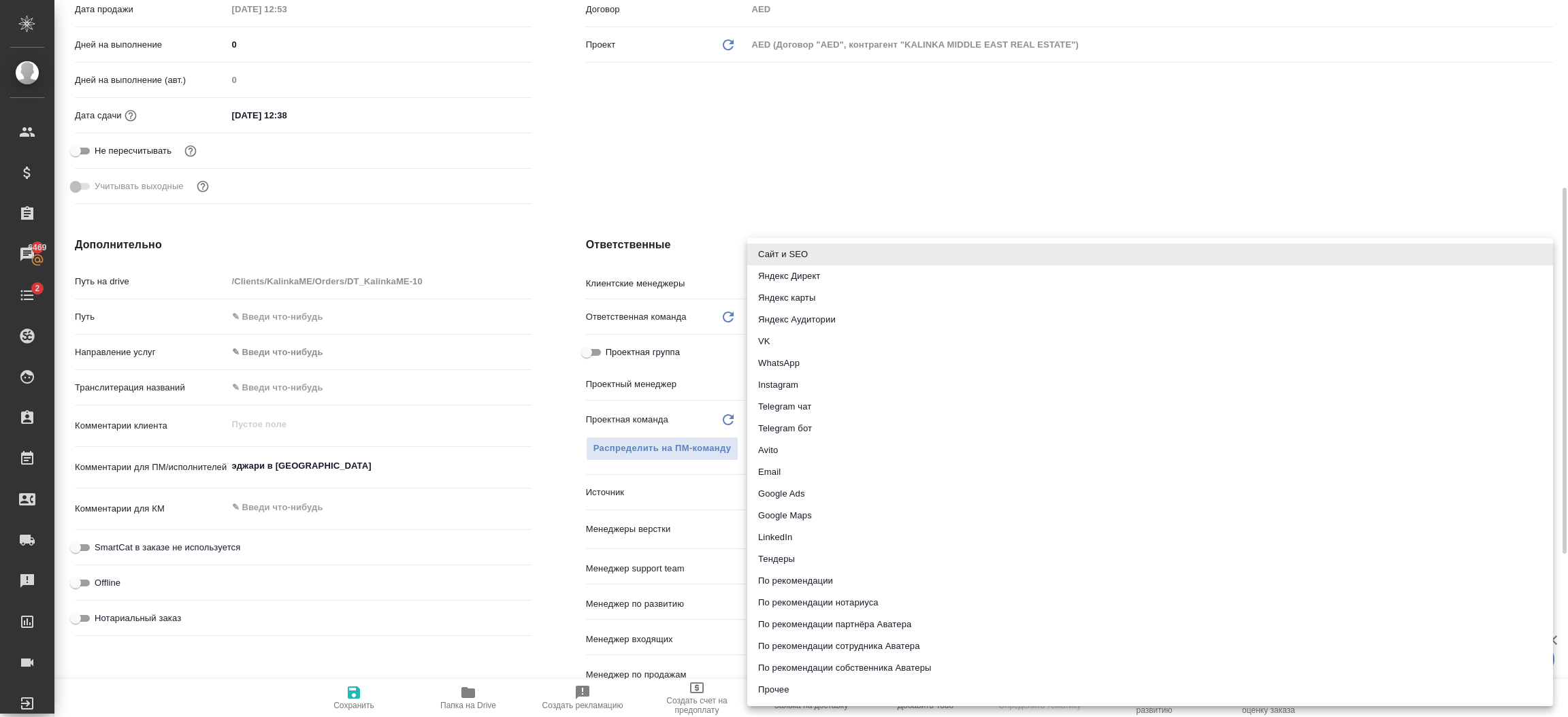
click at [782, 492] on body "🙏 .cls-1 fill:#fff; AWATERA [PERSON_NAME].shorova_kiev Клиенты Спецификации Зак…" at bounding box center [784, 358] width 1568 height 717
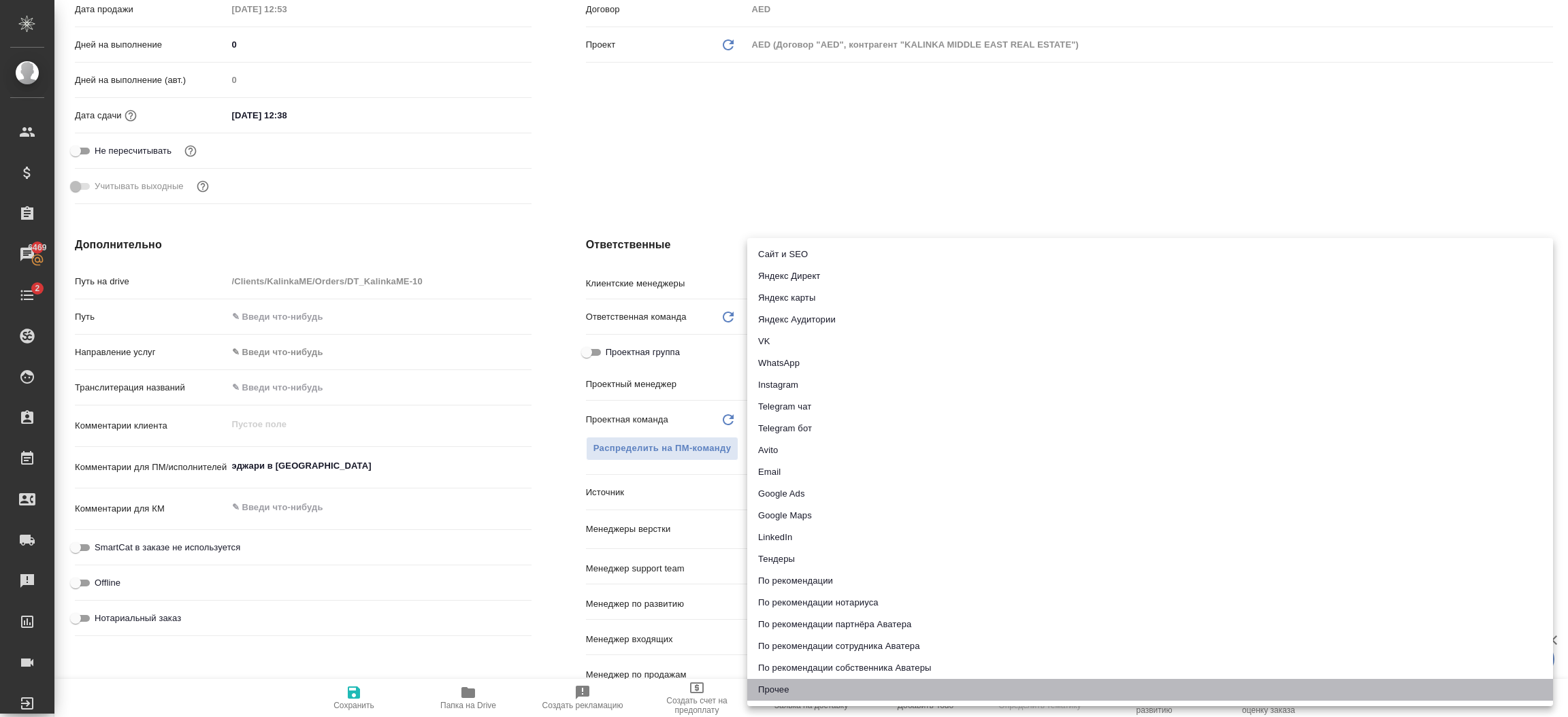
click at [789, 688] on li "Прочее" at bounding box center [1150, 690] width 806 height 22
type textarea "x"
type input "other"
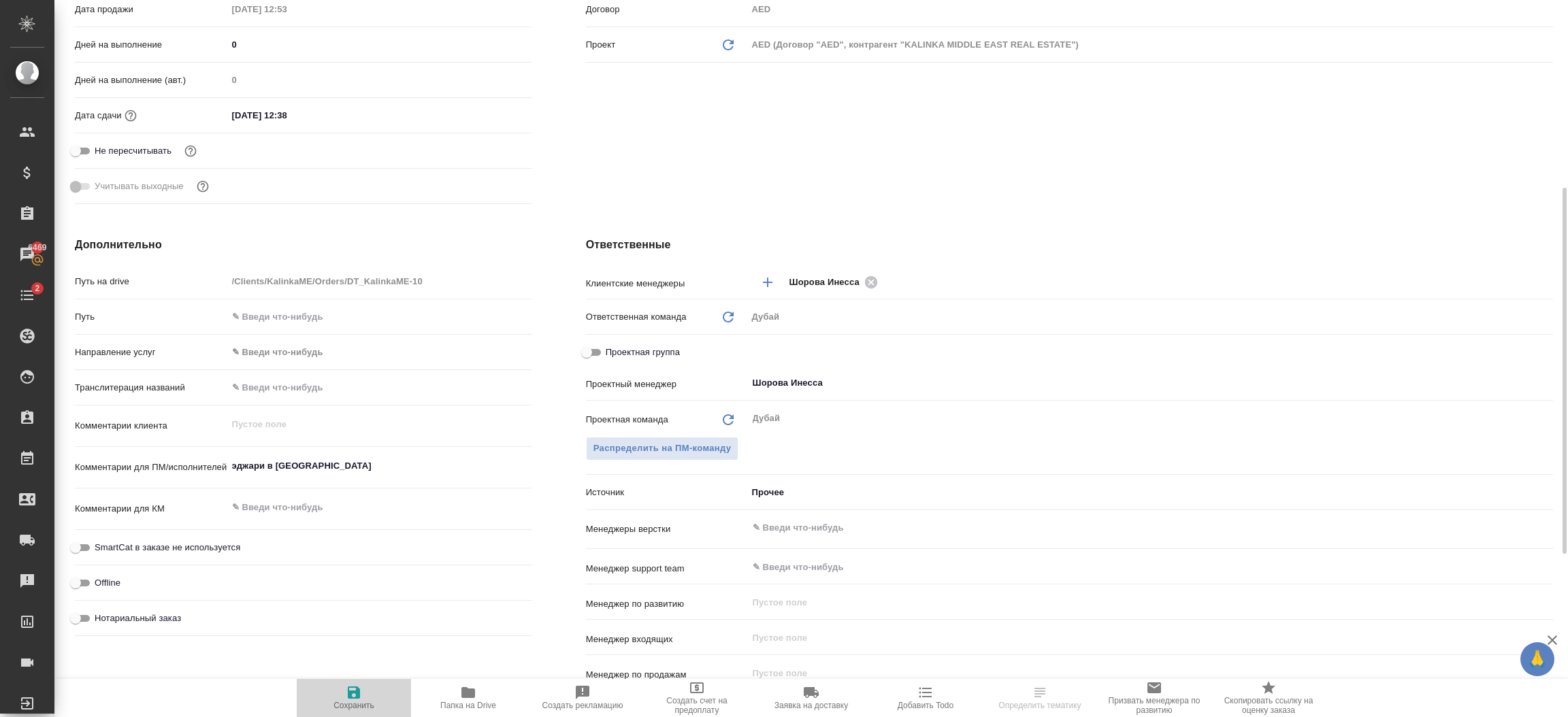
click at [373, 692] on span "Сохранить" at bounding box center [354, 697] width 98 height 26
type textarea "x"
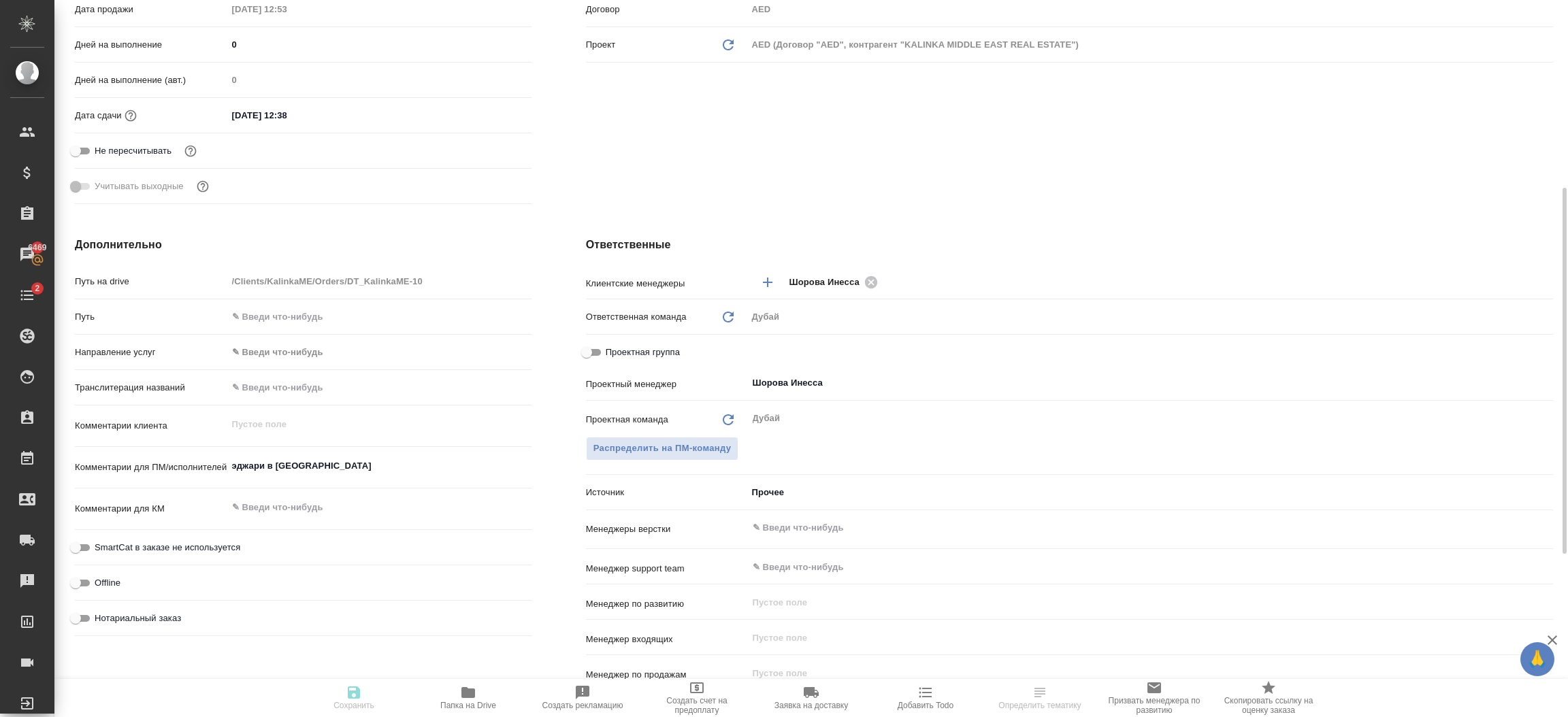
type textarea "x"
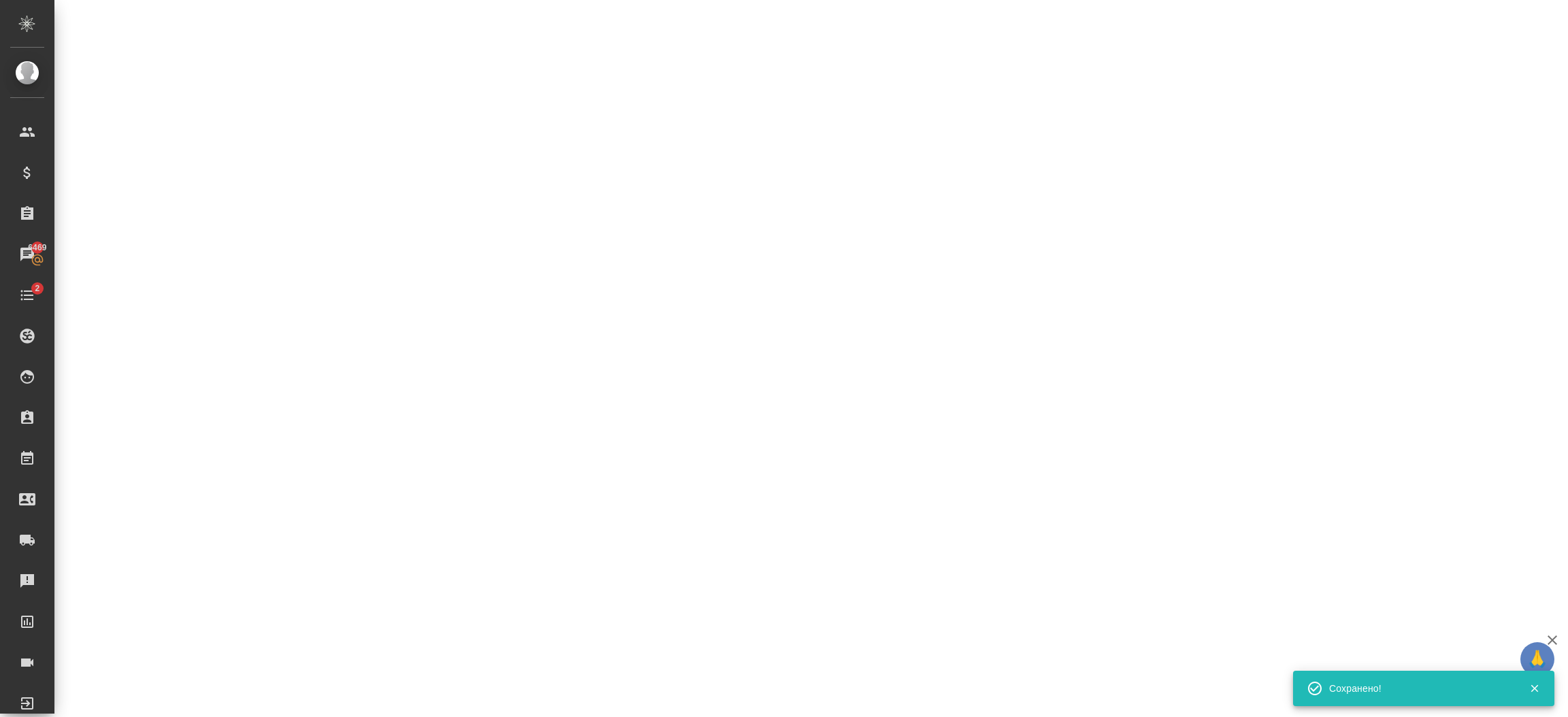
select select "RU"
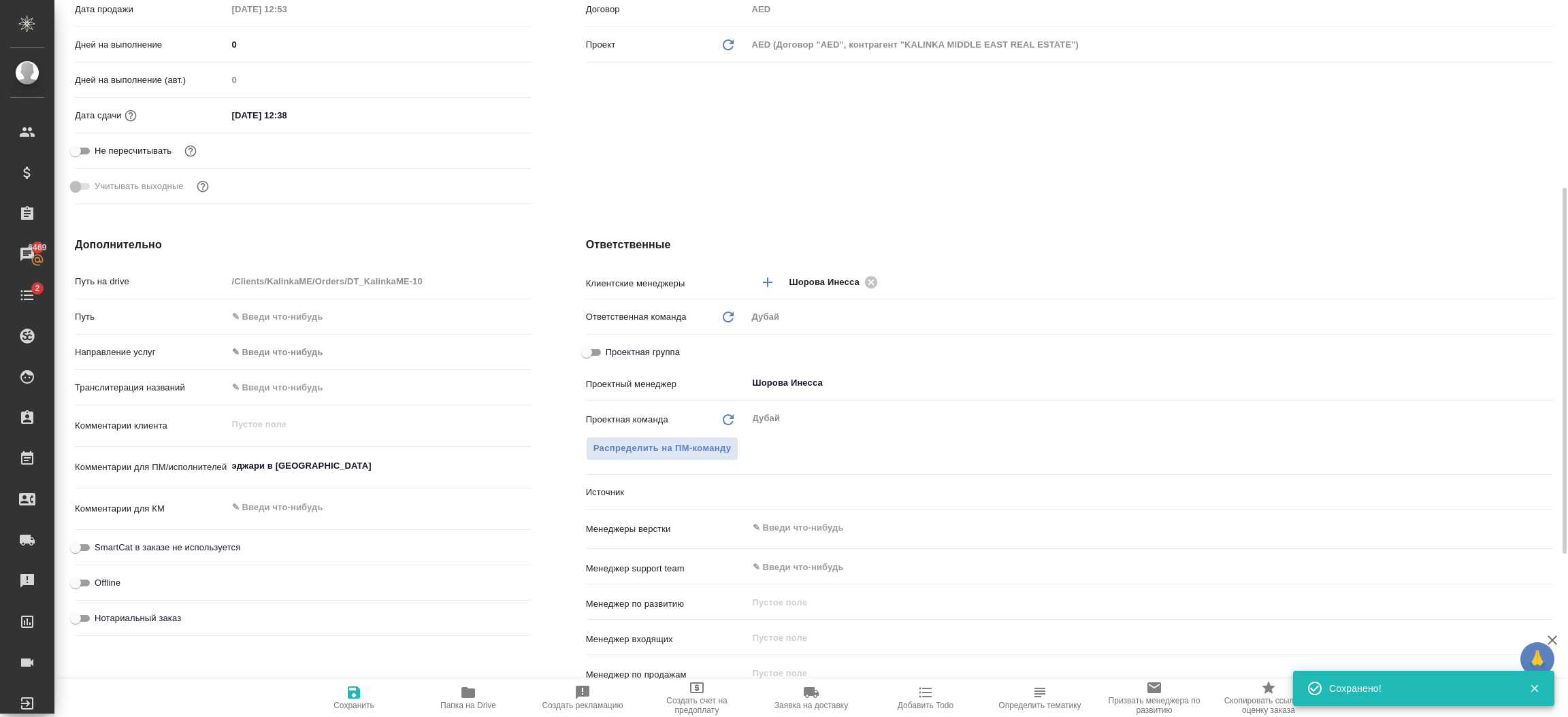
type textarea "x"
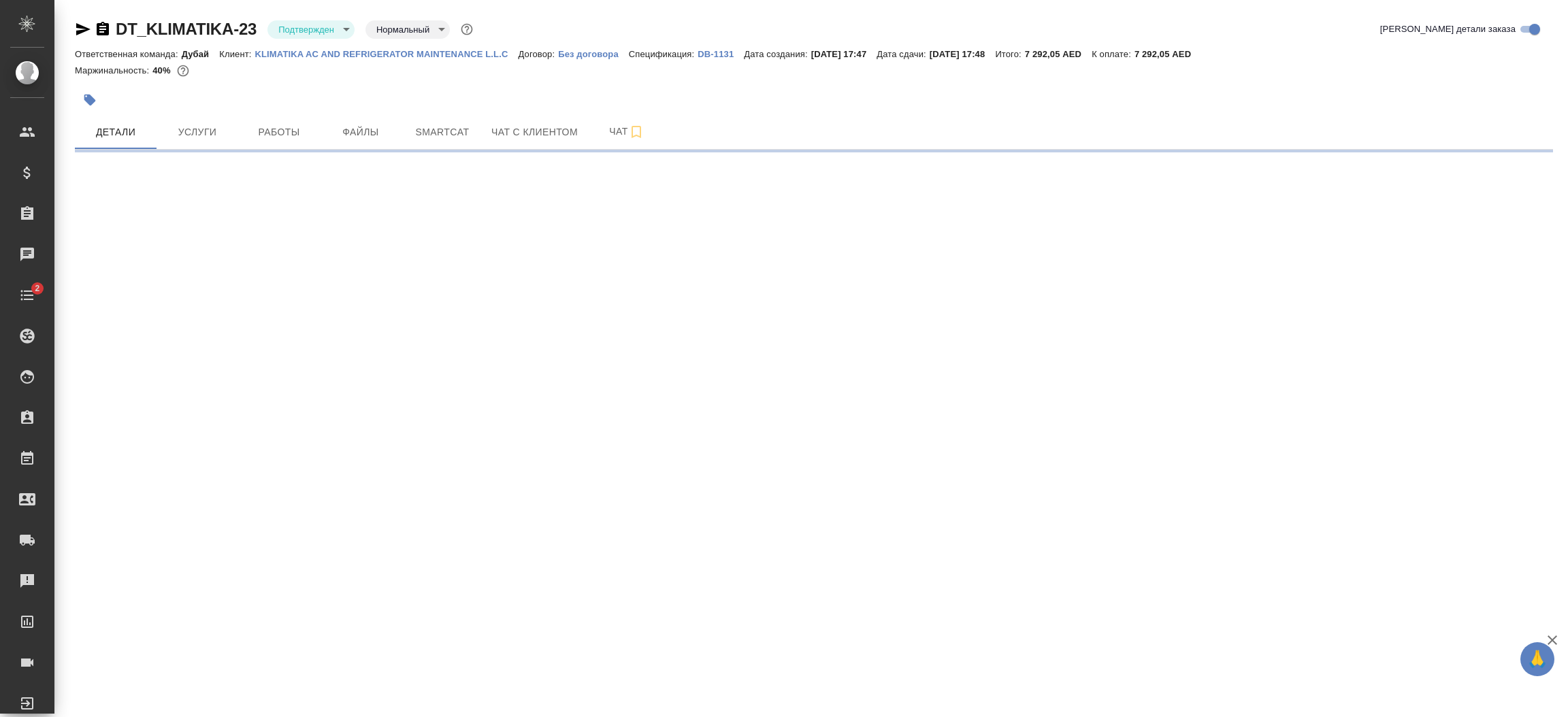
select select "RU"
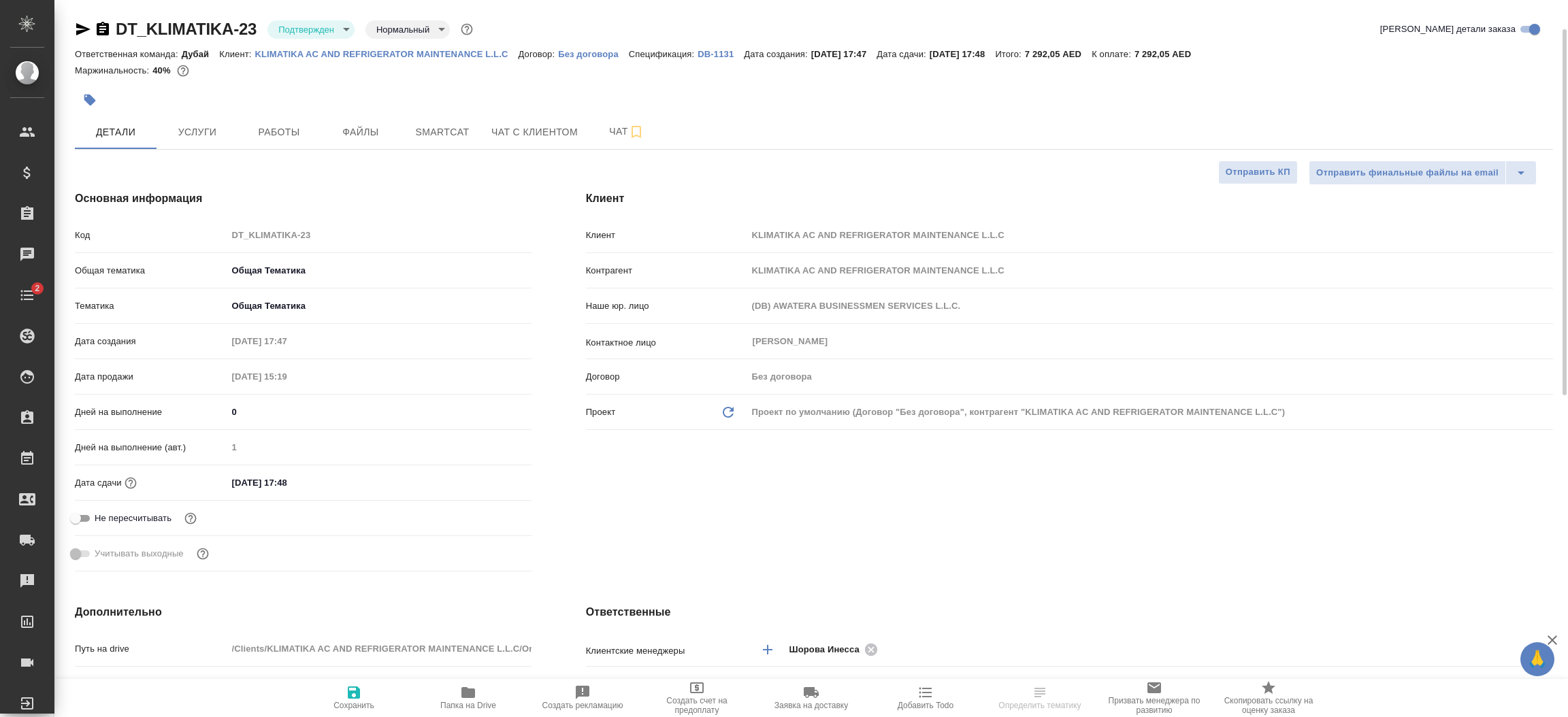
type textarea "x"
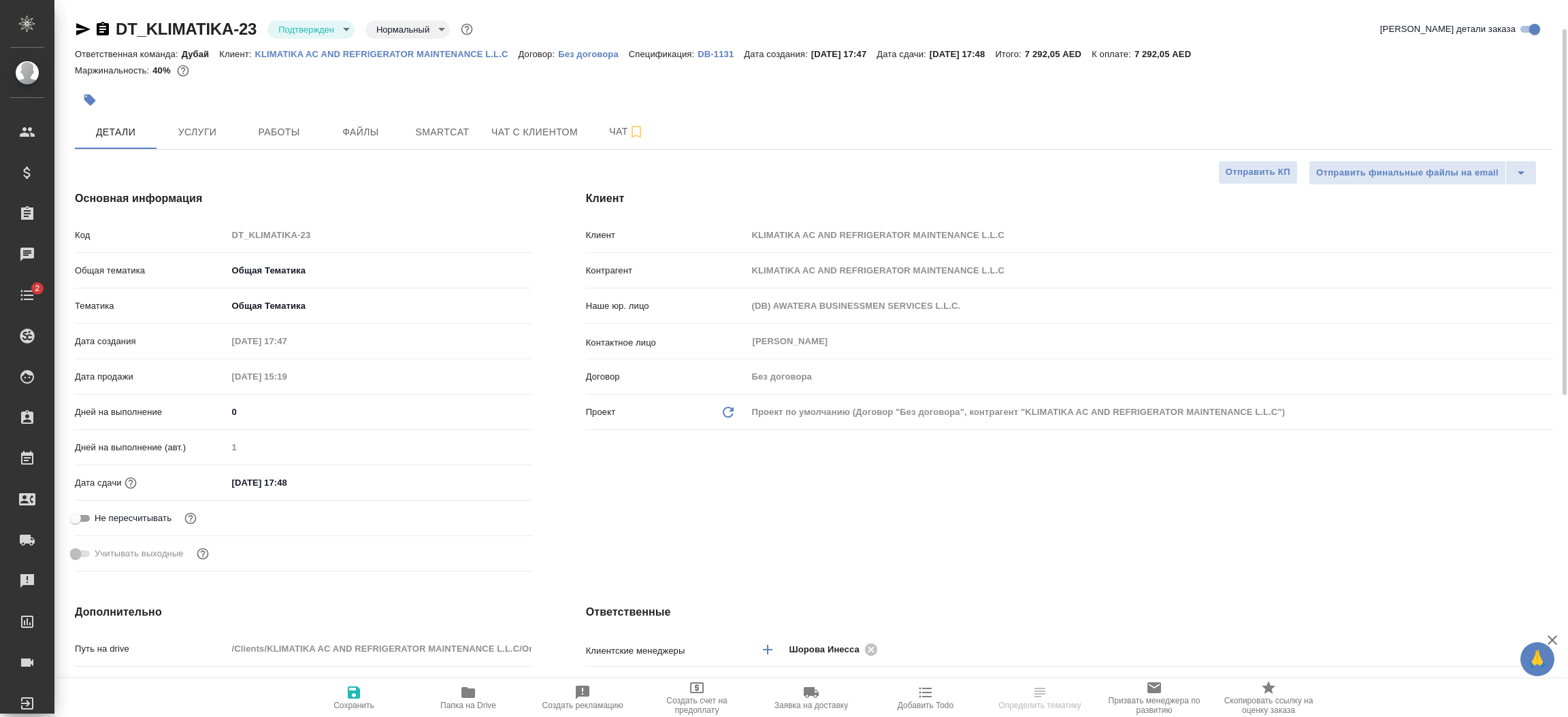
type textarea "x"
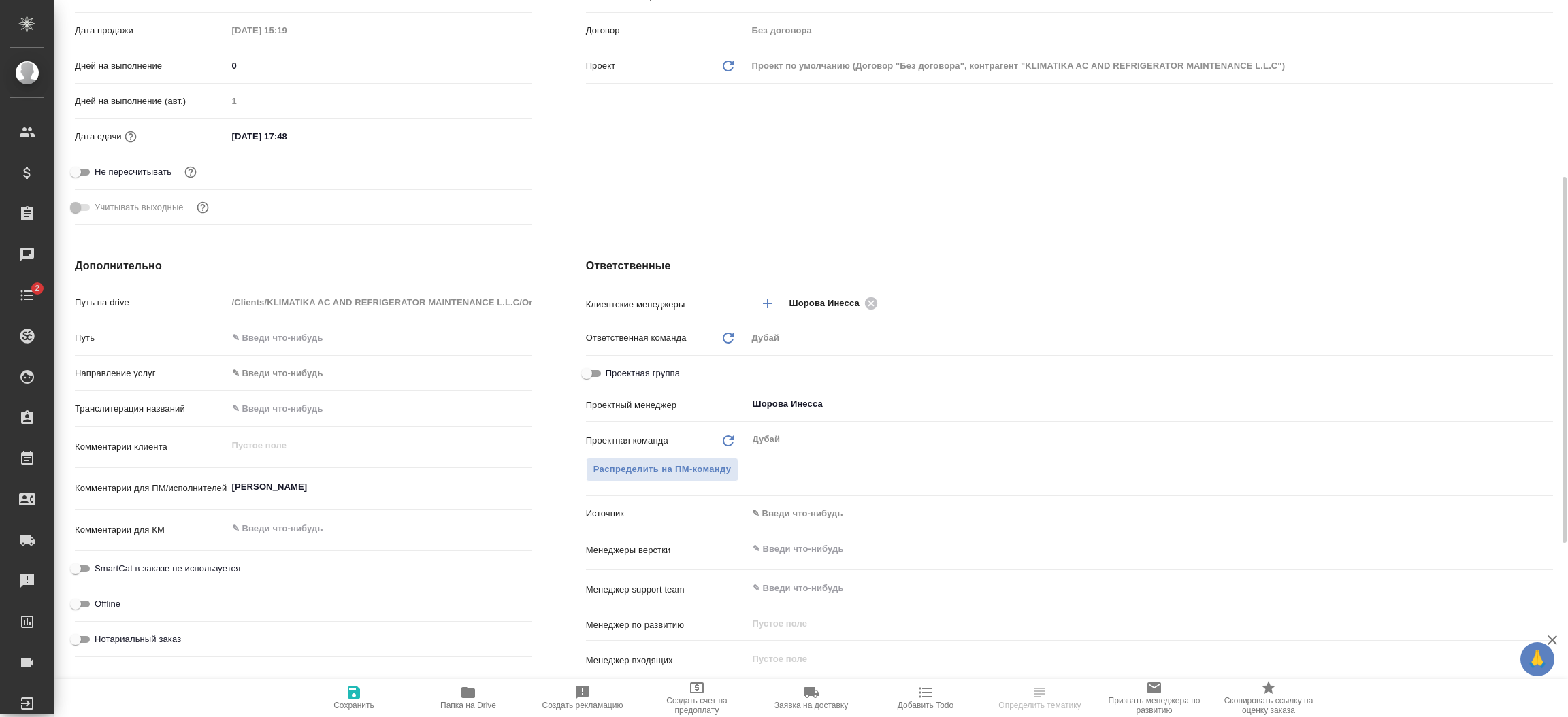
scroll to position [368, 0]
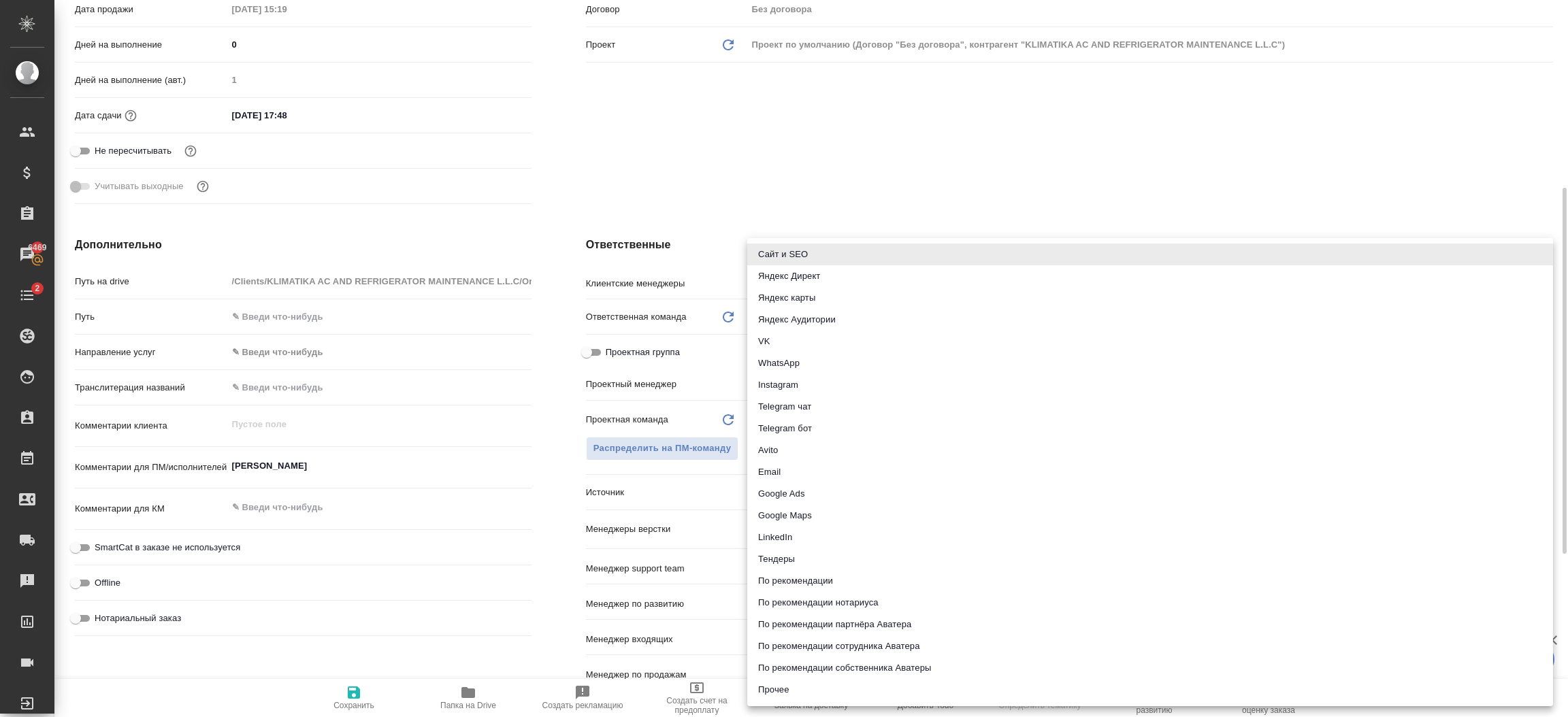
click at [779, 484] on body "🙏 .cls-1 fill:#fff; AWATERA [PERSON_NAME].shorova_kiev Клиенты Спецификации Зак…" at bounding box center [784, 358] width 1568 height 717
click at [793, 687] on li "Прочее" at bounding box center [1150, 690] width 806 height 22
type textarea "x"
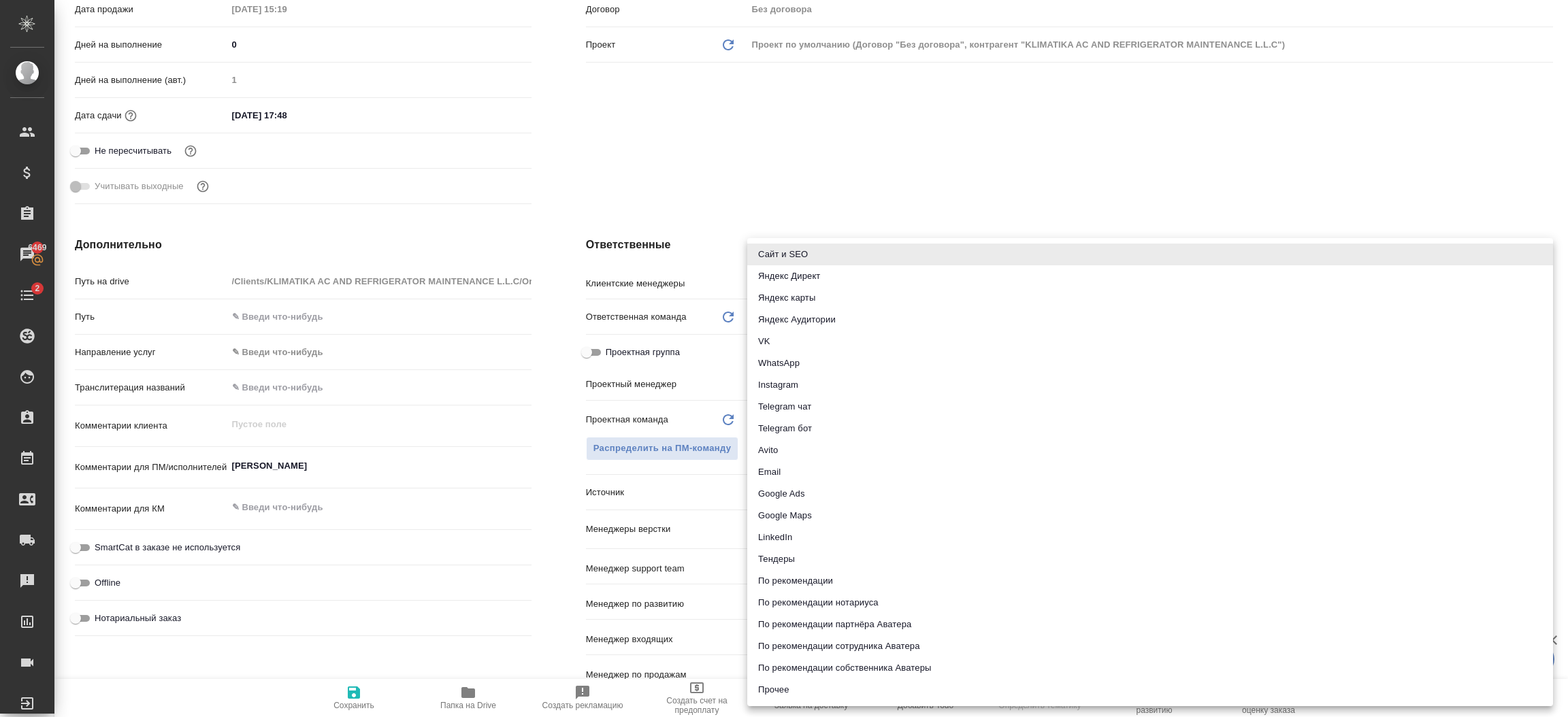
type input "other"
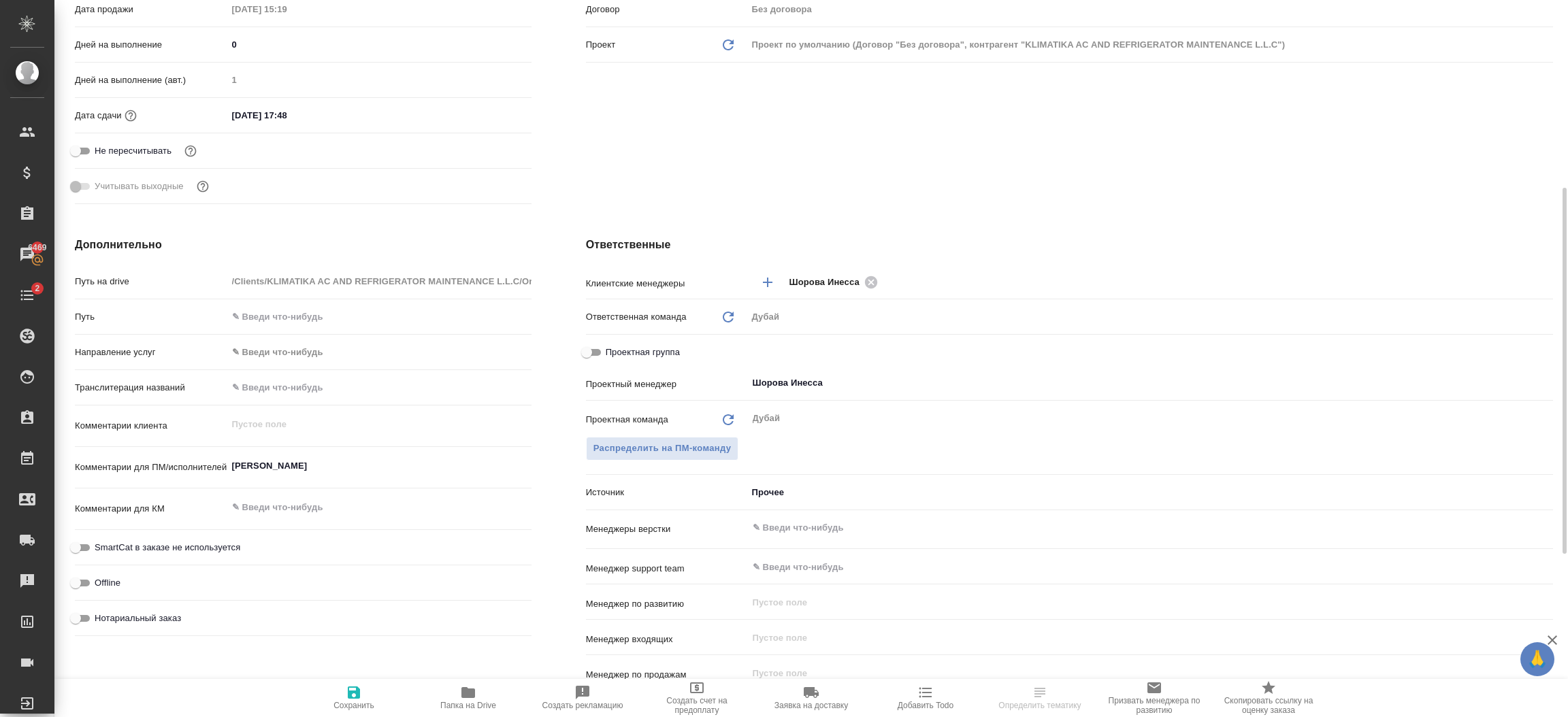
click at [374, 696] on span "Сохранить" at bounding box center [354, 697] width 98 height 26
type textarea "x"
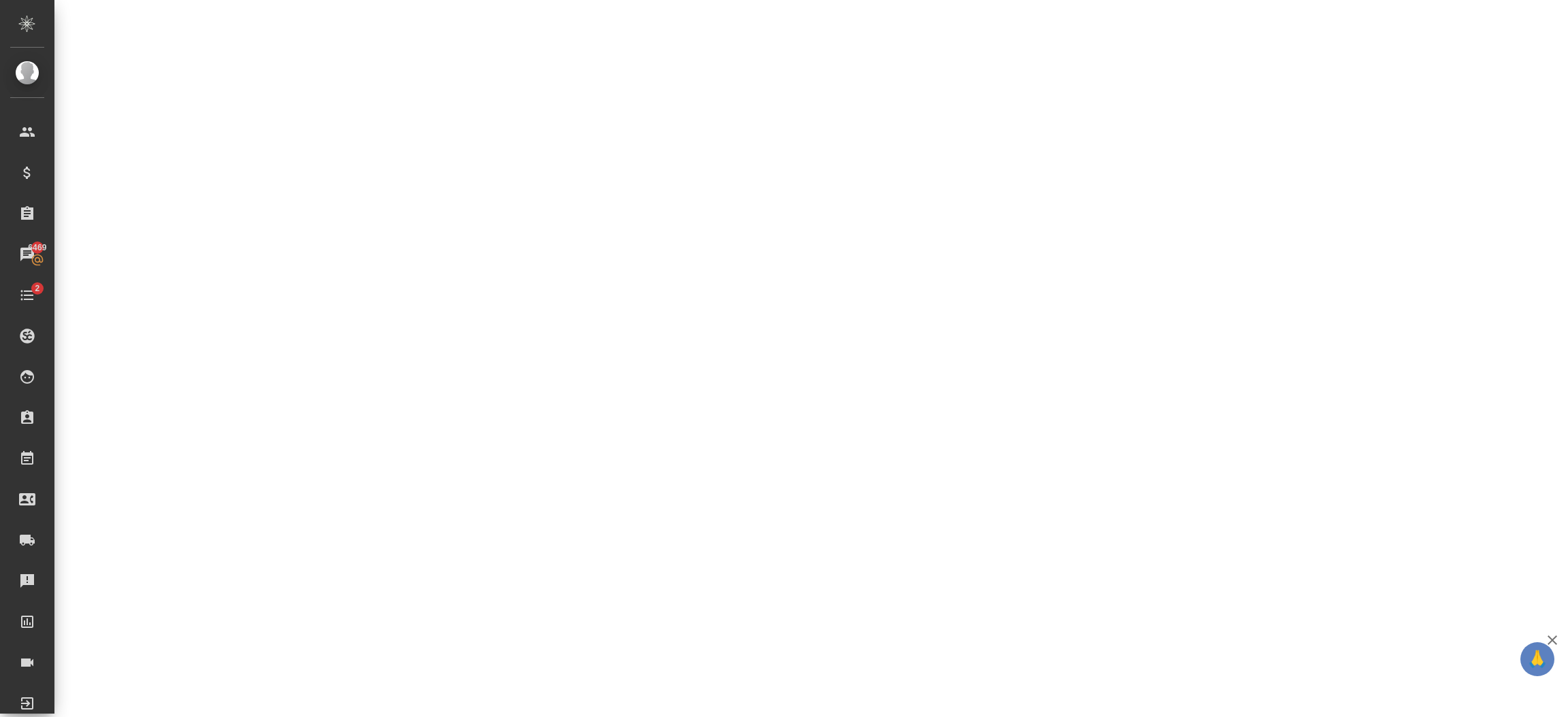
select select "RU"
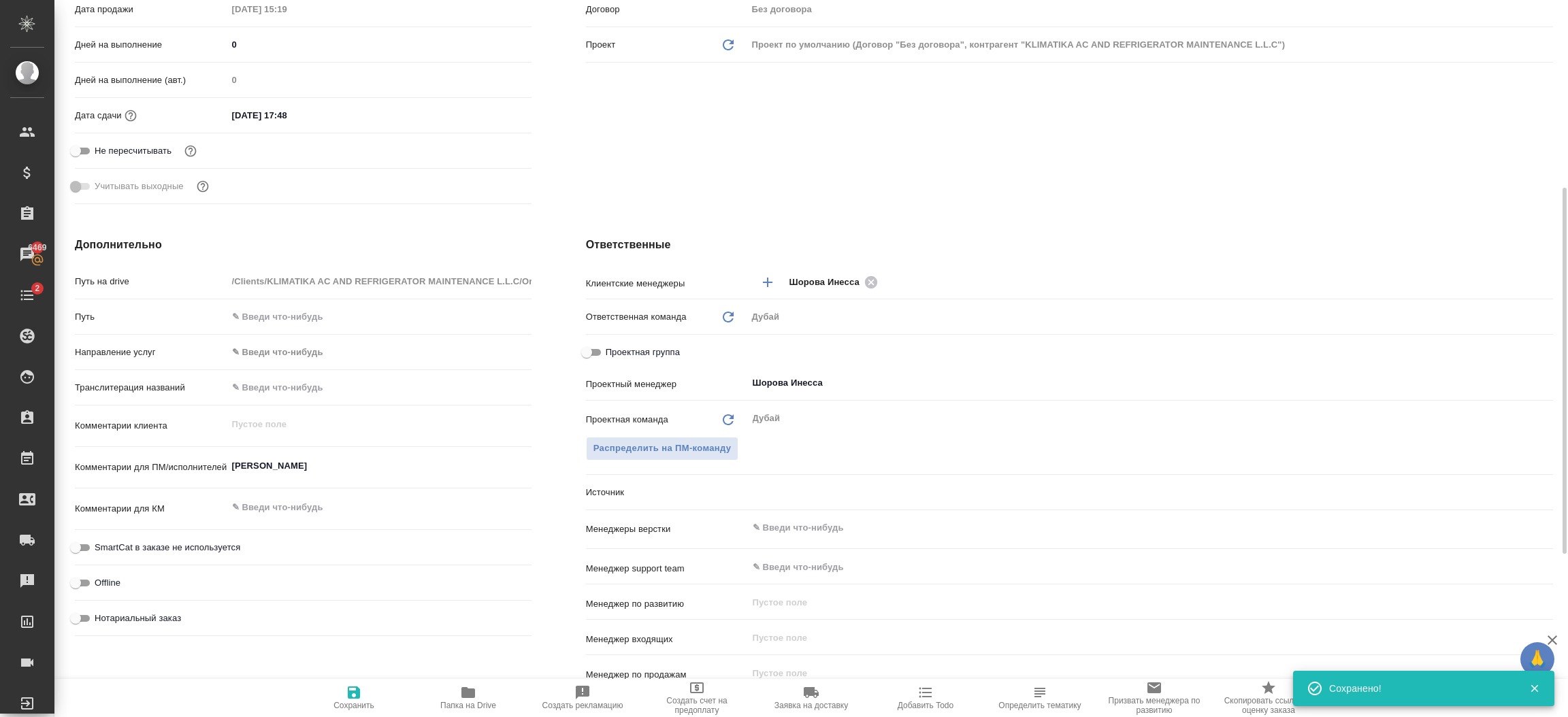
type textarea "x"
type input "other"
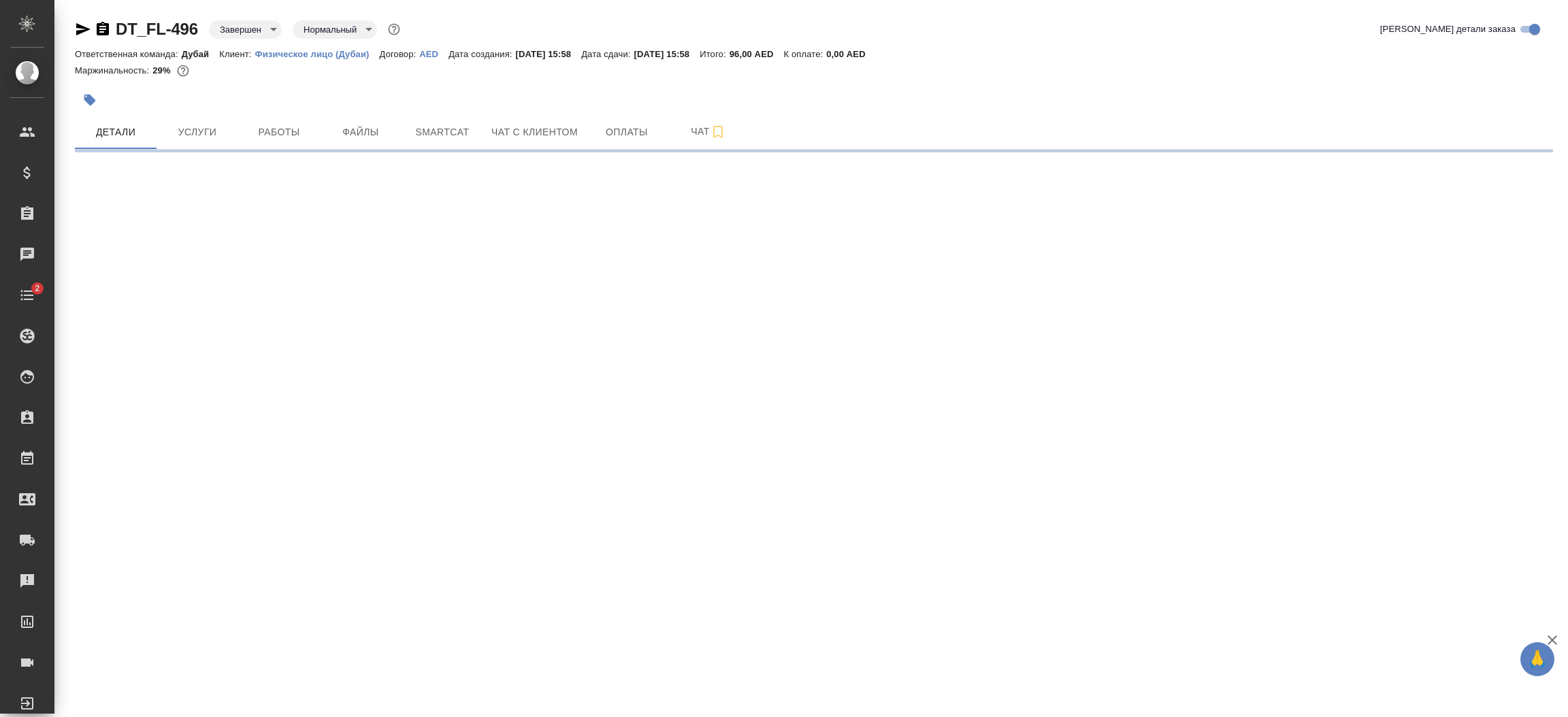
select select "RU"
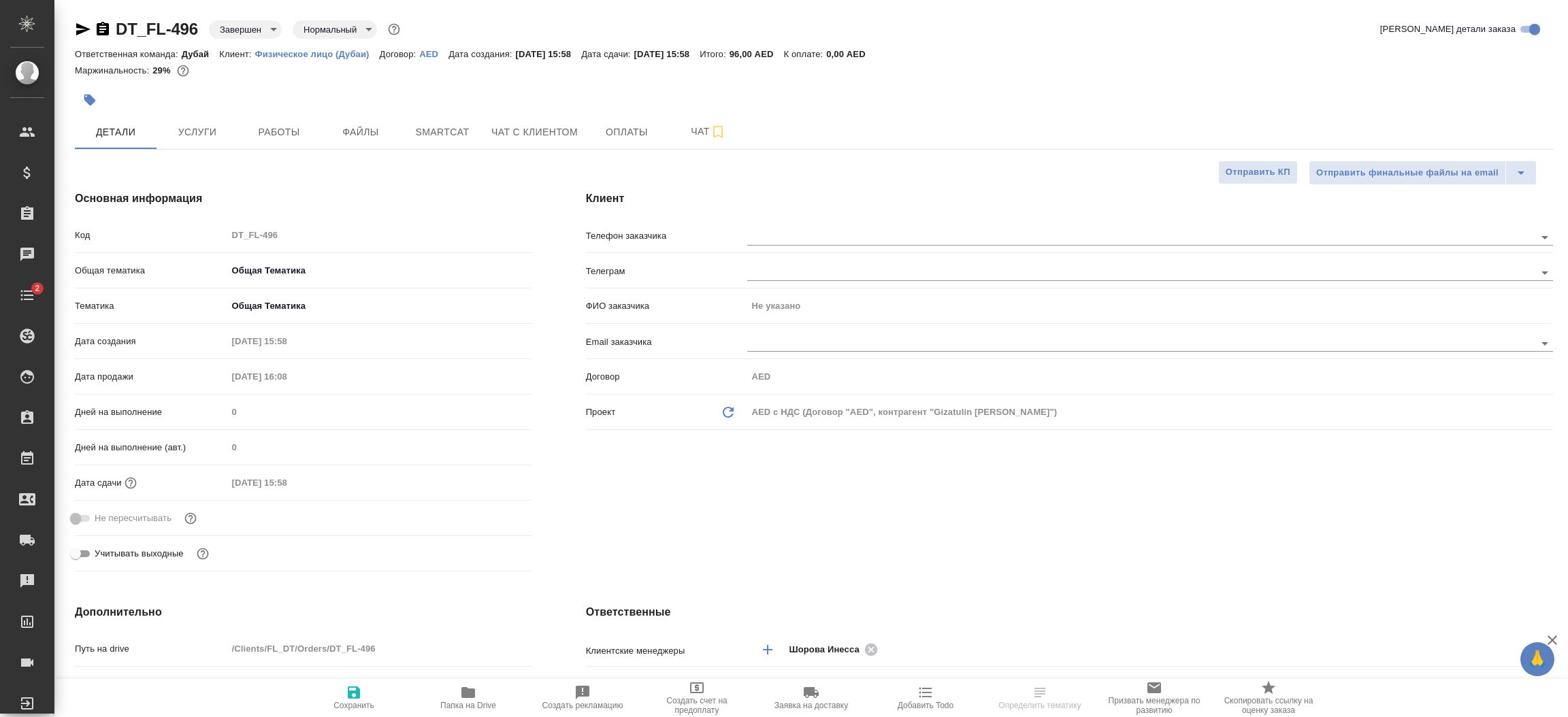
type textarea "x"
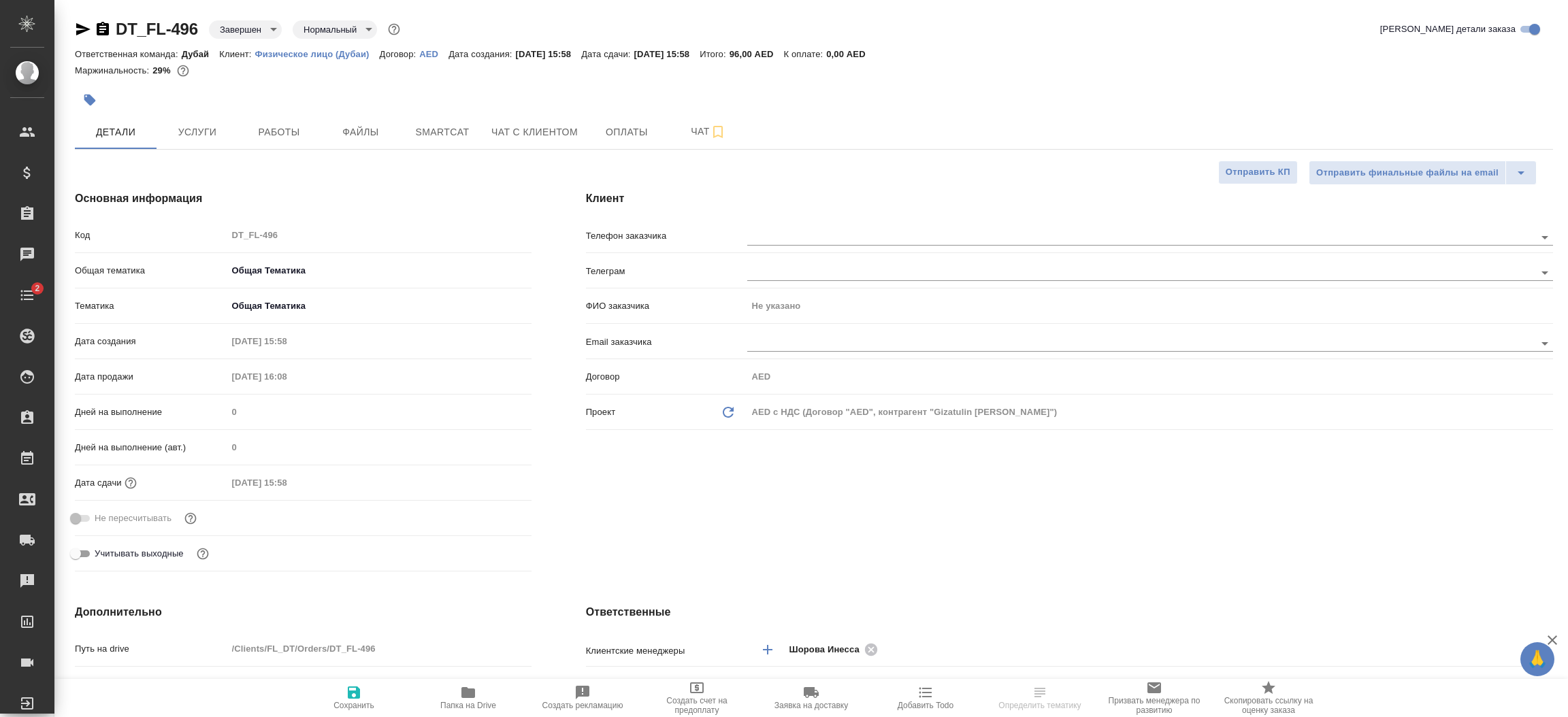
type textarea "x"
click at [987, 512] on div "Клиент Телефон заказчика Телеграм ФИО заказчика Не указано Email заказчика Дого…" at bounding box center [1069, 383] width 1022 height 441
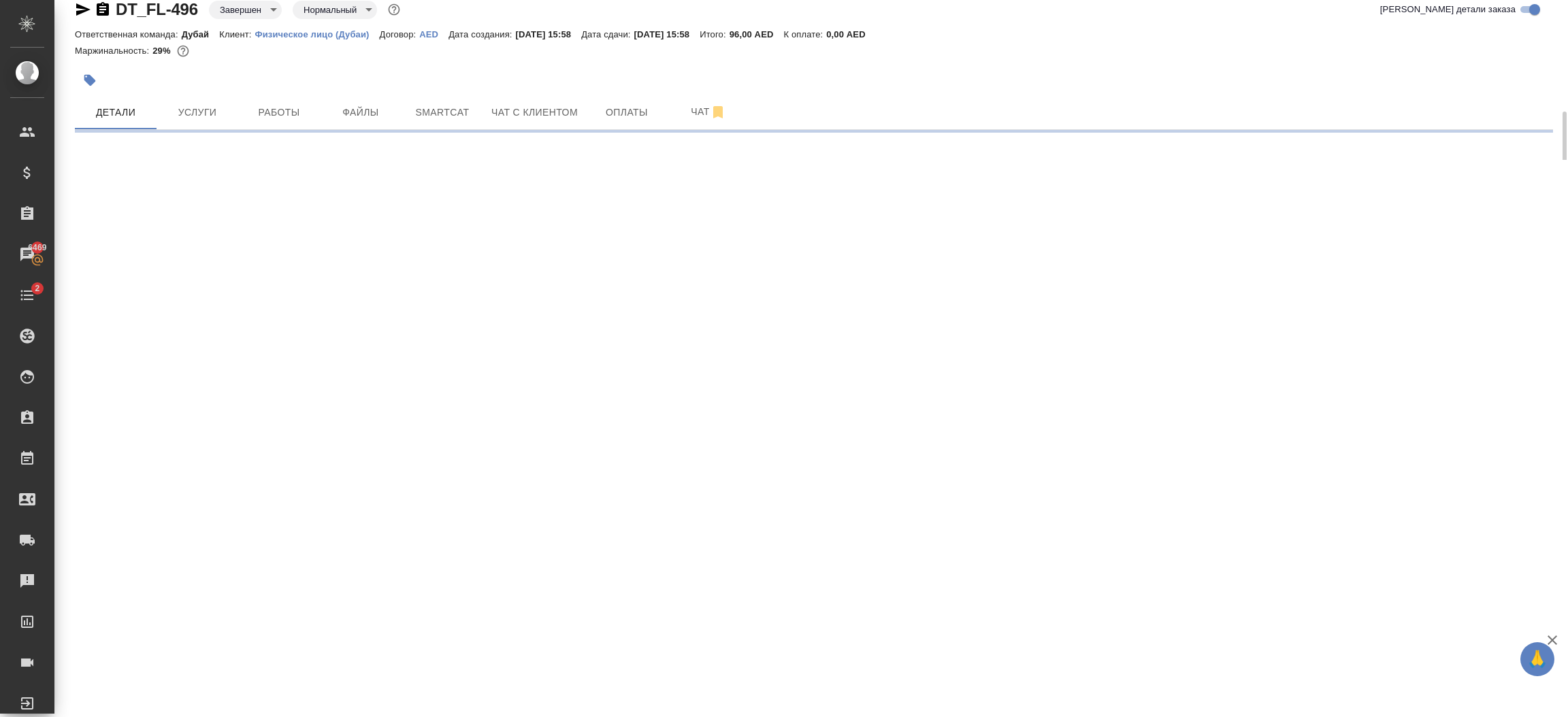
scroll to position [79, 0]
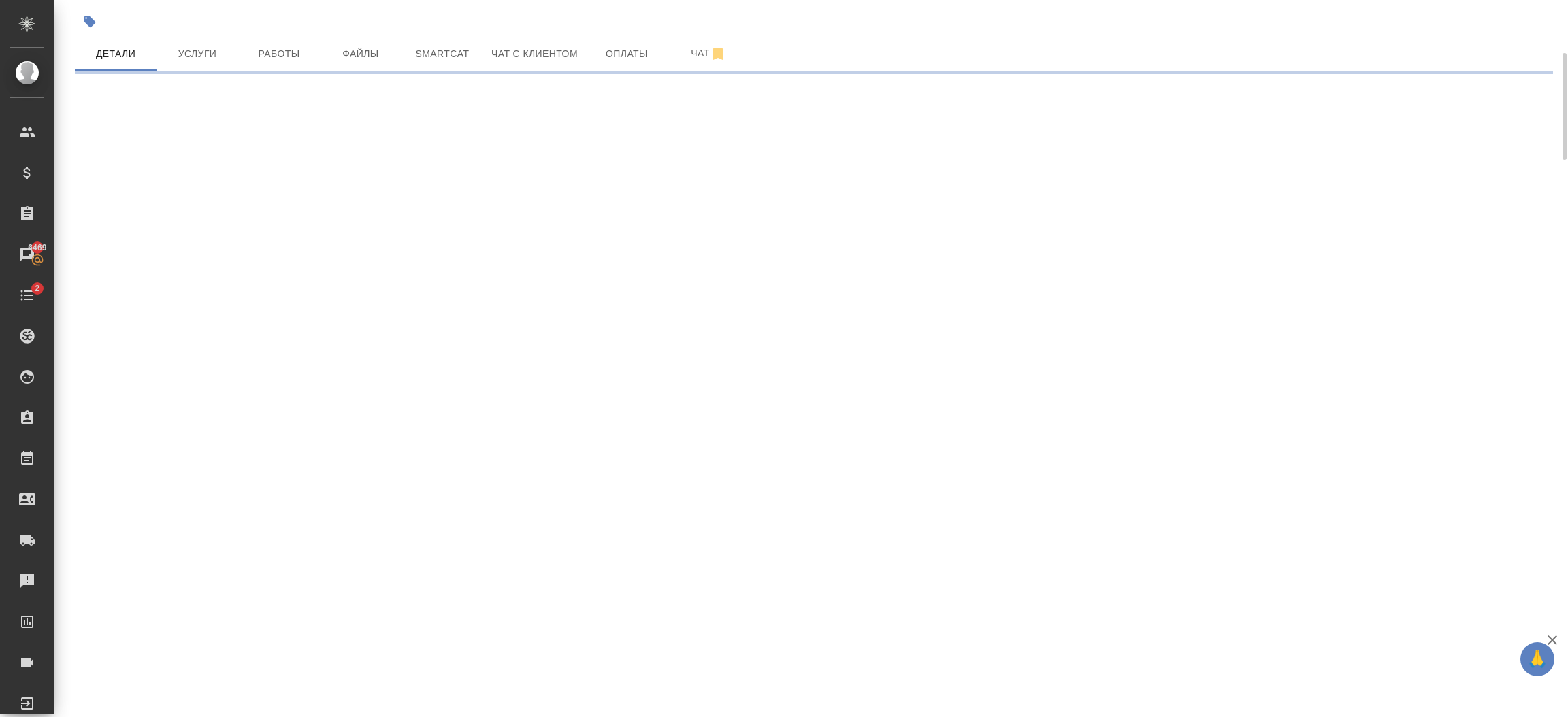
select select "RU"
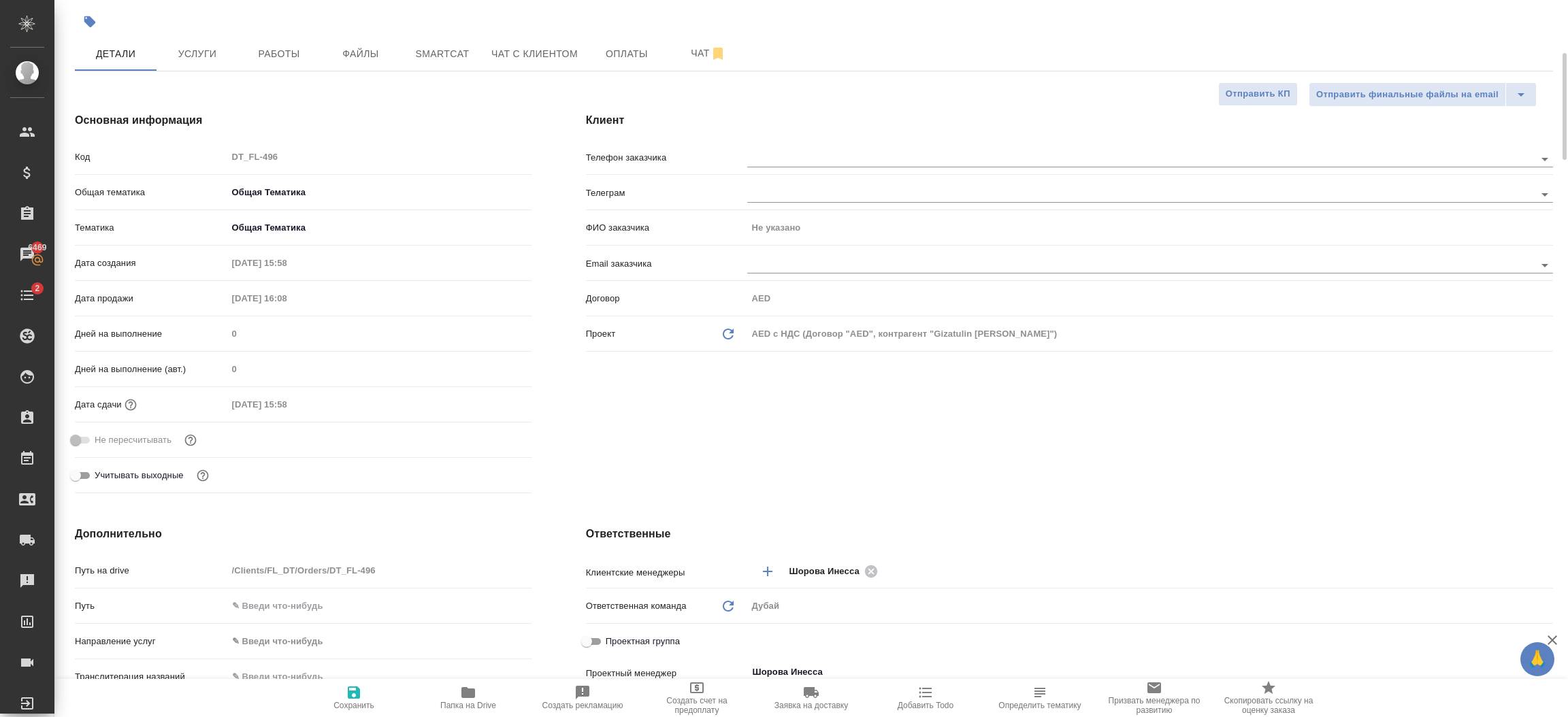
type textarea "x"
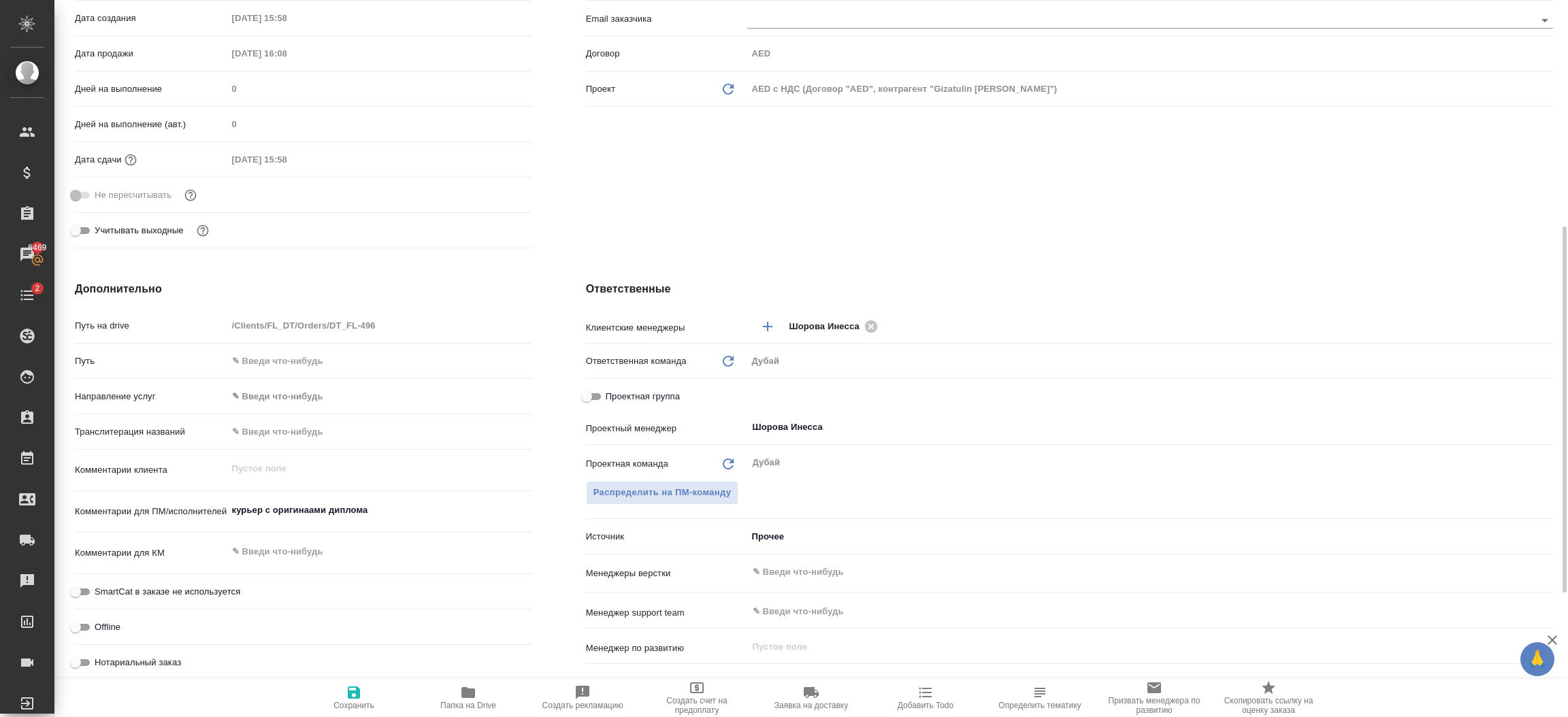
scroll to position [384, 0]
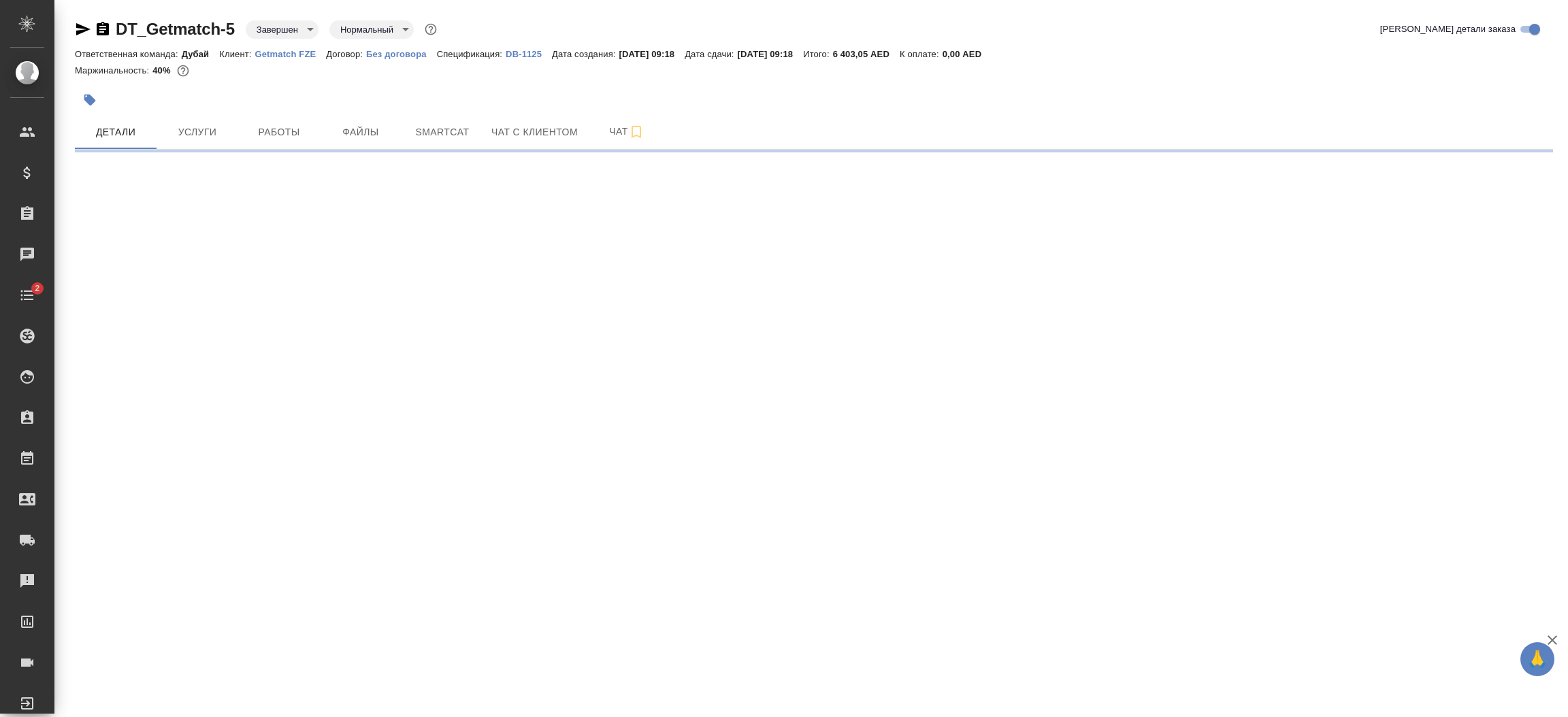
select select "RU"
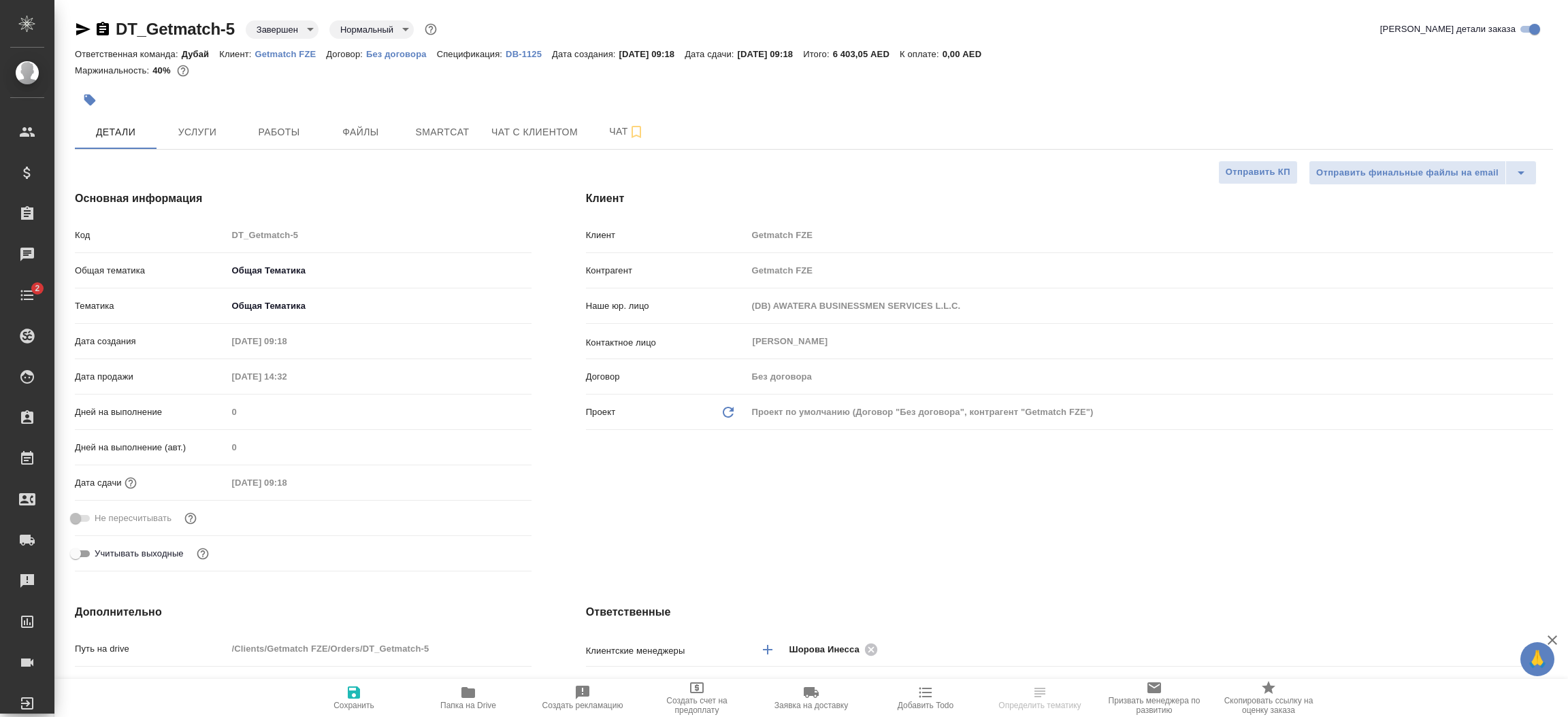
type textarea "x"
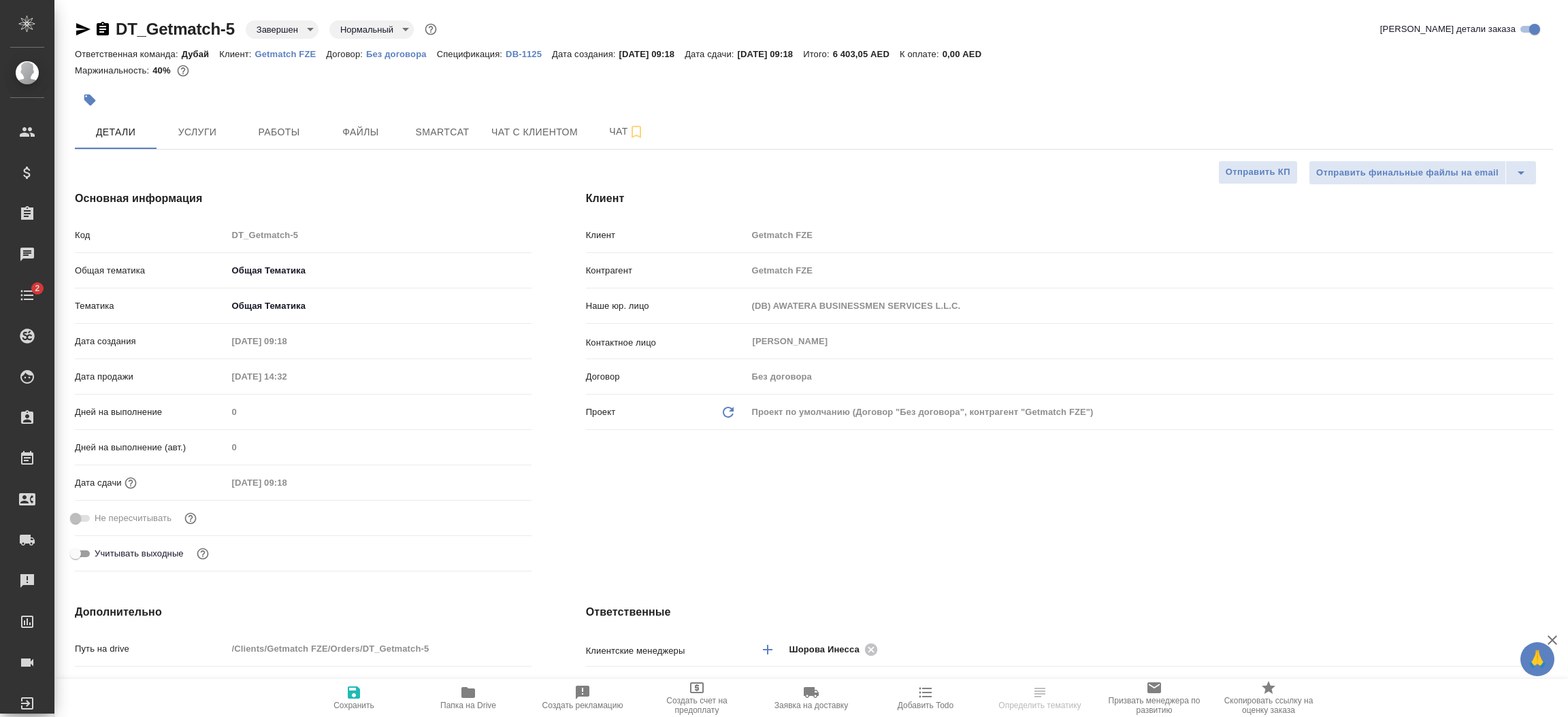
type textarea "x"
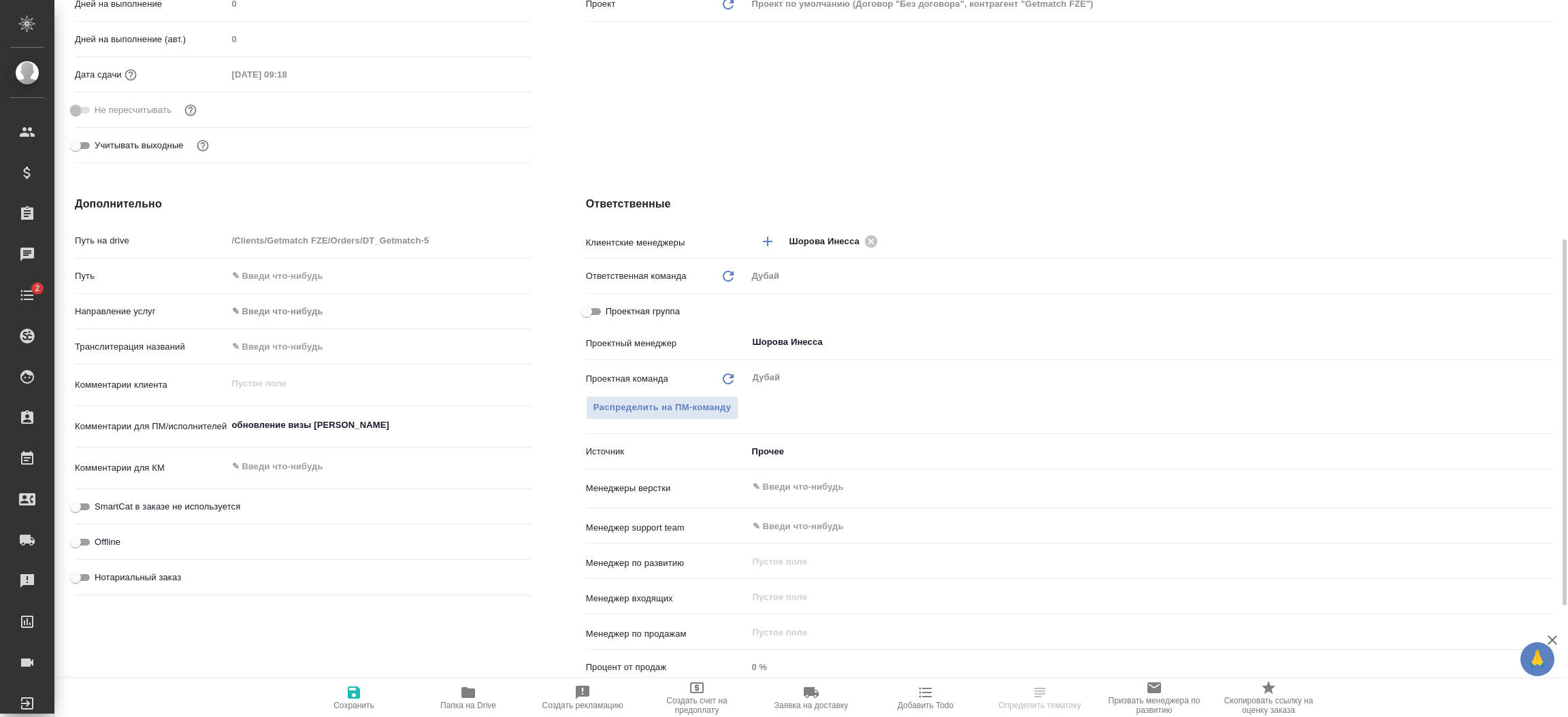
scroll to position [449, 0]
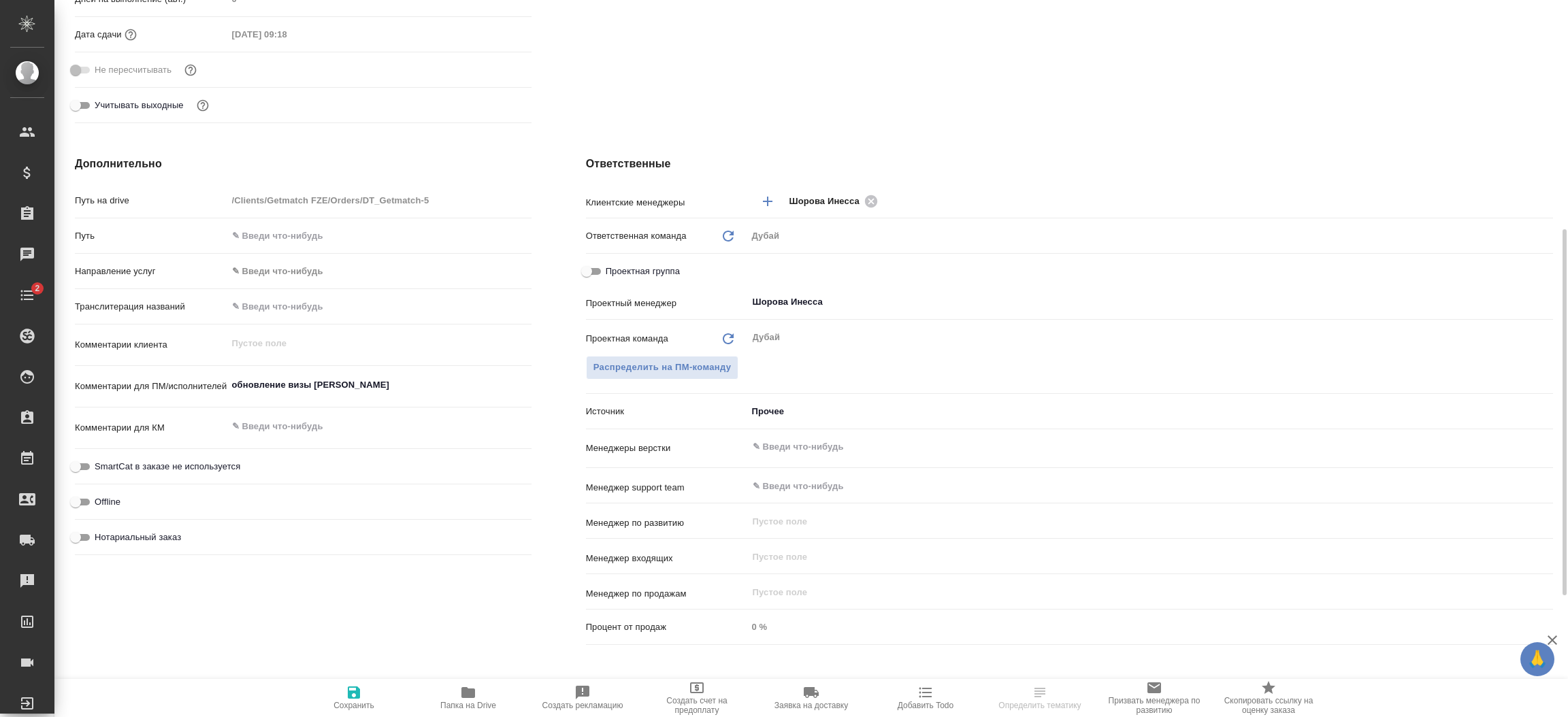
type textarea "x"
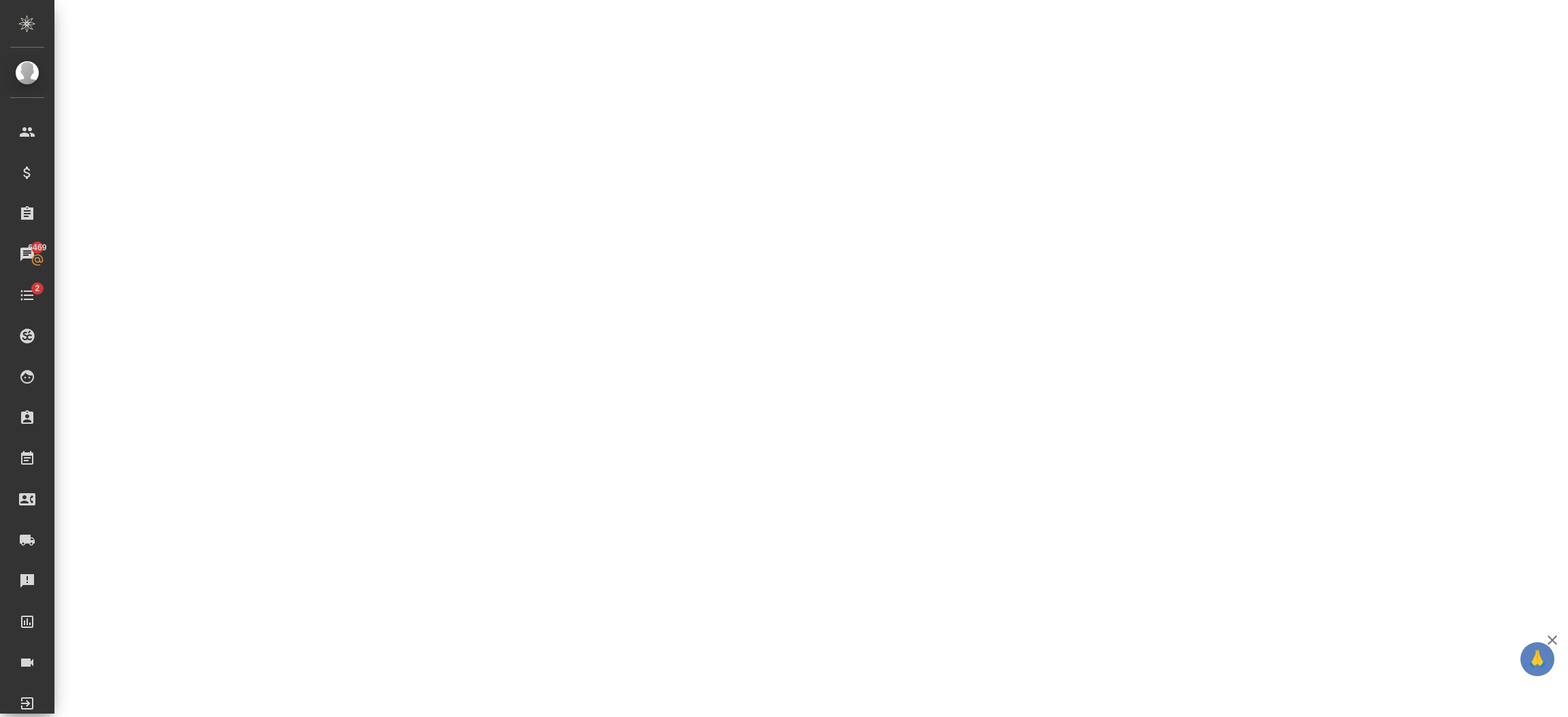
select select "RU"
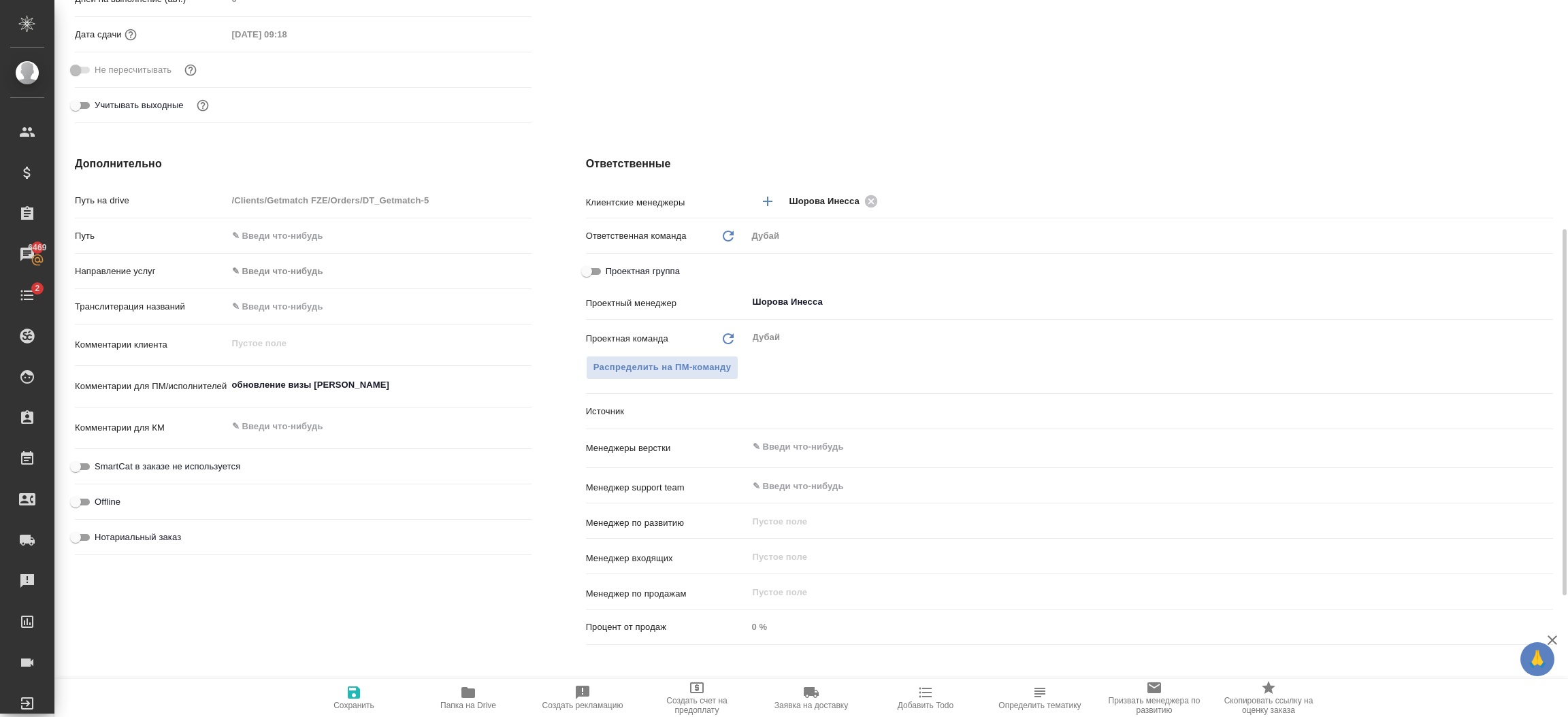
type textarea "x"
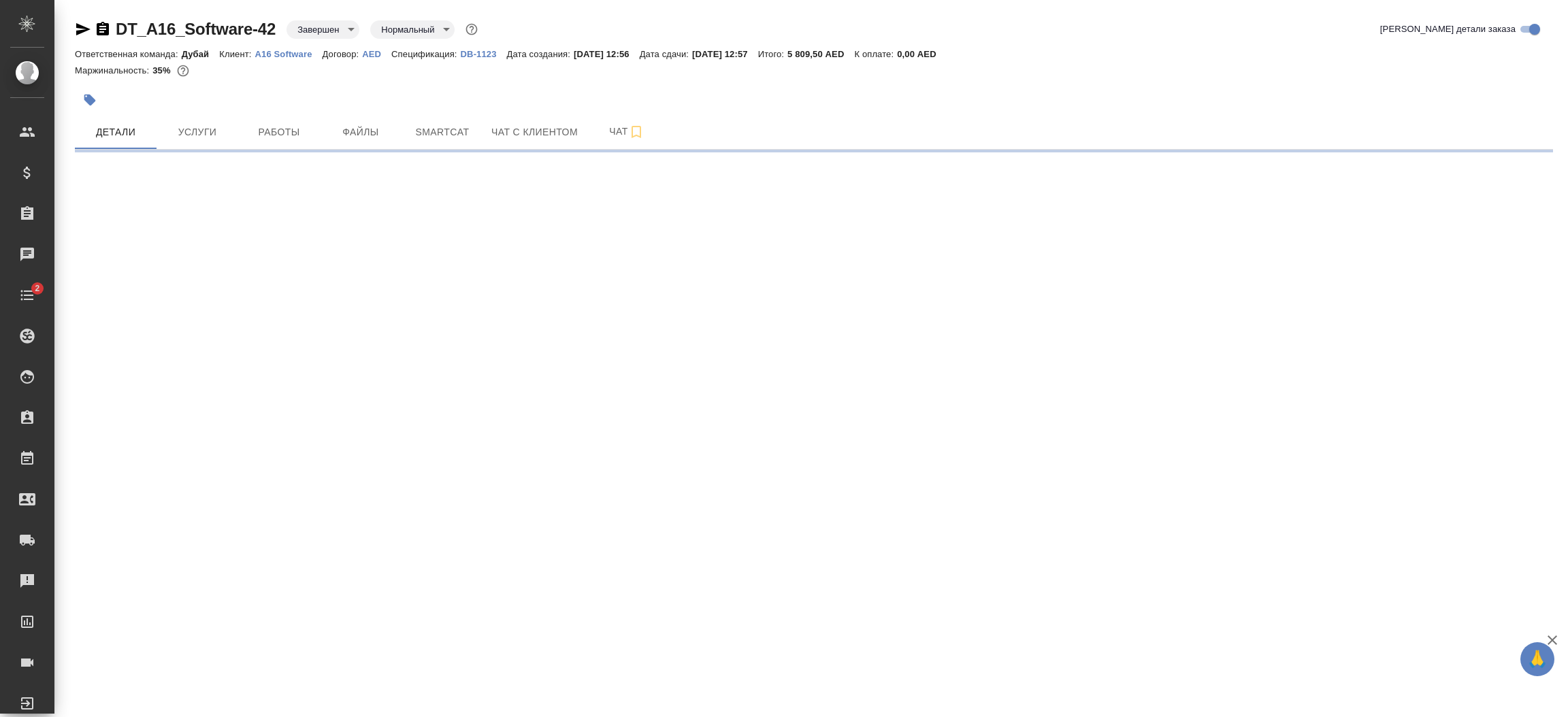
select select "RU"
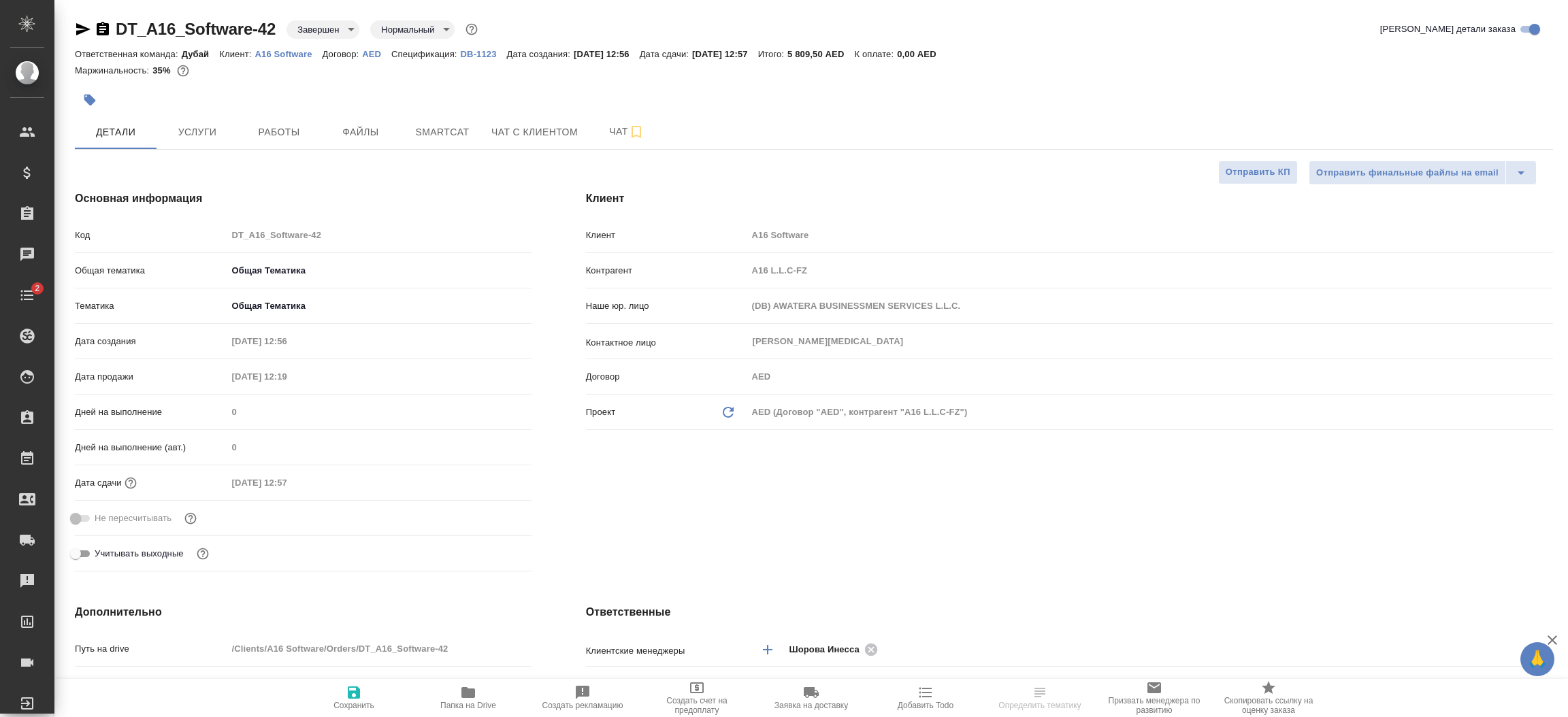
type textarea "x"
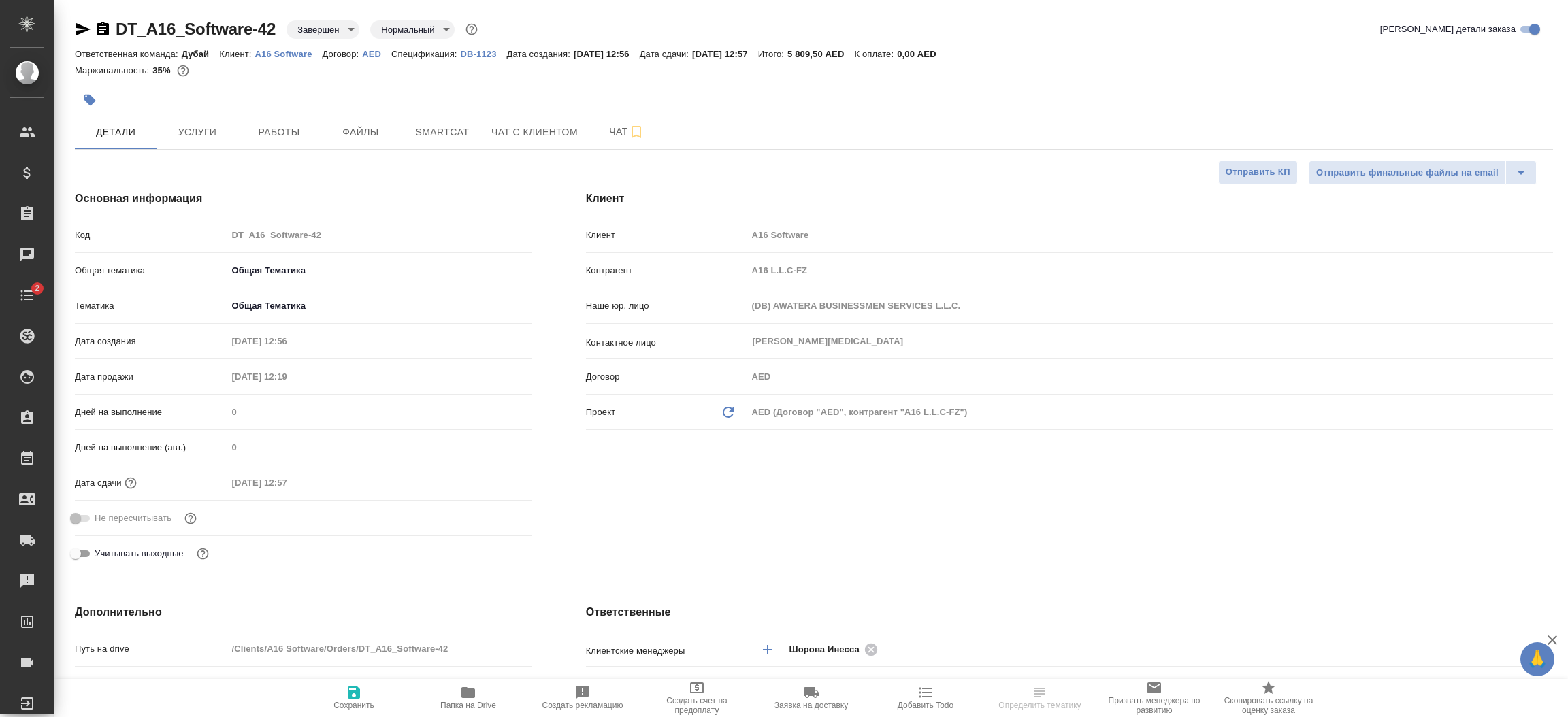
type textarea "x"
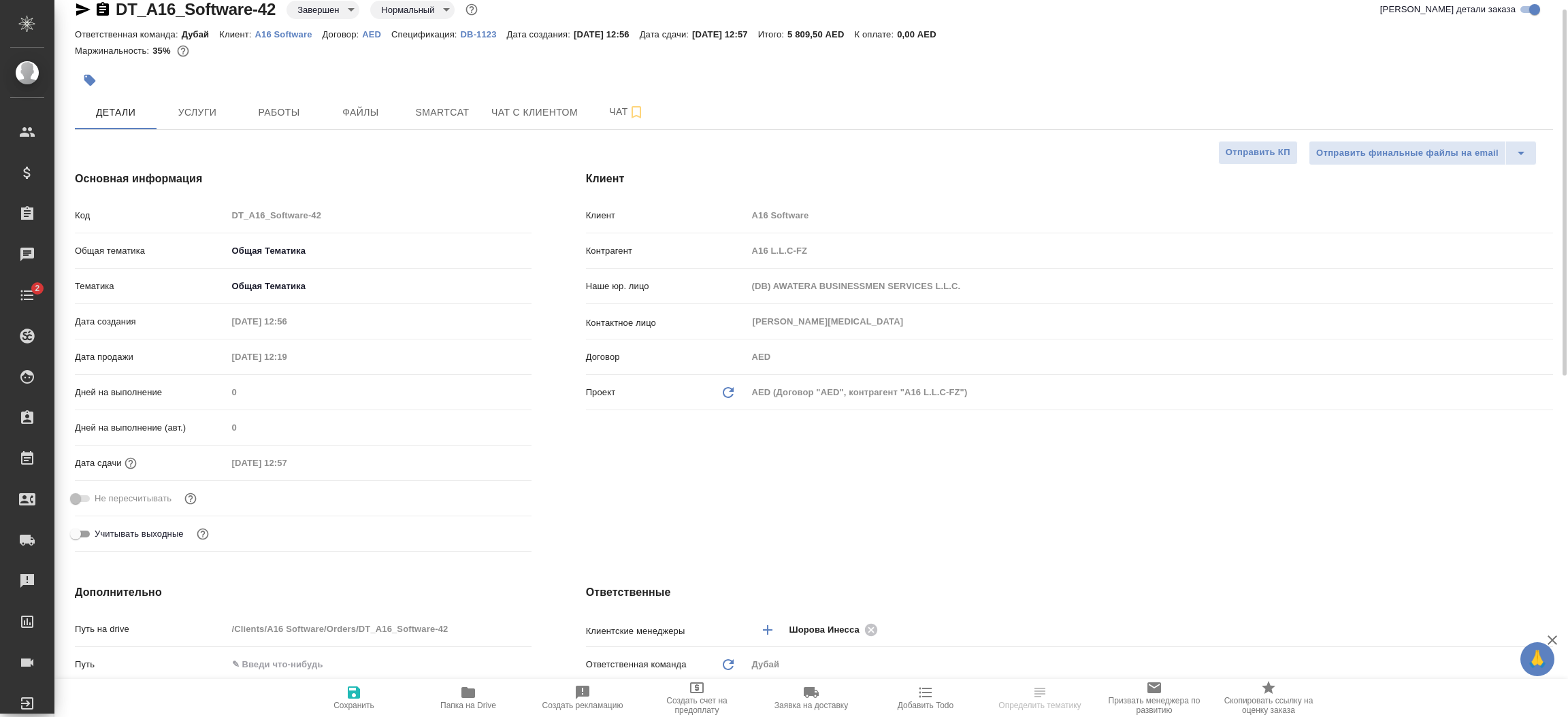
type textarea "x"
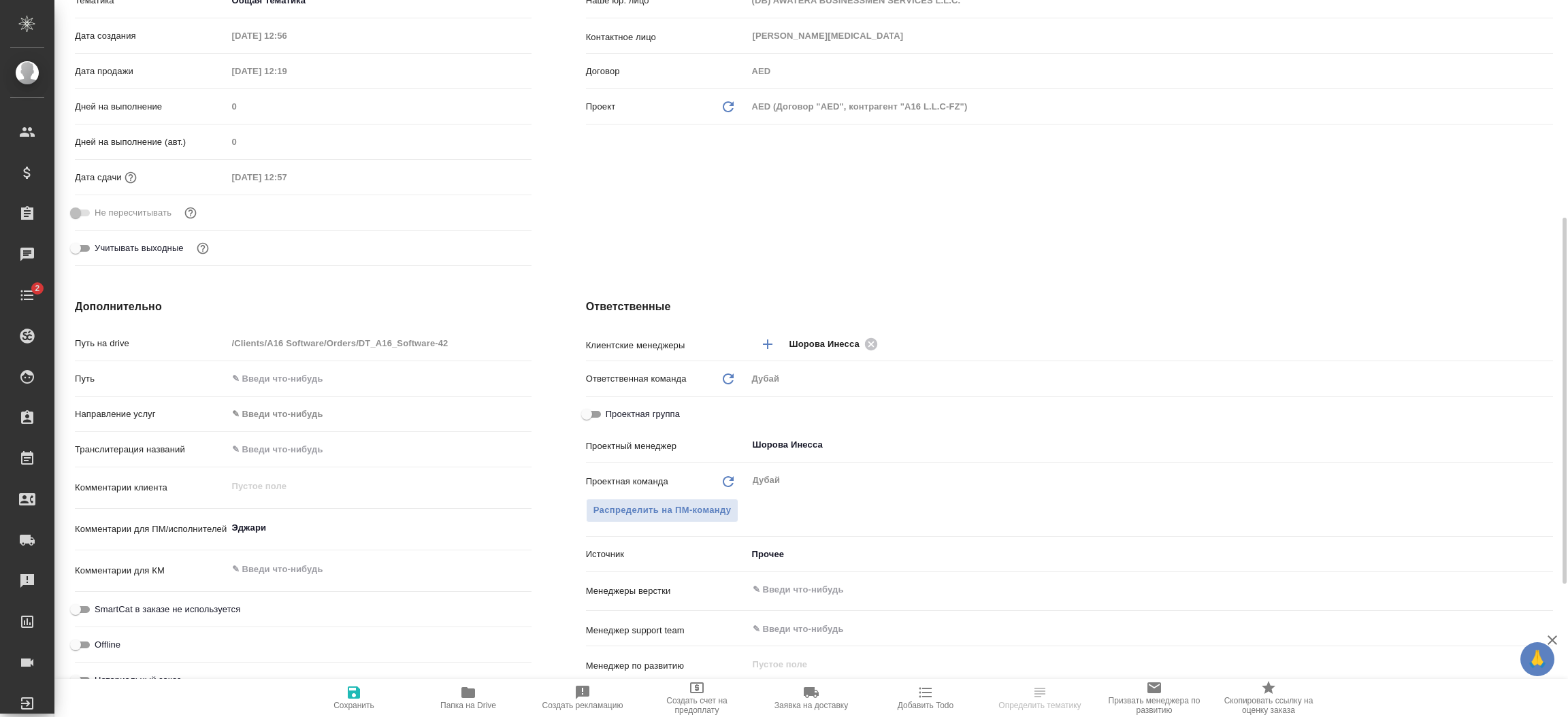
scroll to position [368, 0]
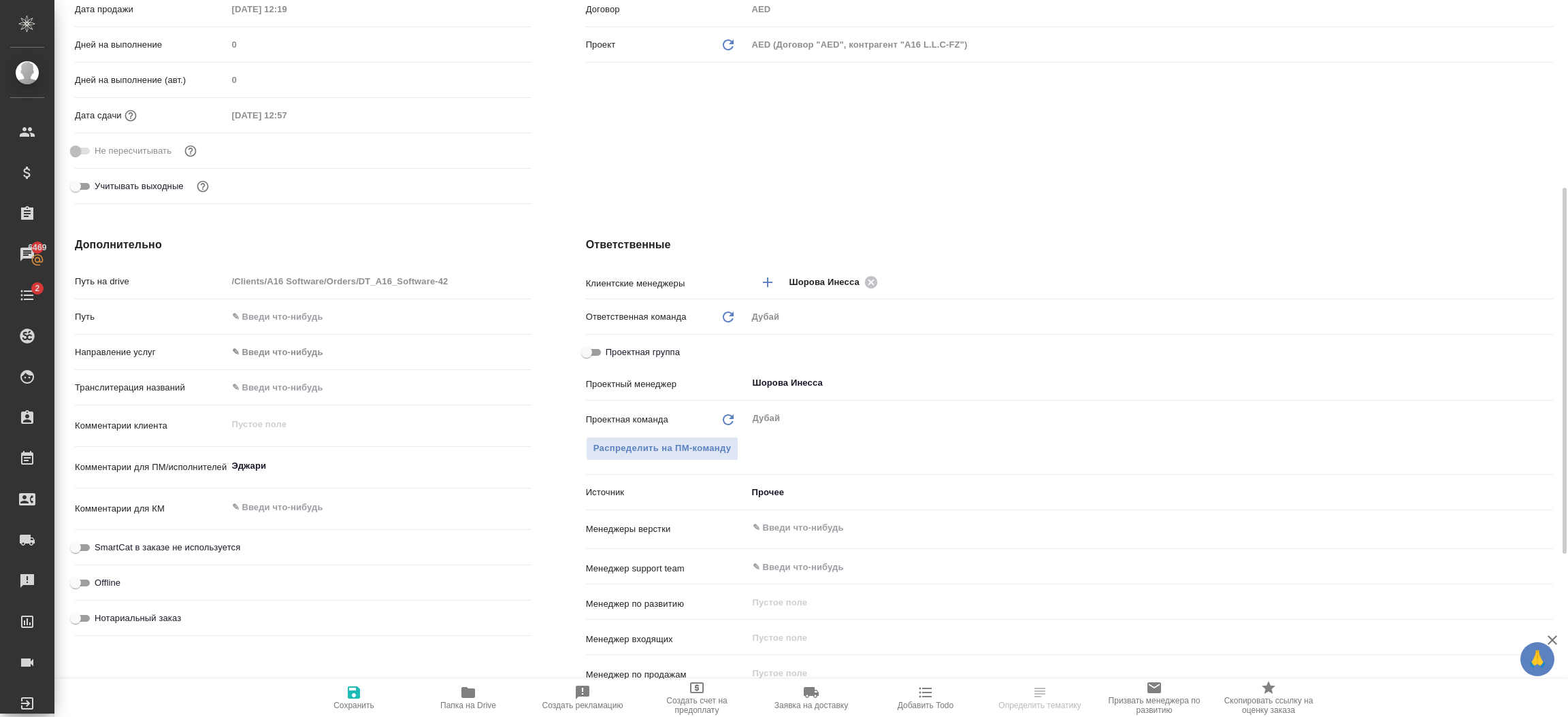
type textarea "x"
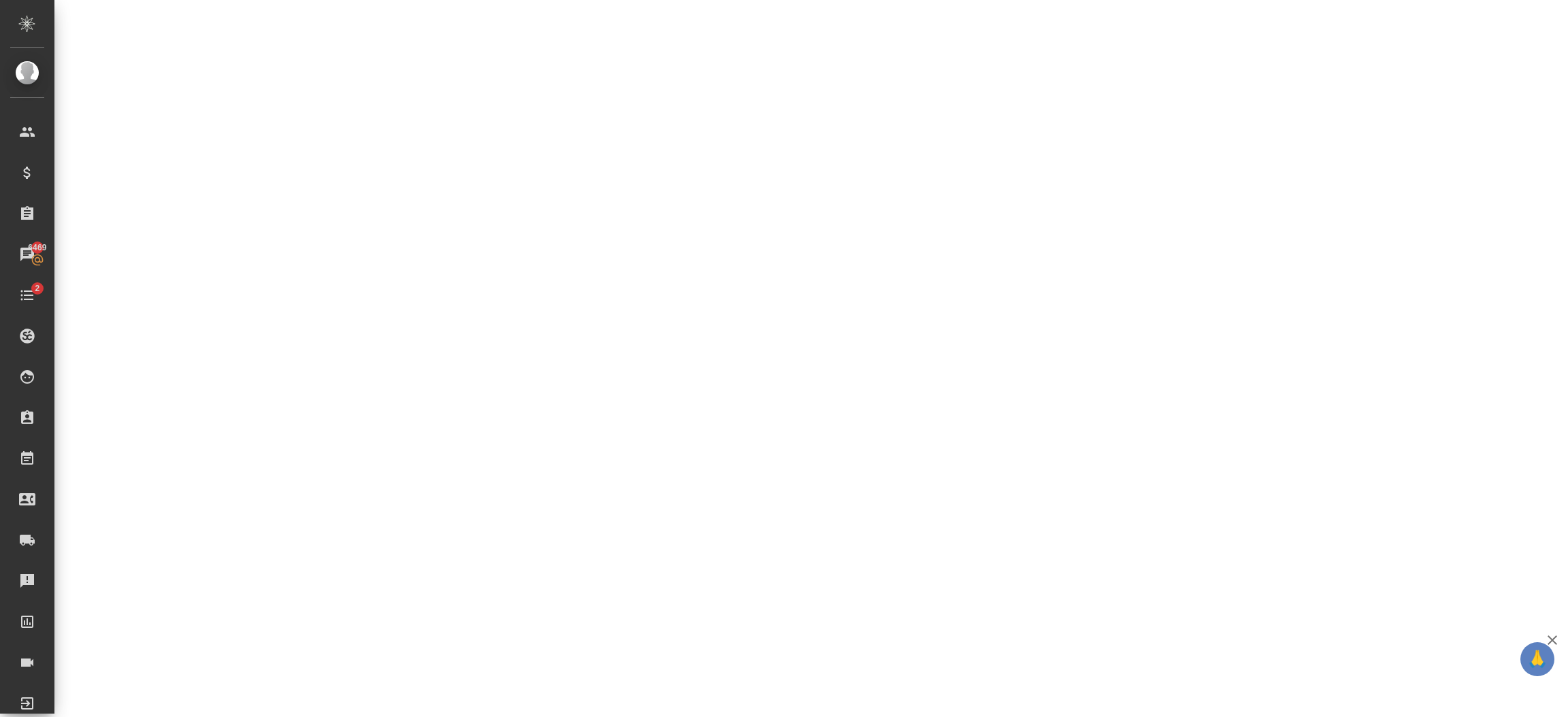
select select "RU"
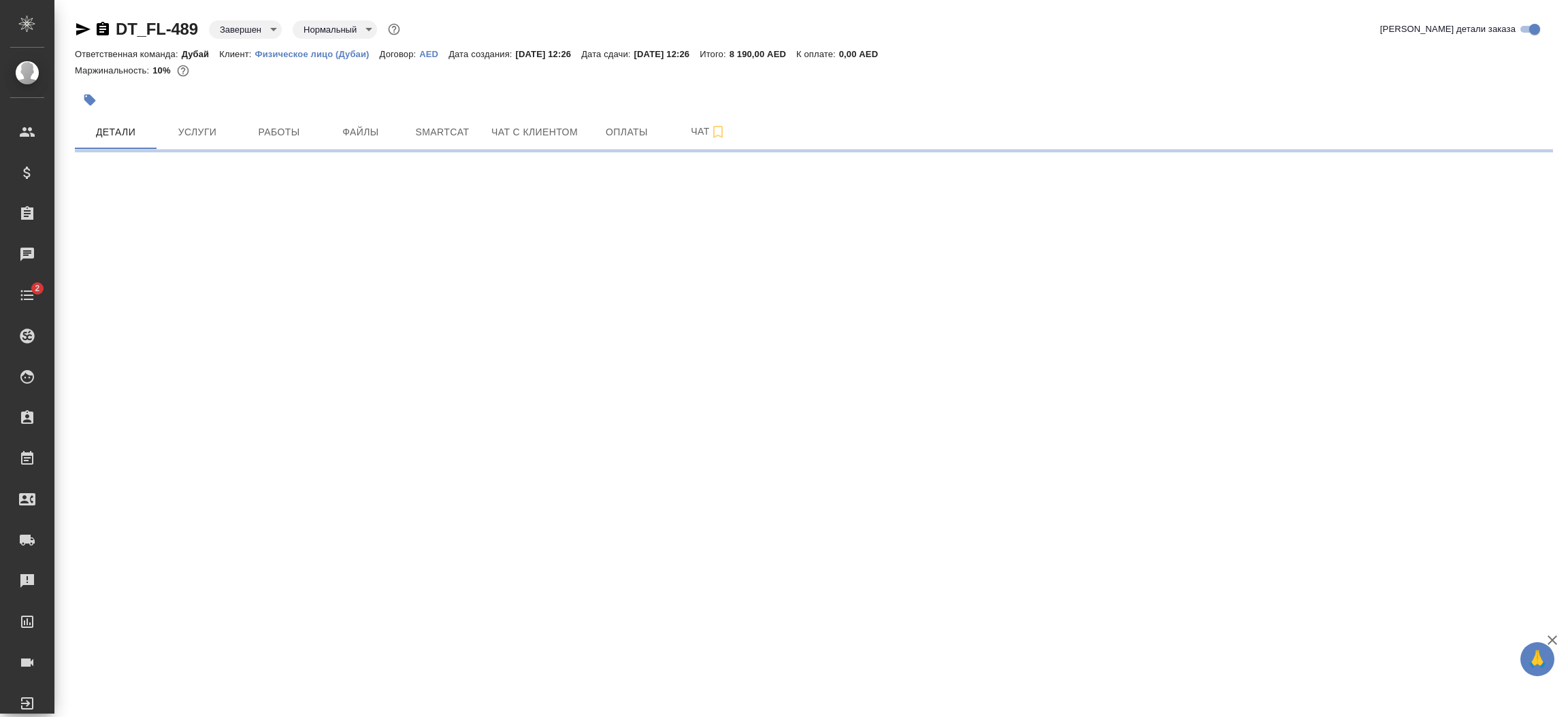
select select "RU"
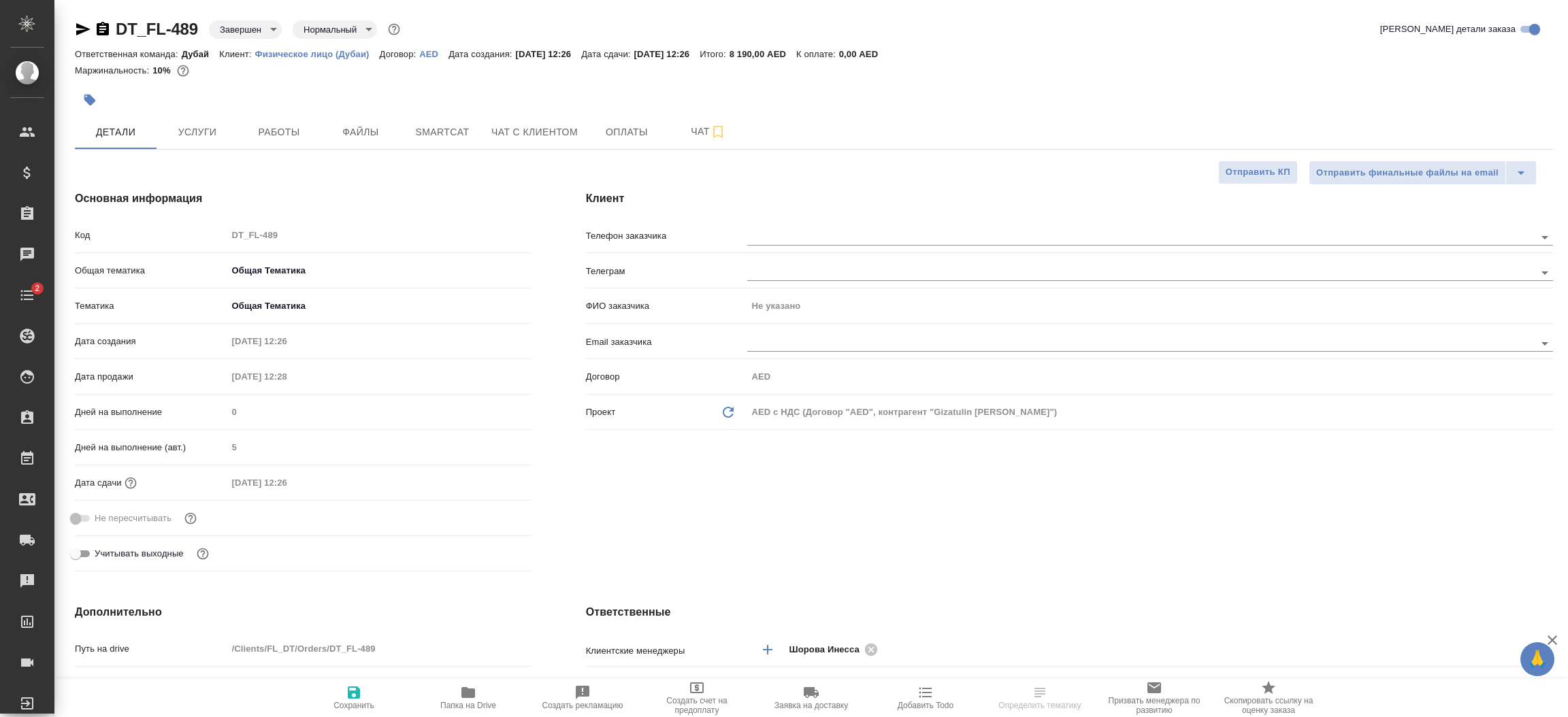
type textarea "x"
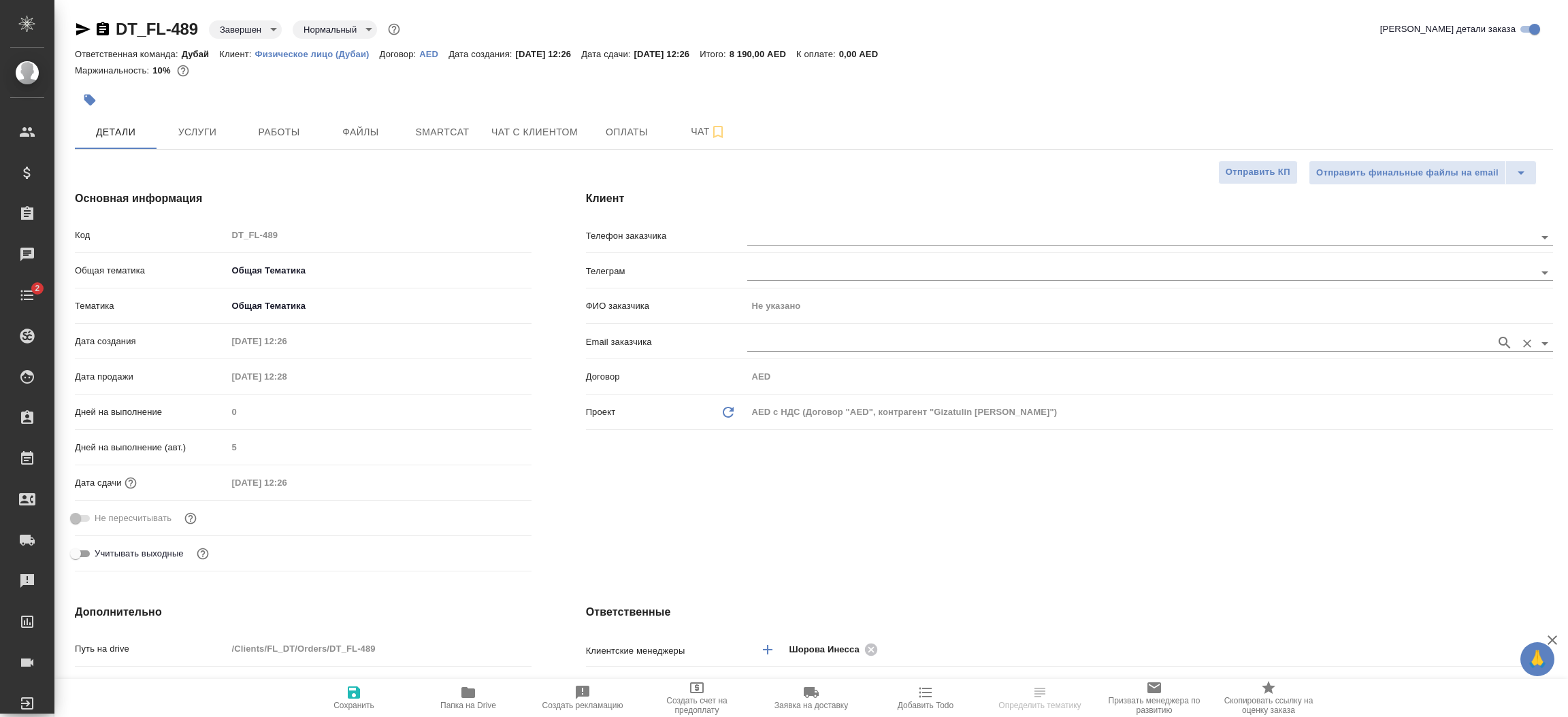
type textarea "x"
click at [1182, 530] on div "Клиент Телефон заказчика Телеграм ФИО заказчика Не указано Email заказчика Дого…" at bounding box center [1069, 383] width 1022 height 441
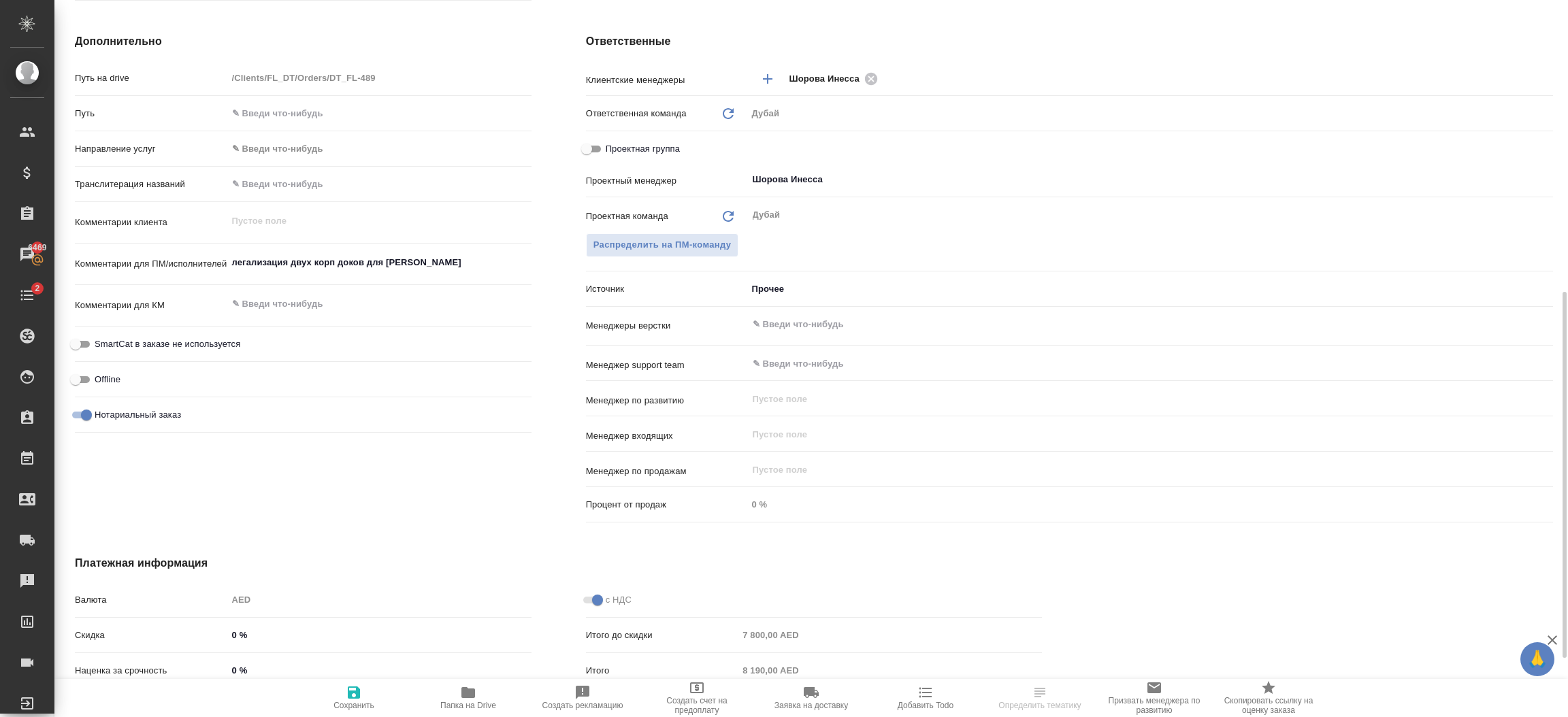
scroll to position [591, 0]
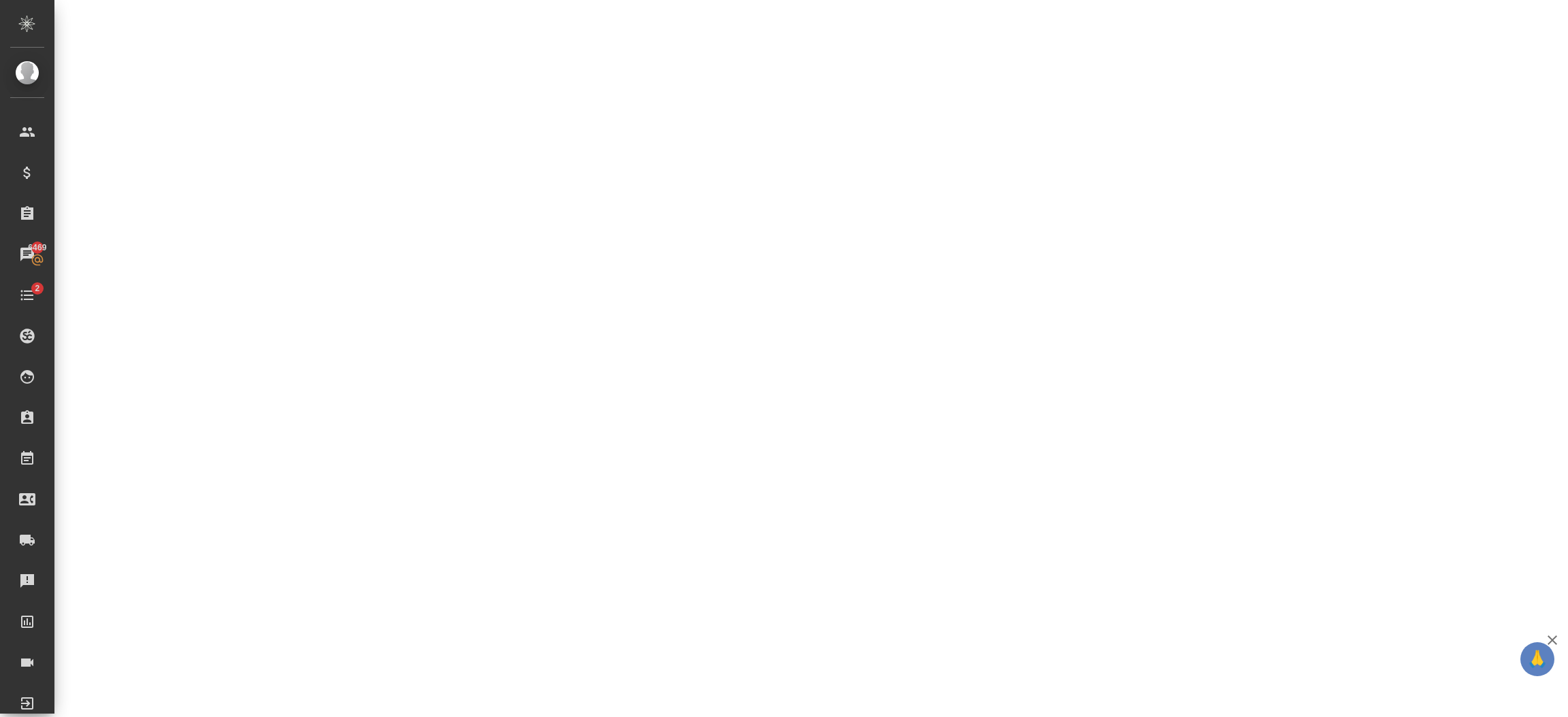
click at [796, 268] on div ".cls-1 fill:#fff; AWATERA Шорова Инесса i.shorova_kiev Клиенты Спецификации Зак…" at bounding box center [784, 358] width 1568 height 717
select select "RU"
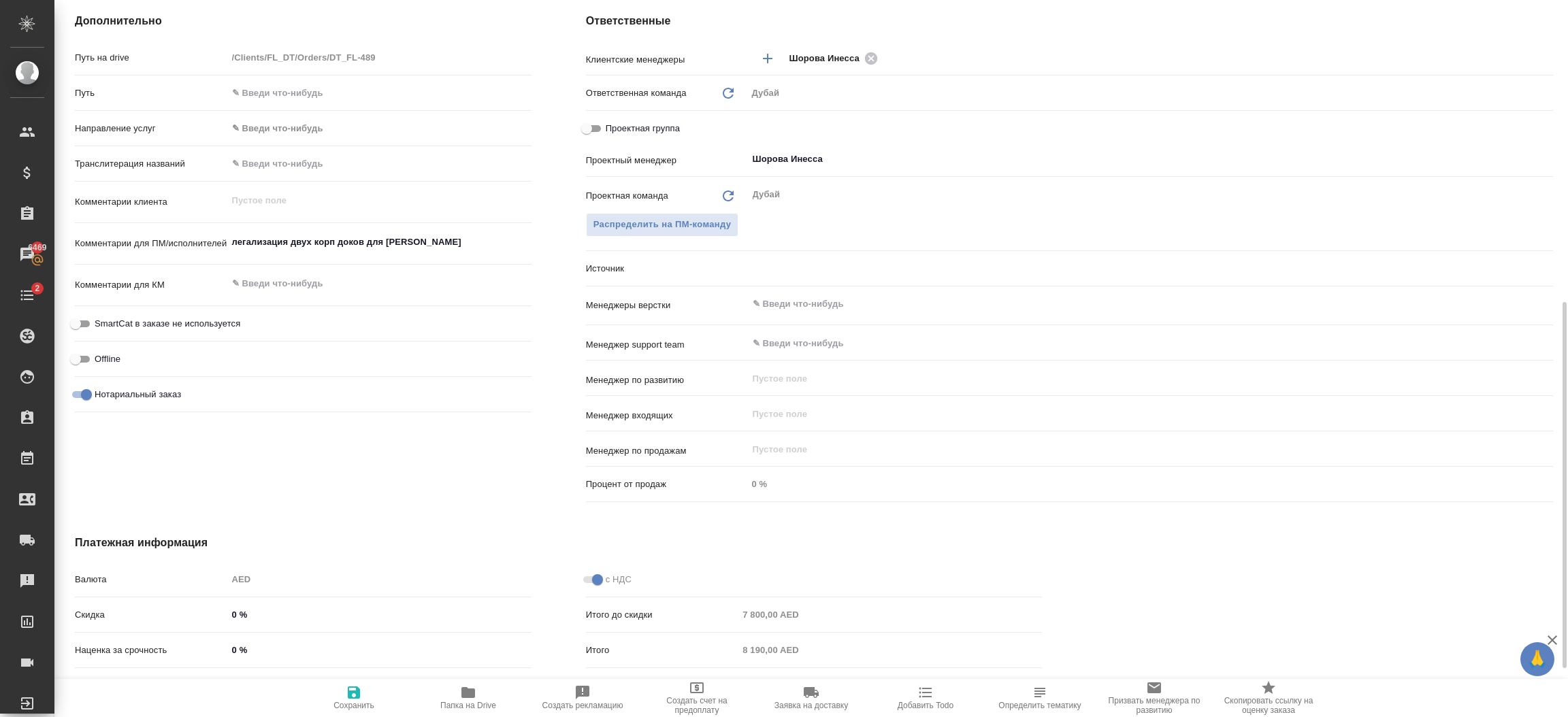
type textarea "x"
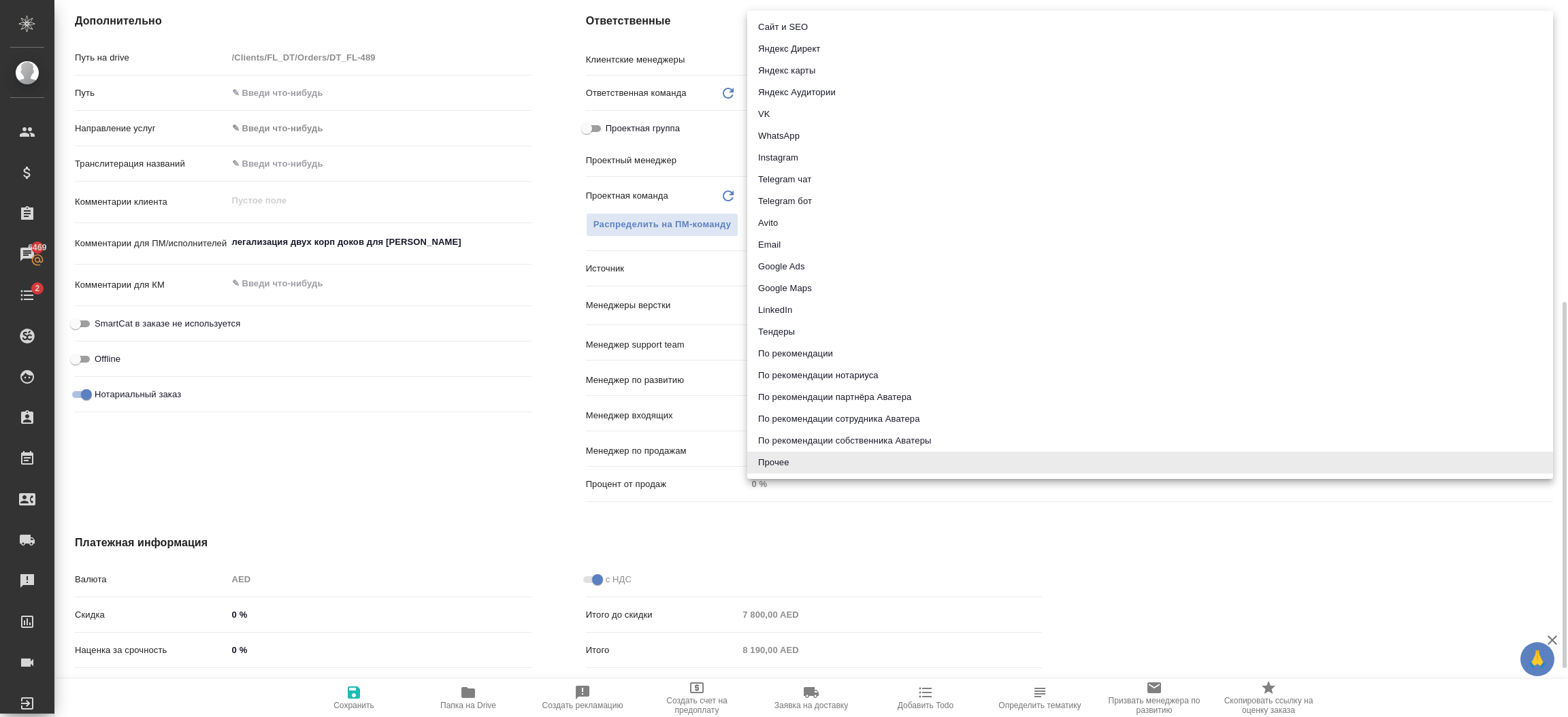
click at [818, 264] on body "🙏 .cls-1 fill:#fff; AWATERA Шорова Инесса i.shorova_kiev Клиенты Спецификации З…" at bounding box center [784, 358] width 1568 height 717
type textarea "x"
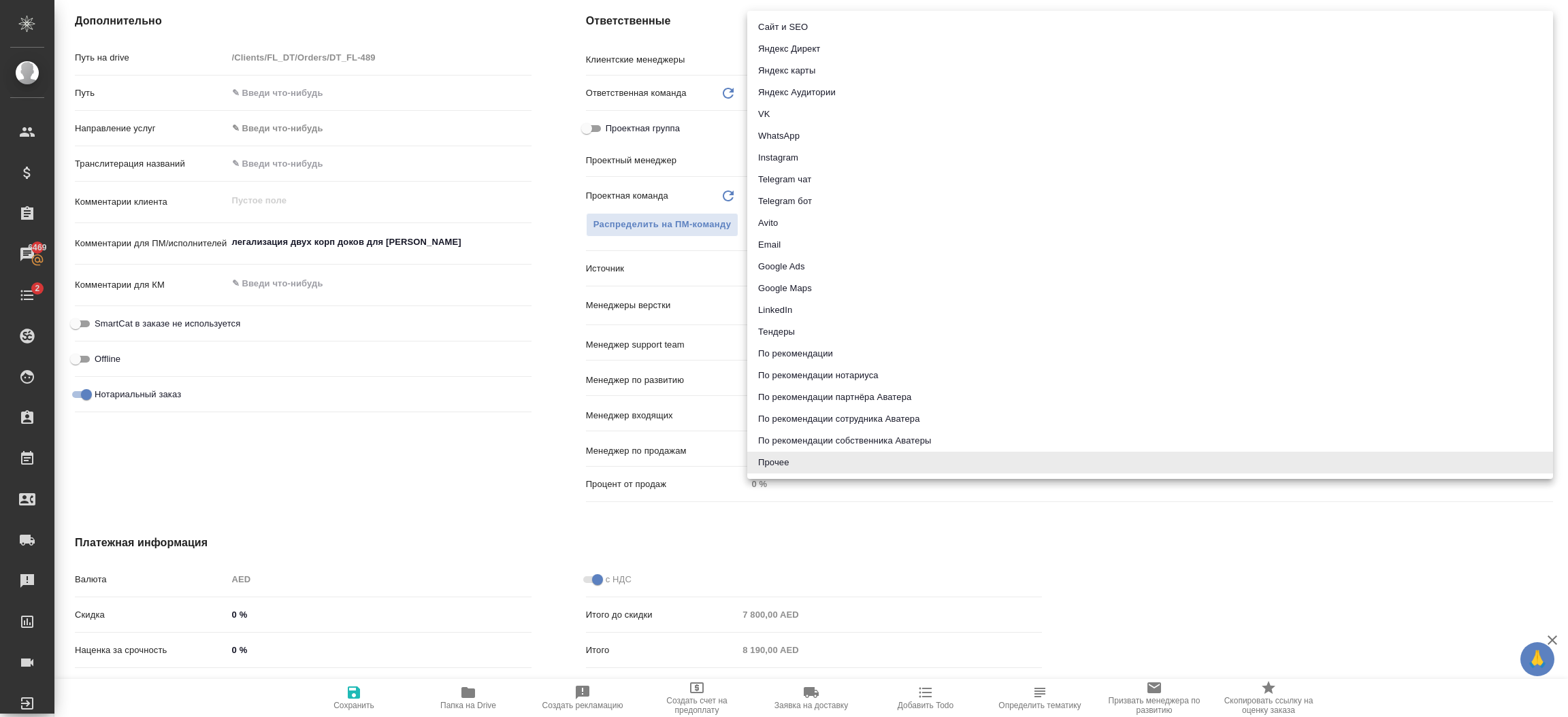
type textarea "x"
